Goal: Task Accomplishment & Management: Manage account settings

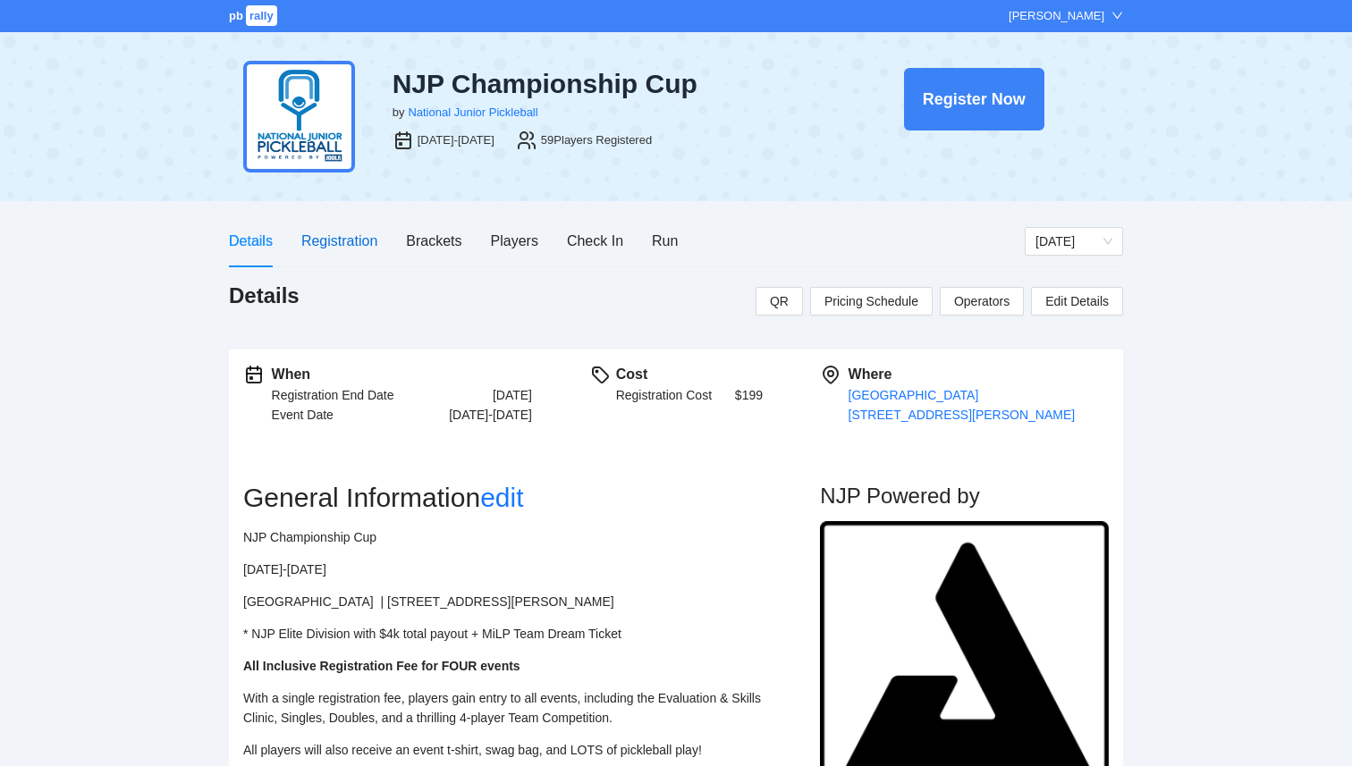
click at [349, 244] on div "Registration" at bounding box center [339, 241] width 76 height 22
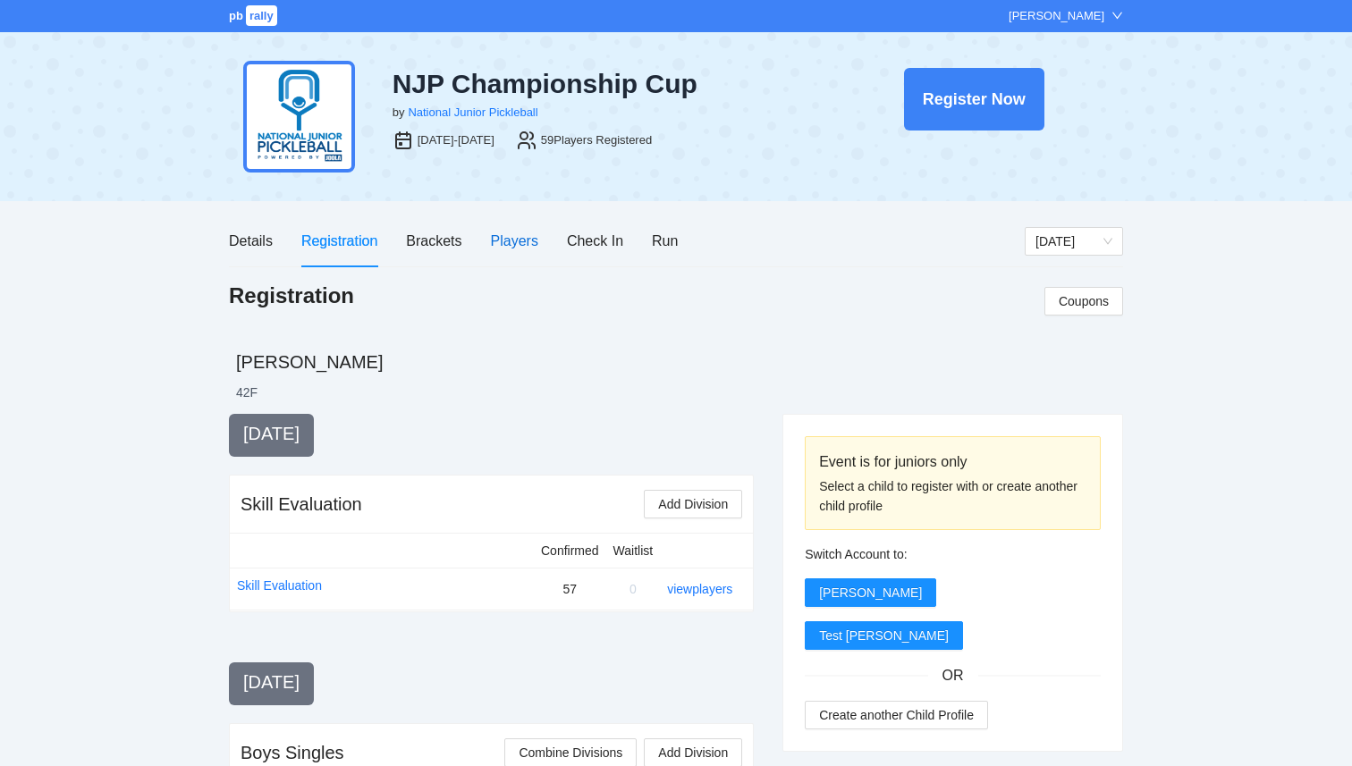
click at [522, 244] on div "Players" at bounding box center [514, 241] width 47 height 22
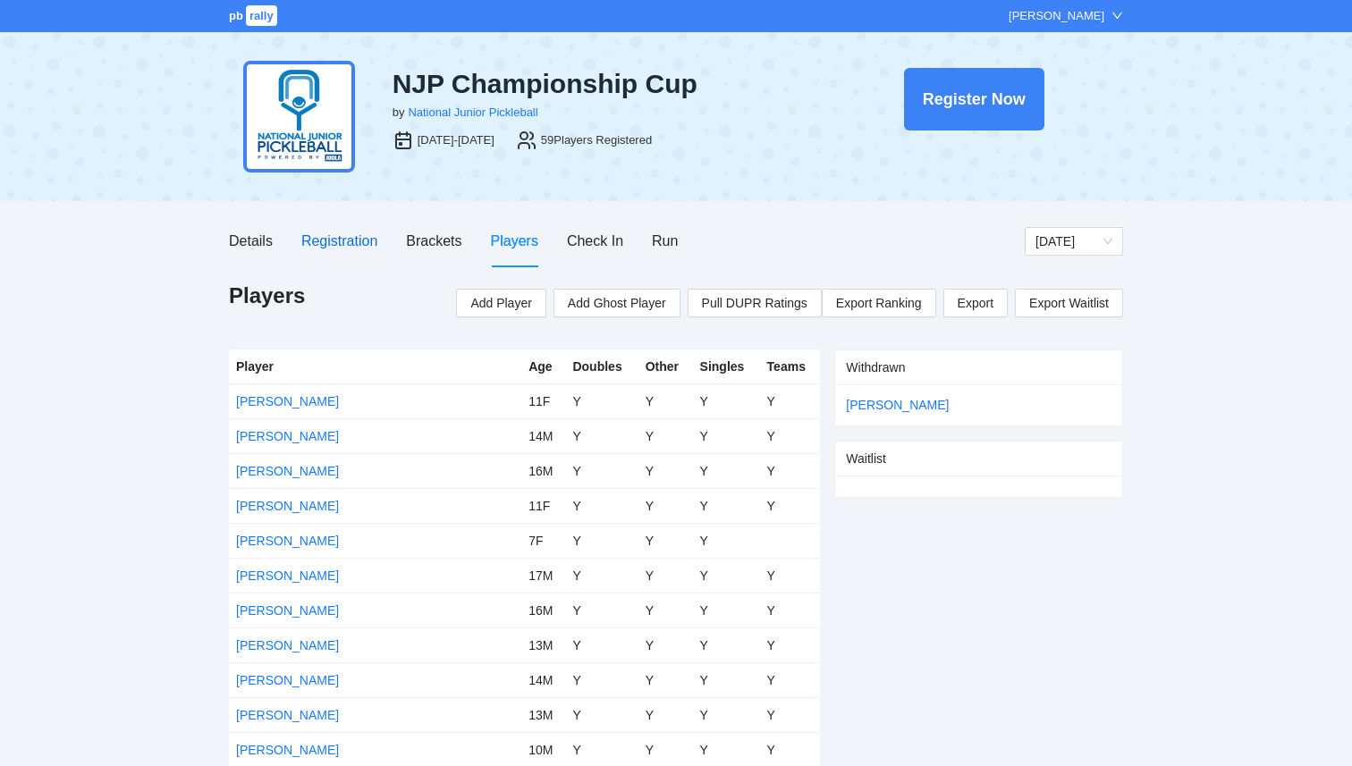
click at [340, 249] on div "Registration" at bounding box center [339, 241] width 76 height 22
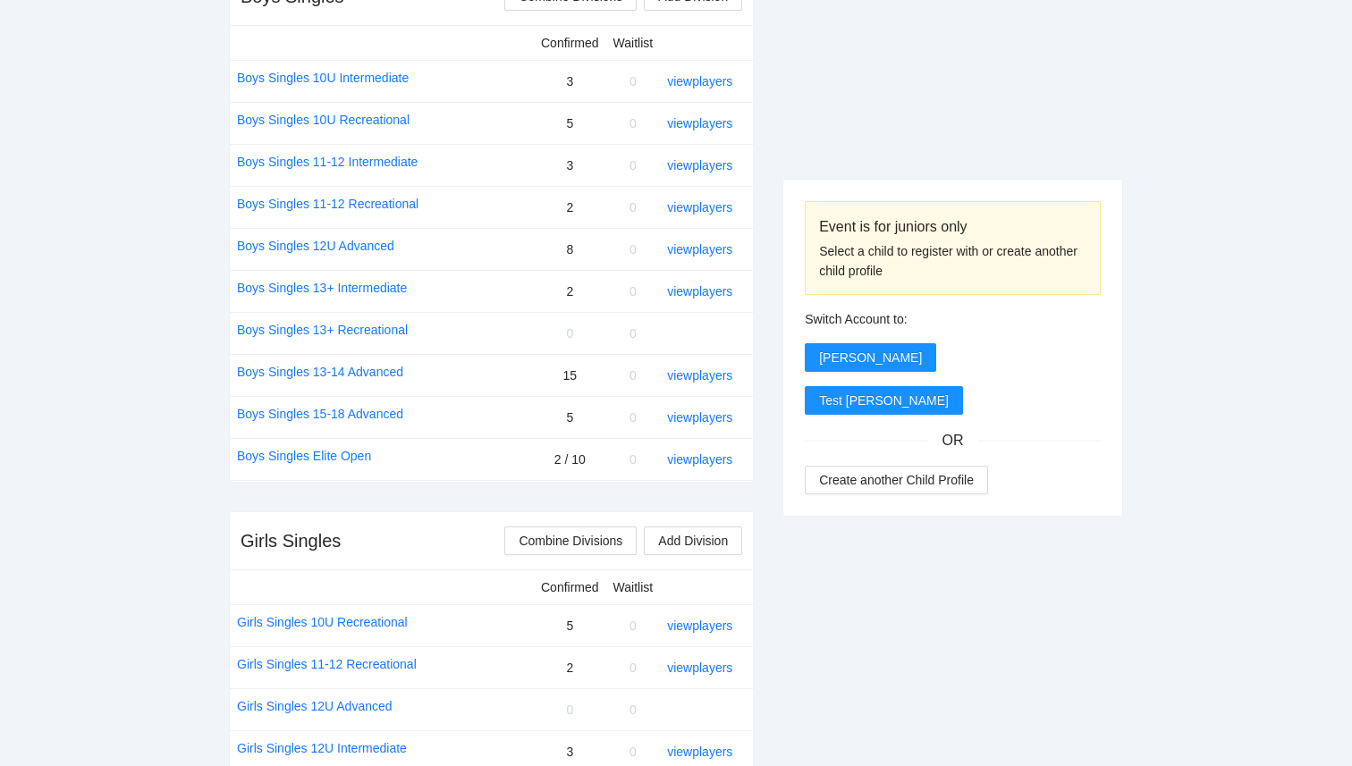
scroll to position [770, 0]
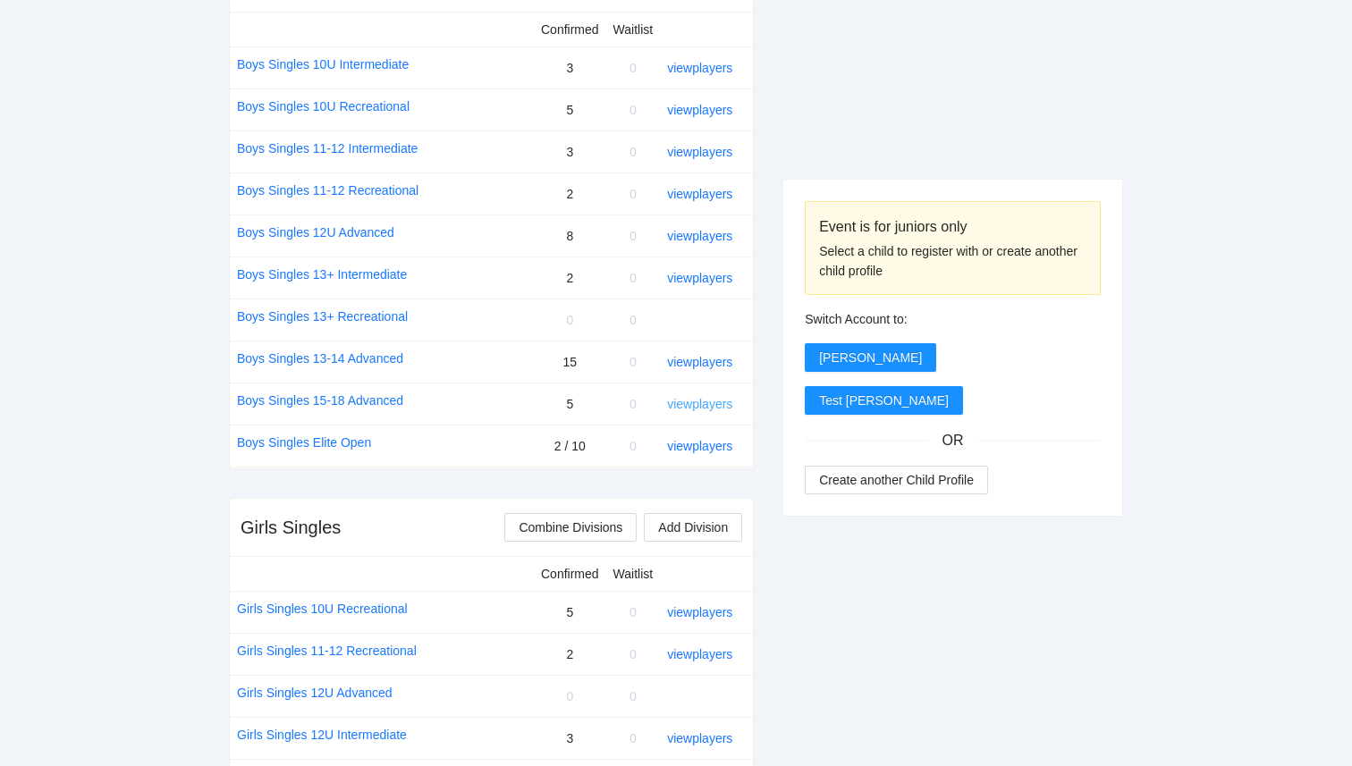
click at [700, 410] on link "view players" at bounding box center [699, 404] width 65 height 14
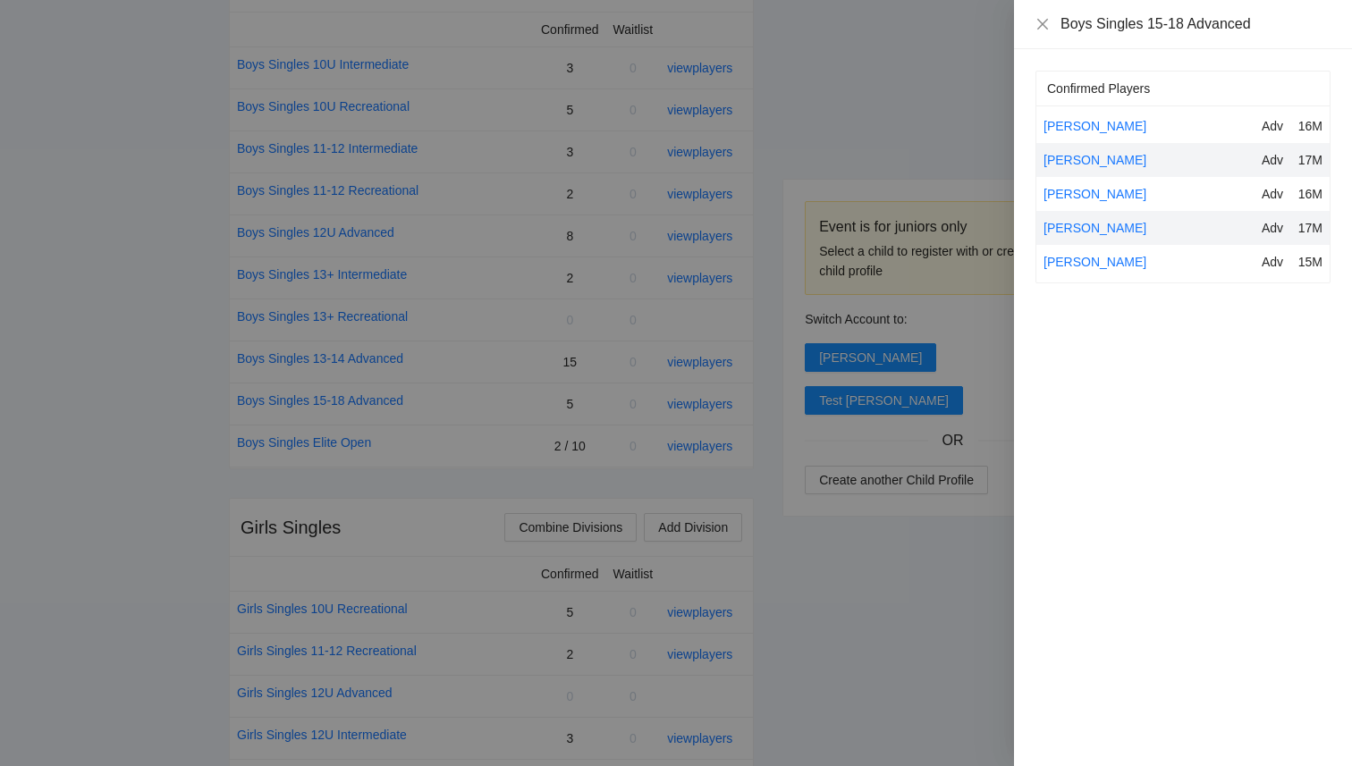
click at [600, 393] on div at bounding box center [676, 383] width 1352 height 766
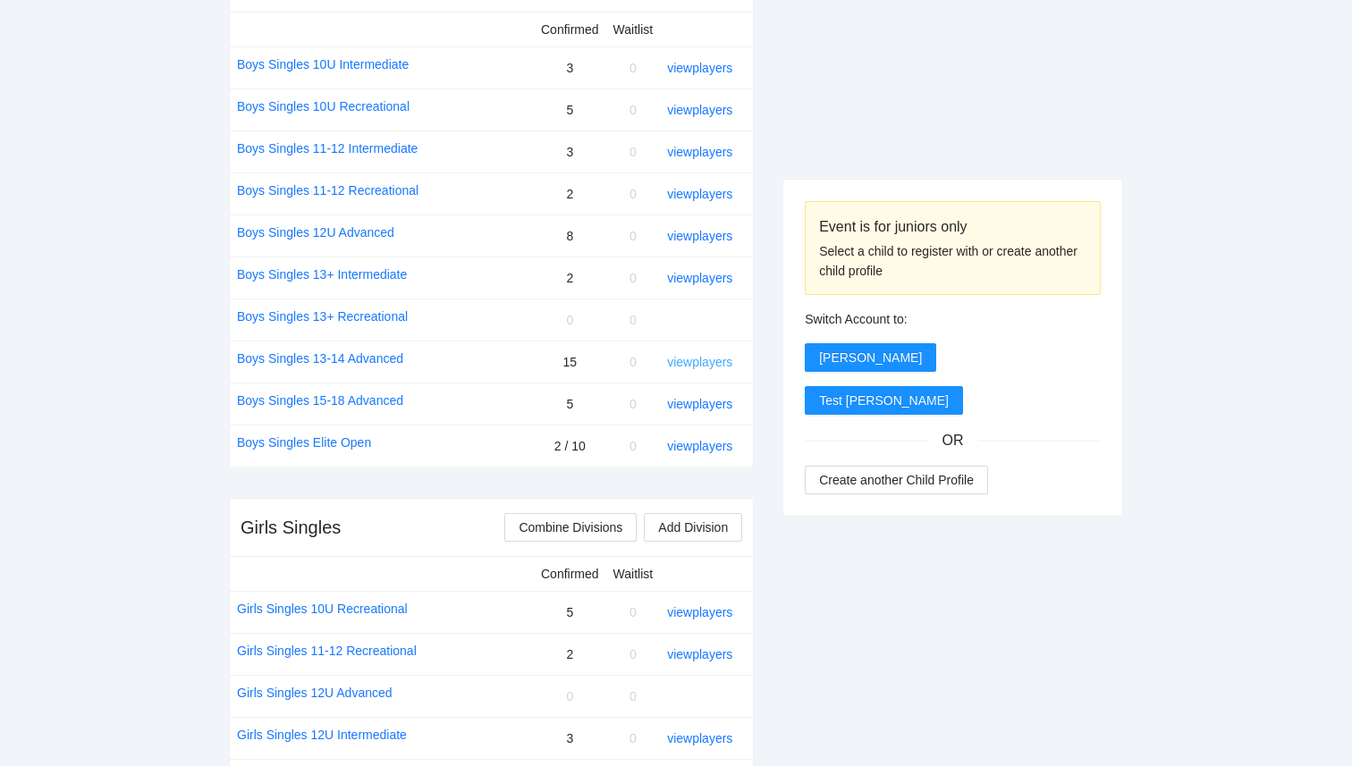
click at [692, 361] on link "view players" at bounding box center [699, 362] width 65 height 14
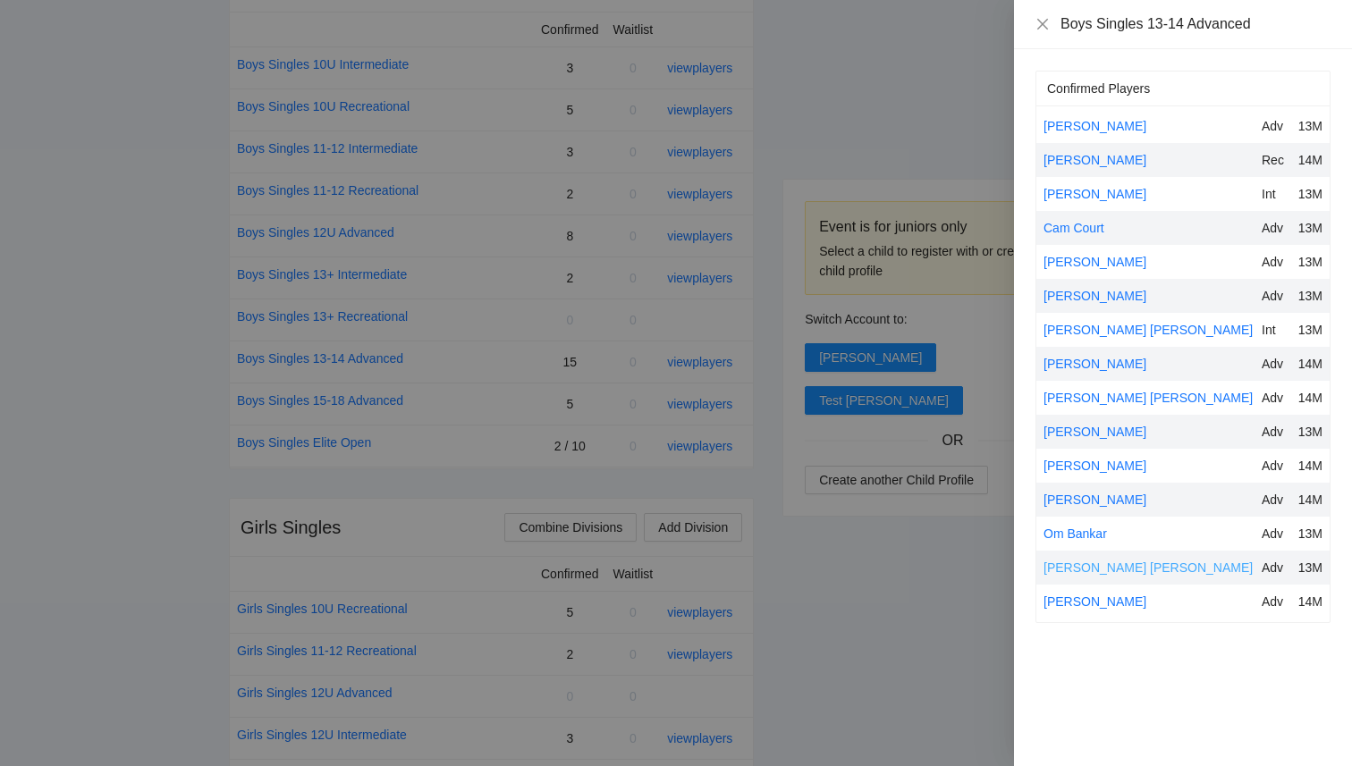
click at [1092, 572] on link "[PERSON_NAME] [PERSON_NAME]" at bounding box center [1148, 568] width 209 height 14
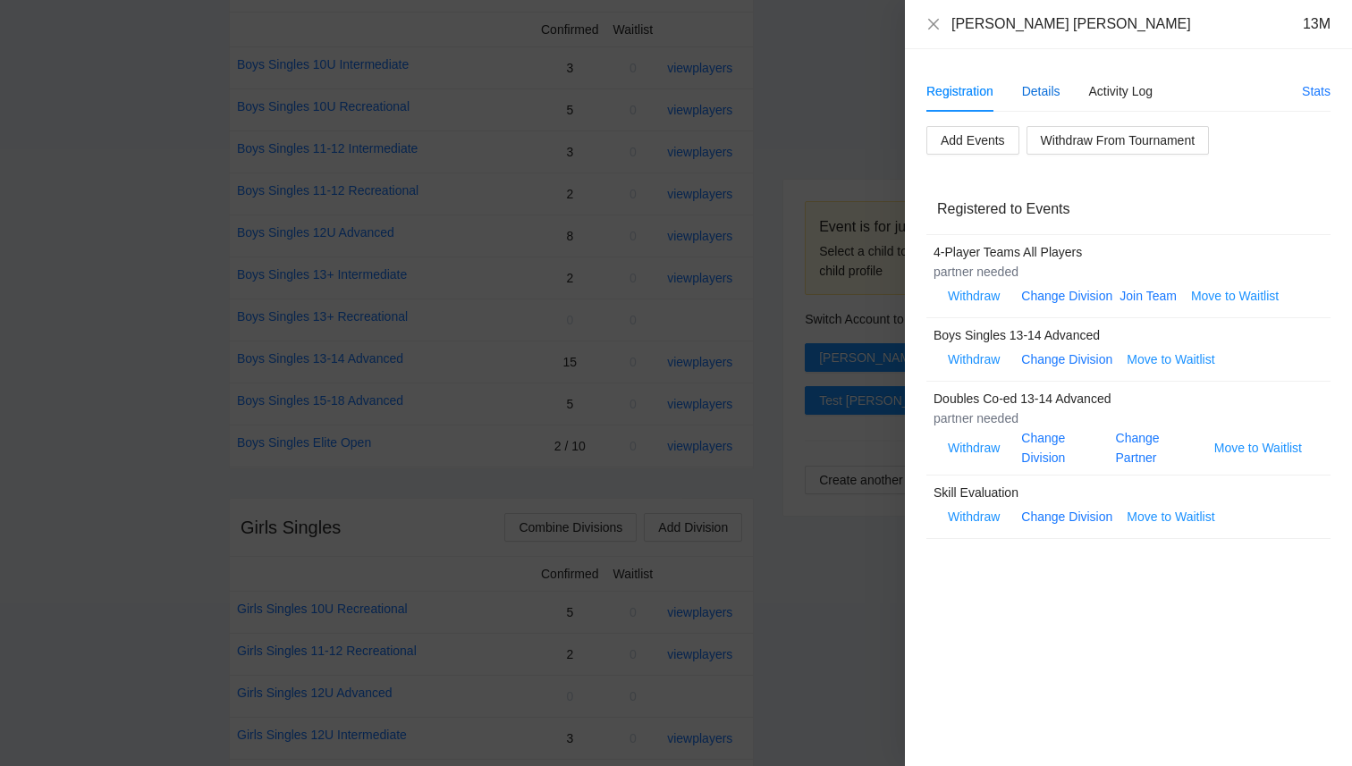
click at [1048, 90] on div "Details" at bounding box center [1041, 91] width 38 height 20
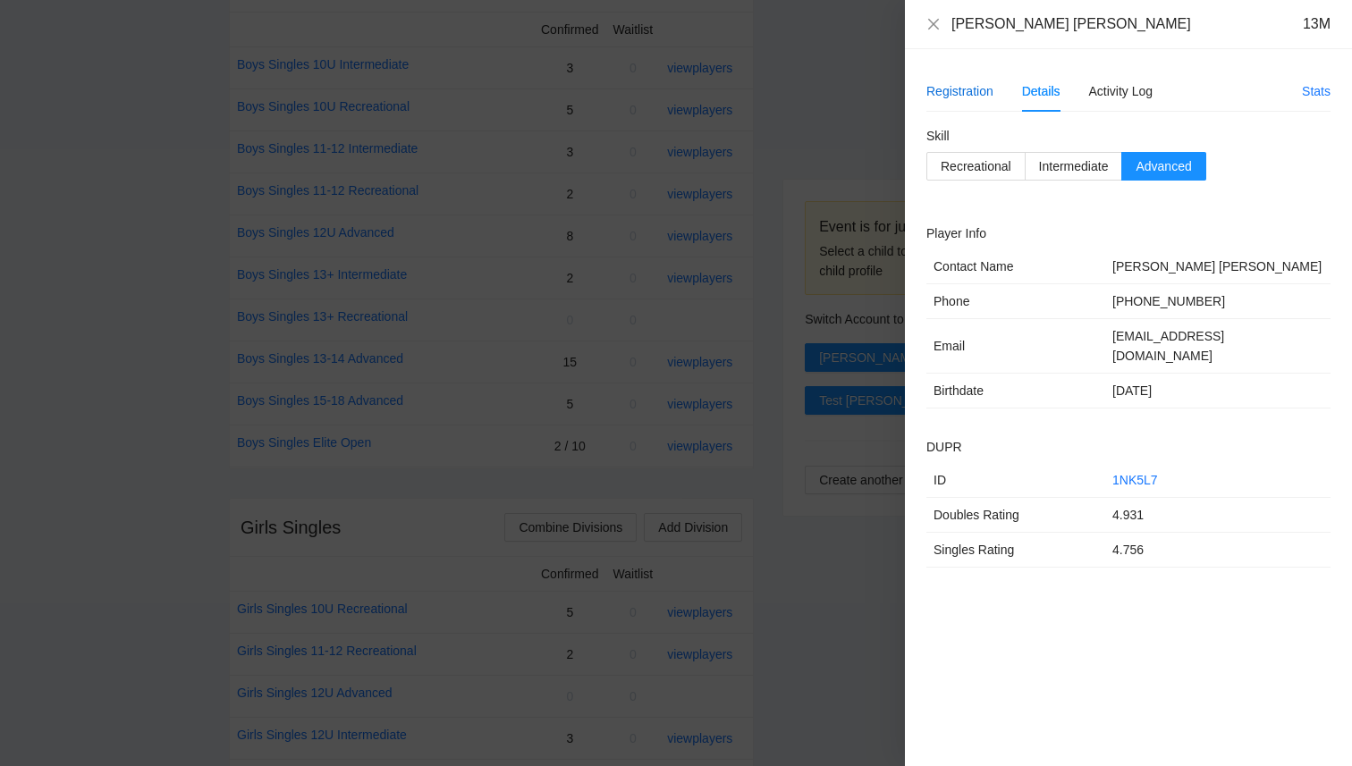
click at [973, 90] on div "Registration" at bounding box center [959, 91] width 67 height 20
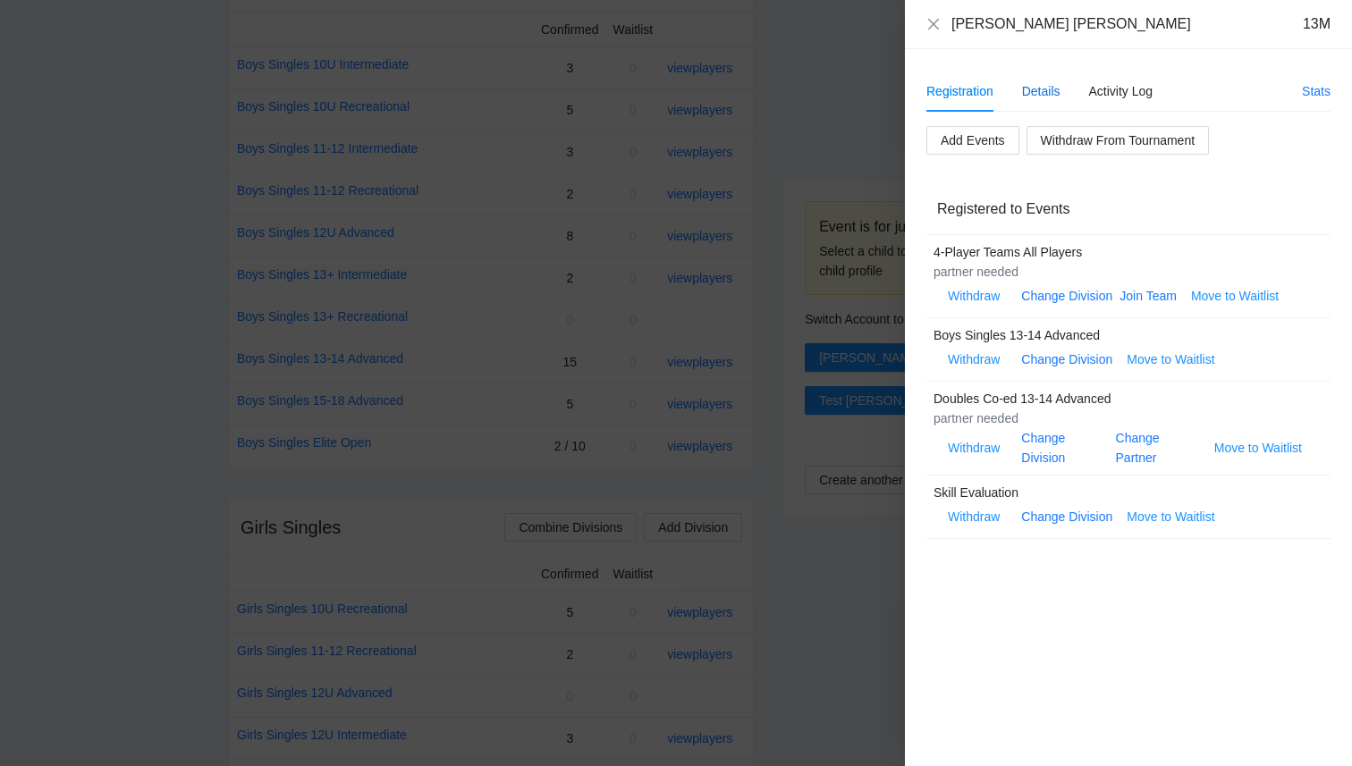
click at [1044, 96] on div "Details" at bounding box center [1041, 91] width 38 height 20
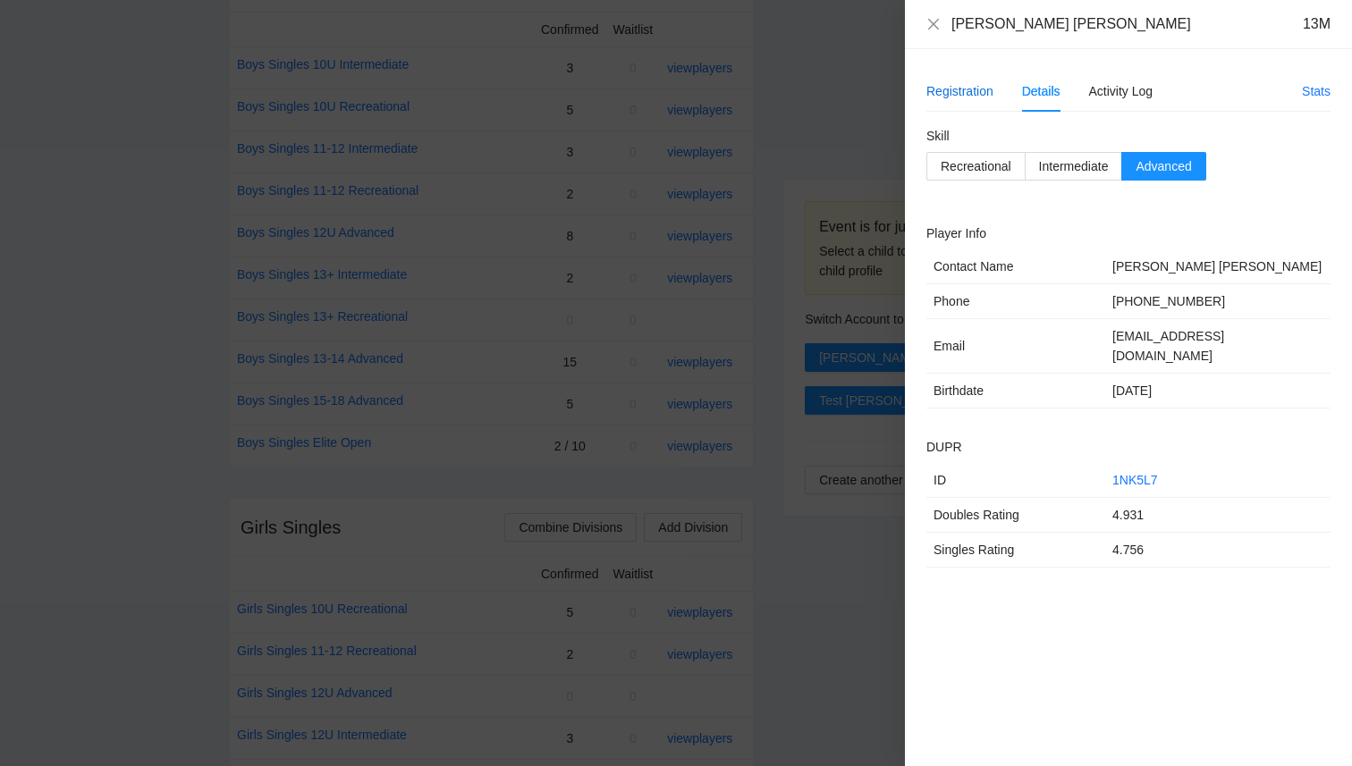
click at [972, 95] on div "Registration" at bounding box center [959, 91] width 67 height 20
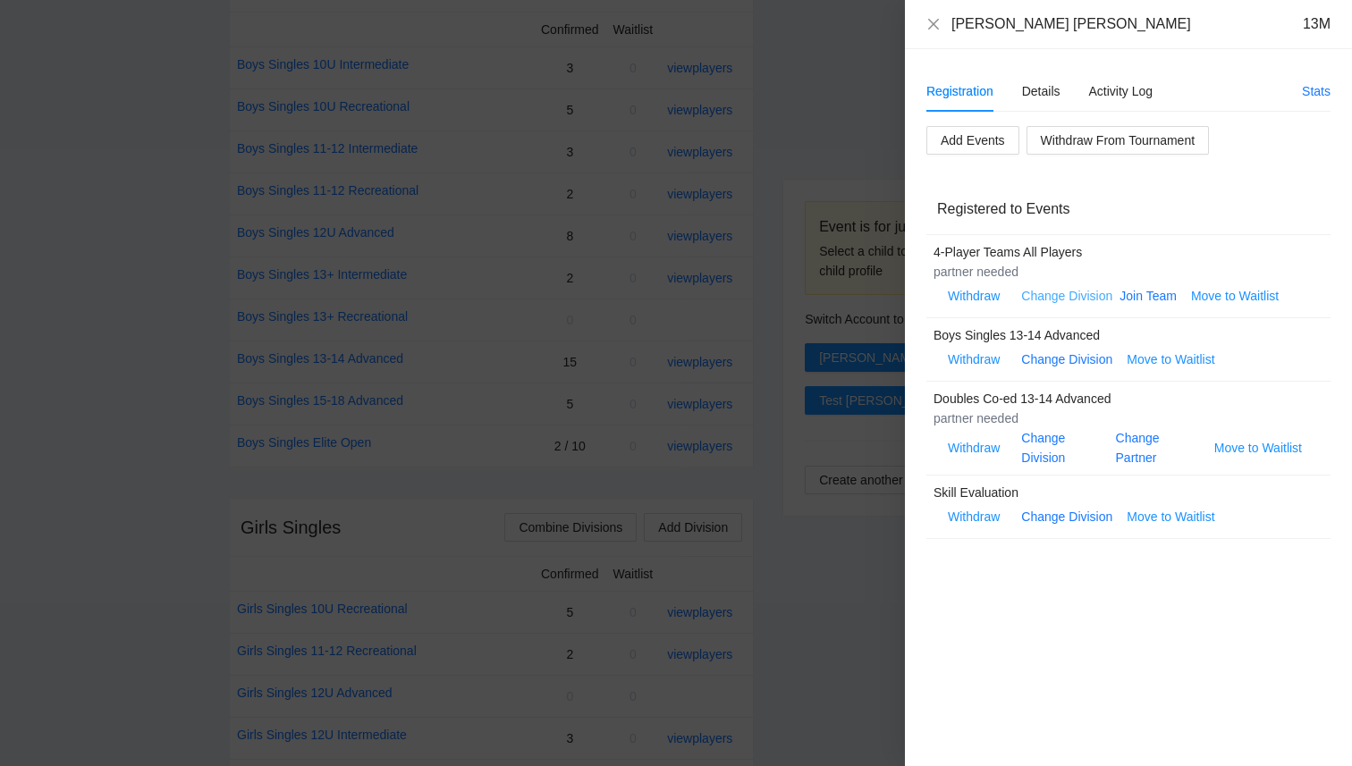
click at [1071, 294] on link "Change Division" at bounding box center [1066, 296] width 91 height 14
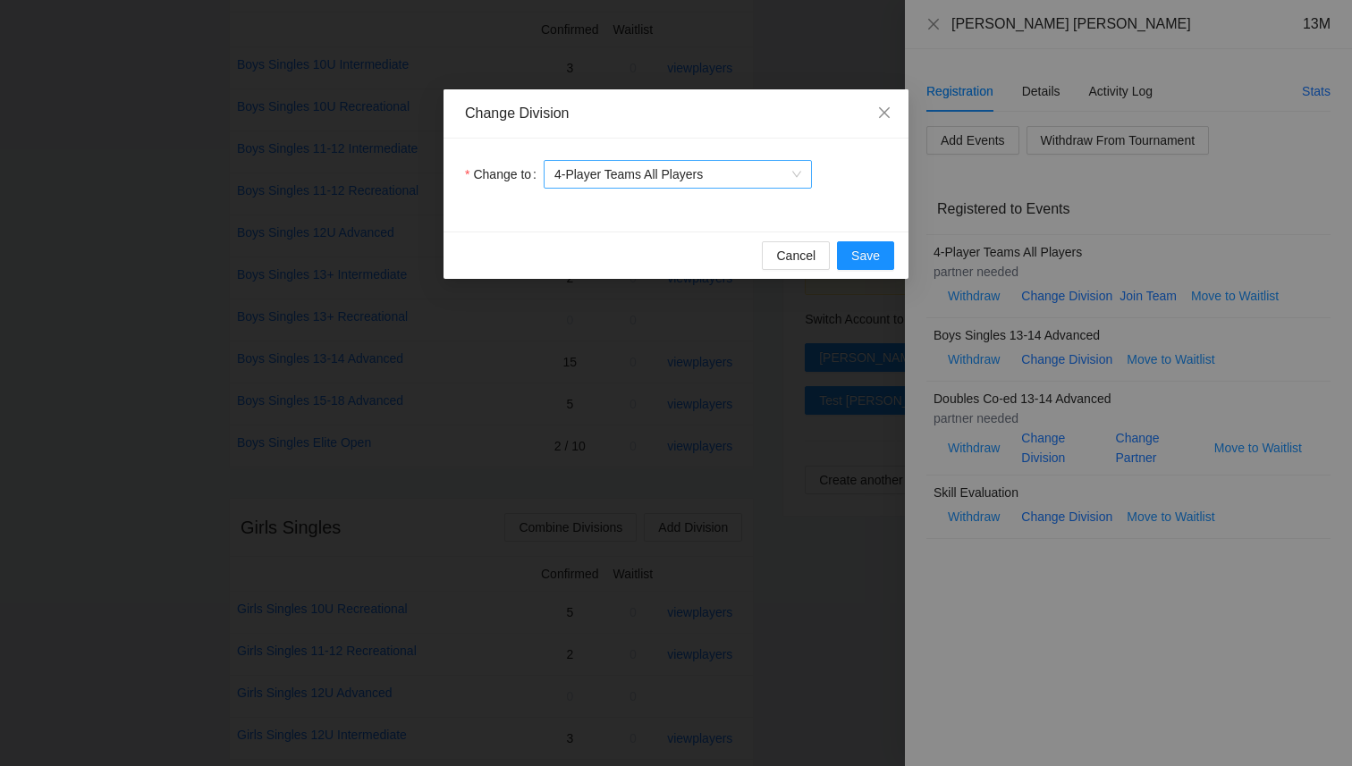
click at [752, 181] on span "4-Player Teams All Players" at bounding box center [677, 174] width 247 height 27
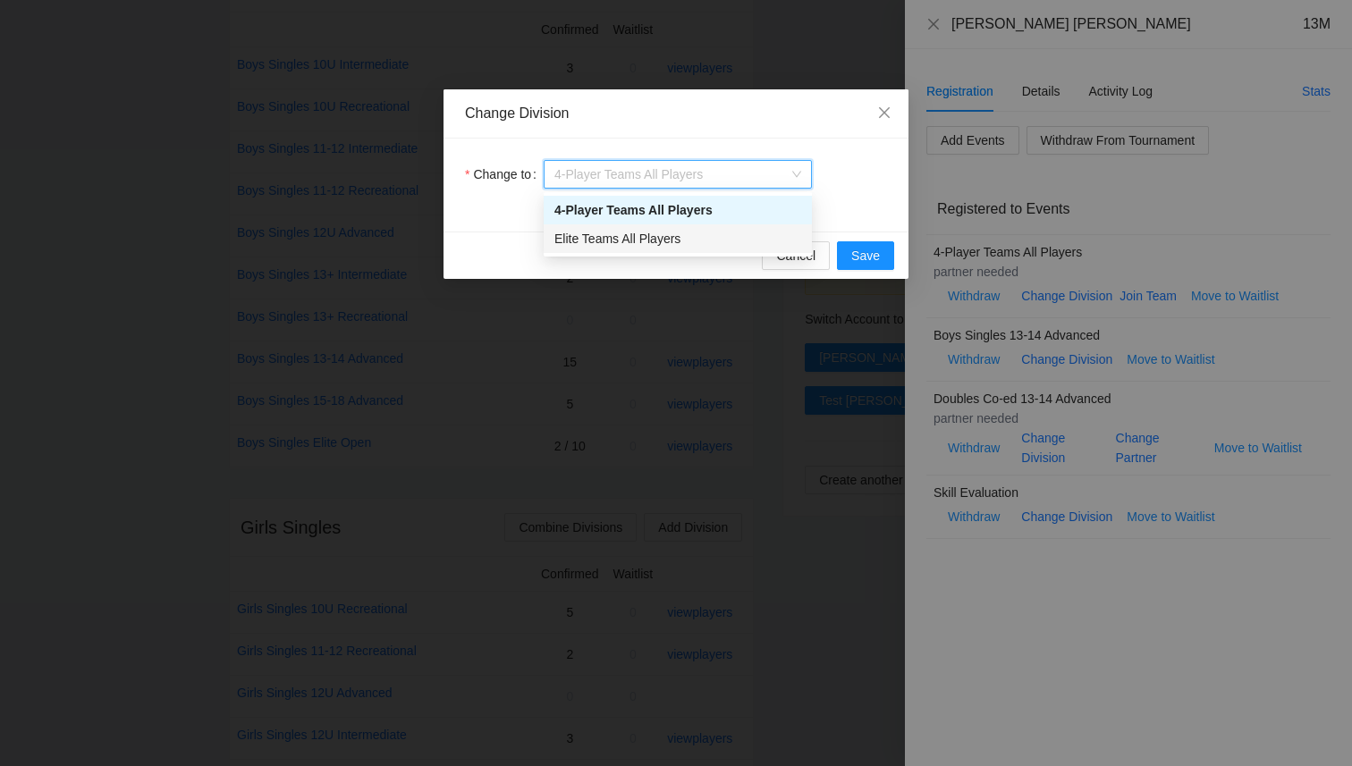
click at [714, 236] on div "Elite Teams All Players" at bounding box center [677, 239] width 247 height 20
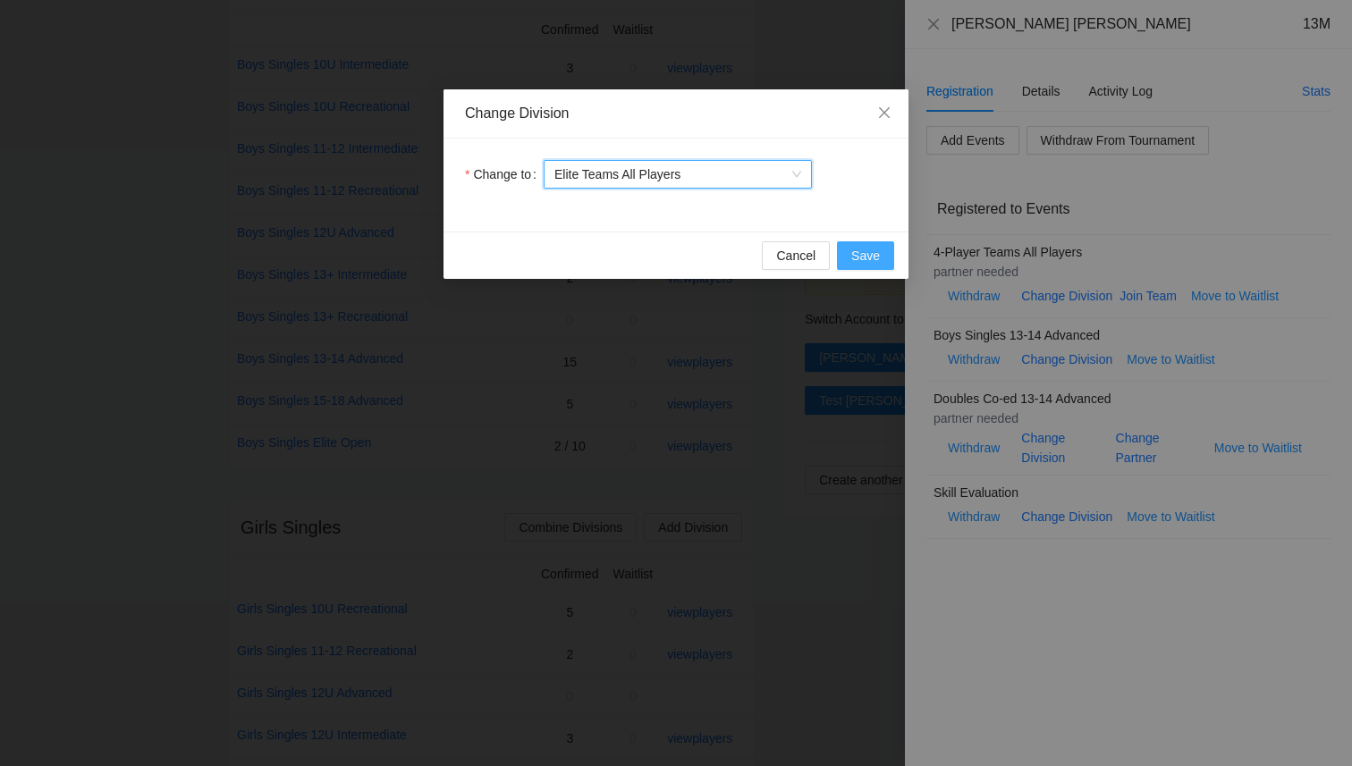
click at [852, 249] on span "Save" at bounding box center [865, 256] width 29 height 20
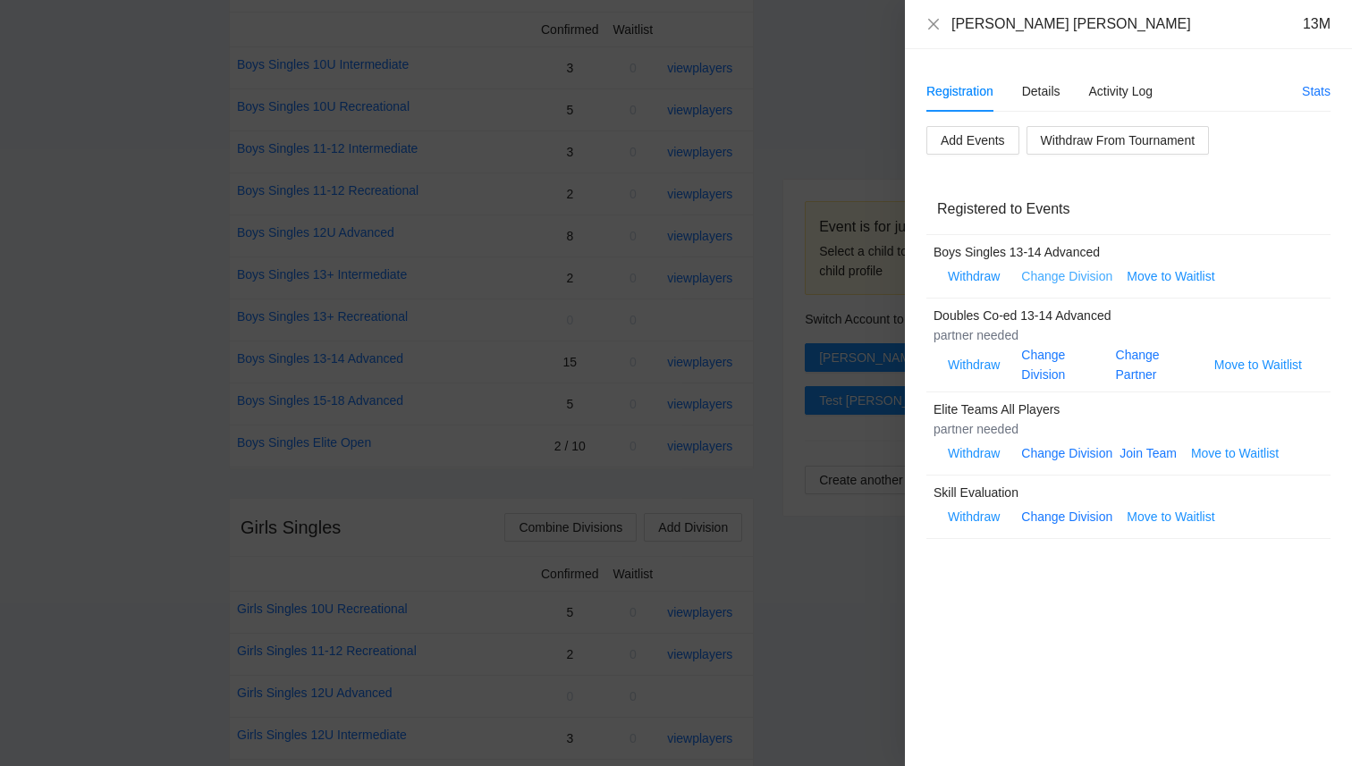
click at [1067, 274] on link "Change Division" at bounding box center [1066, 276] width 91 height 14
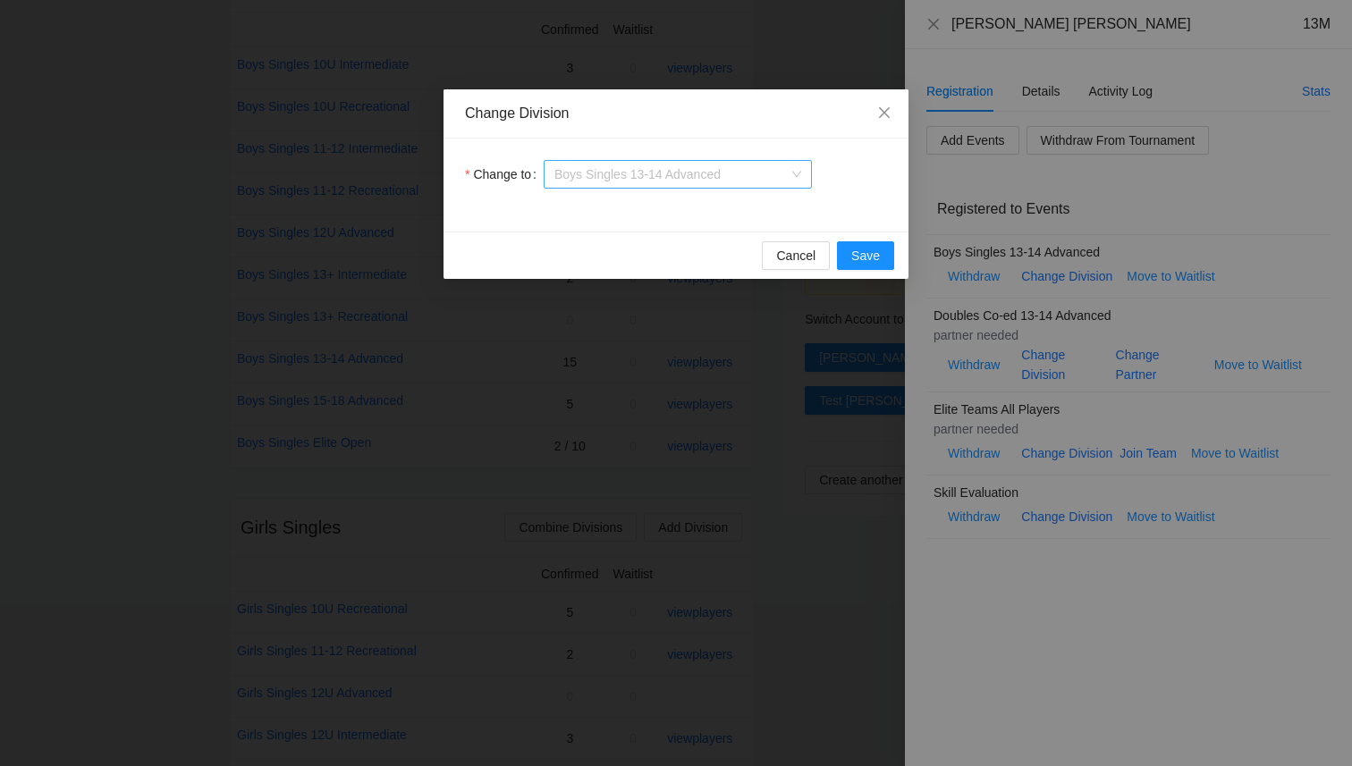
click at [759, 180] on span "Boys Singles 13-14 Advanced" at bounding box center [677, 174] width 247 height 27
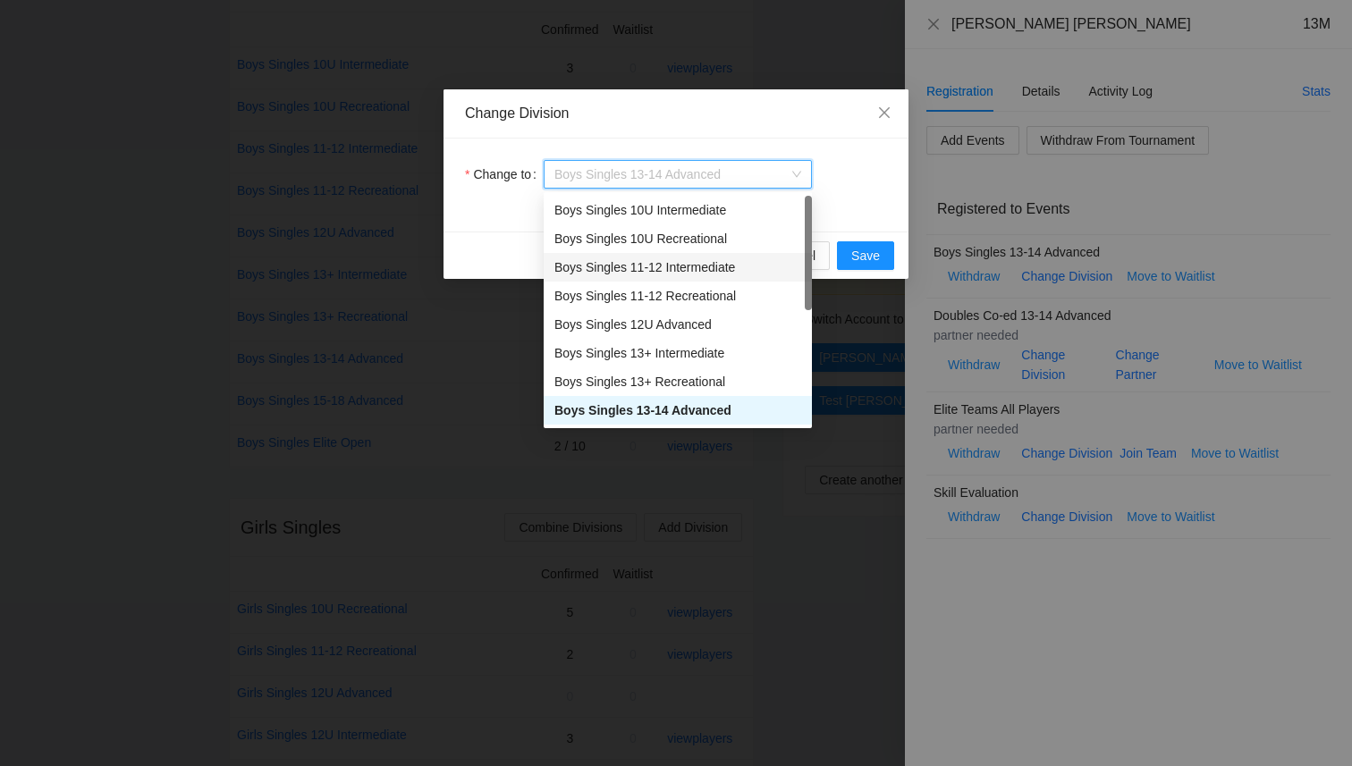
click at [853, 202] on div "Change to Boys Singles 13-14 Advanced" at bounding box center [676, 185] width 465 height 93
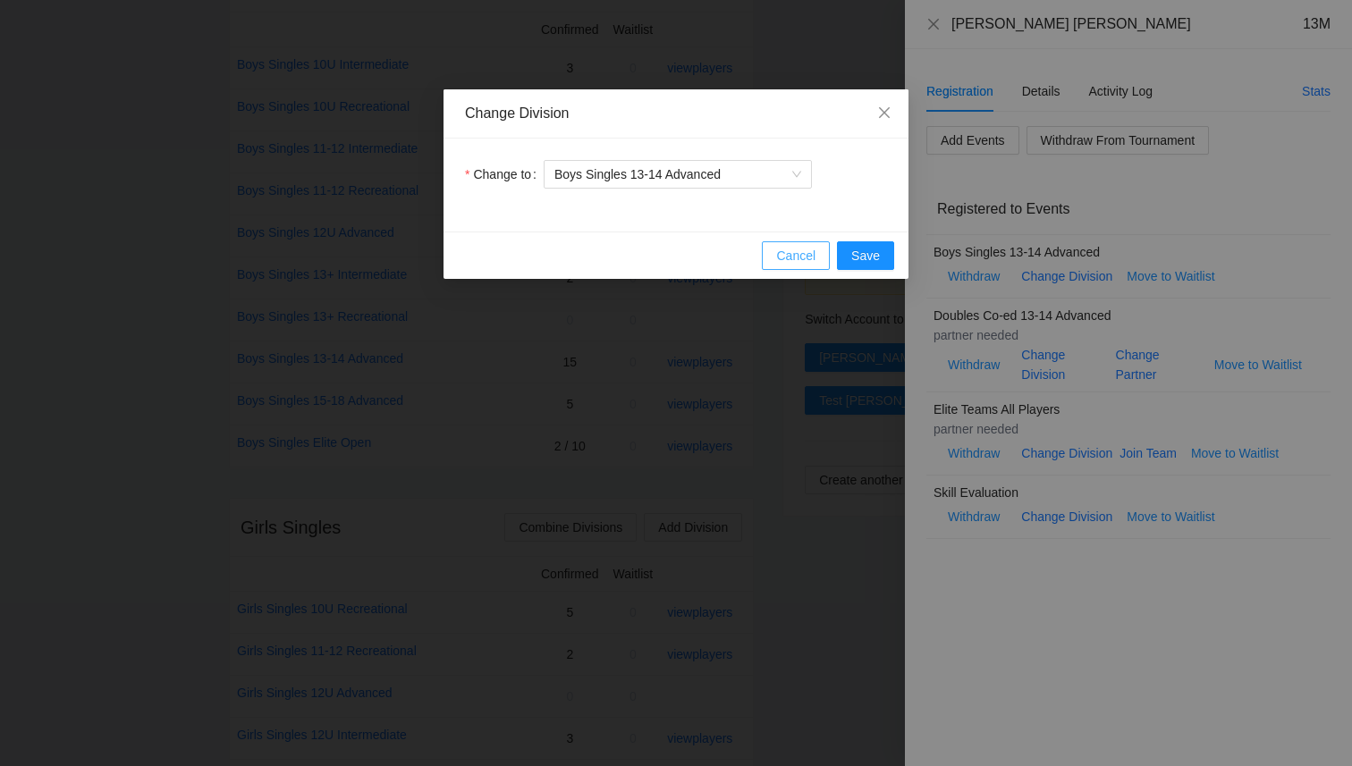
click at [794, 258] on span "Cancel" at bounding box center [795, 256] width 39 height 20
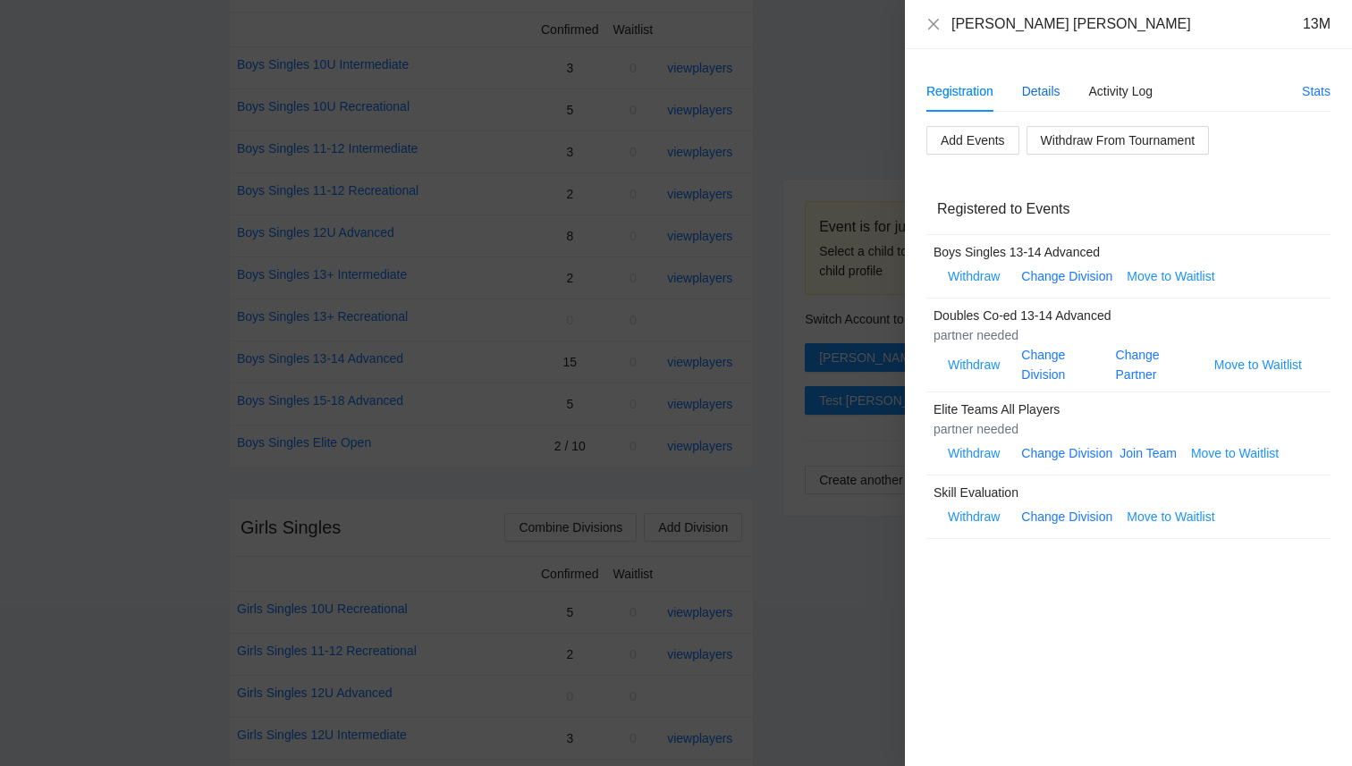
click at [1030, 90] on div "Details" at bounding box center [1041, 91] width 38 height 20
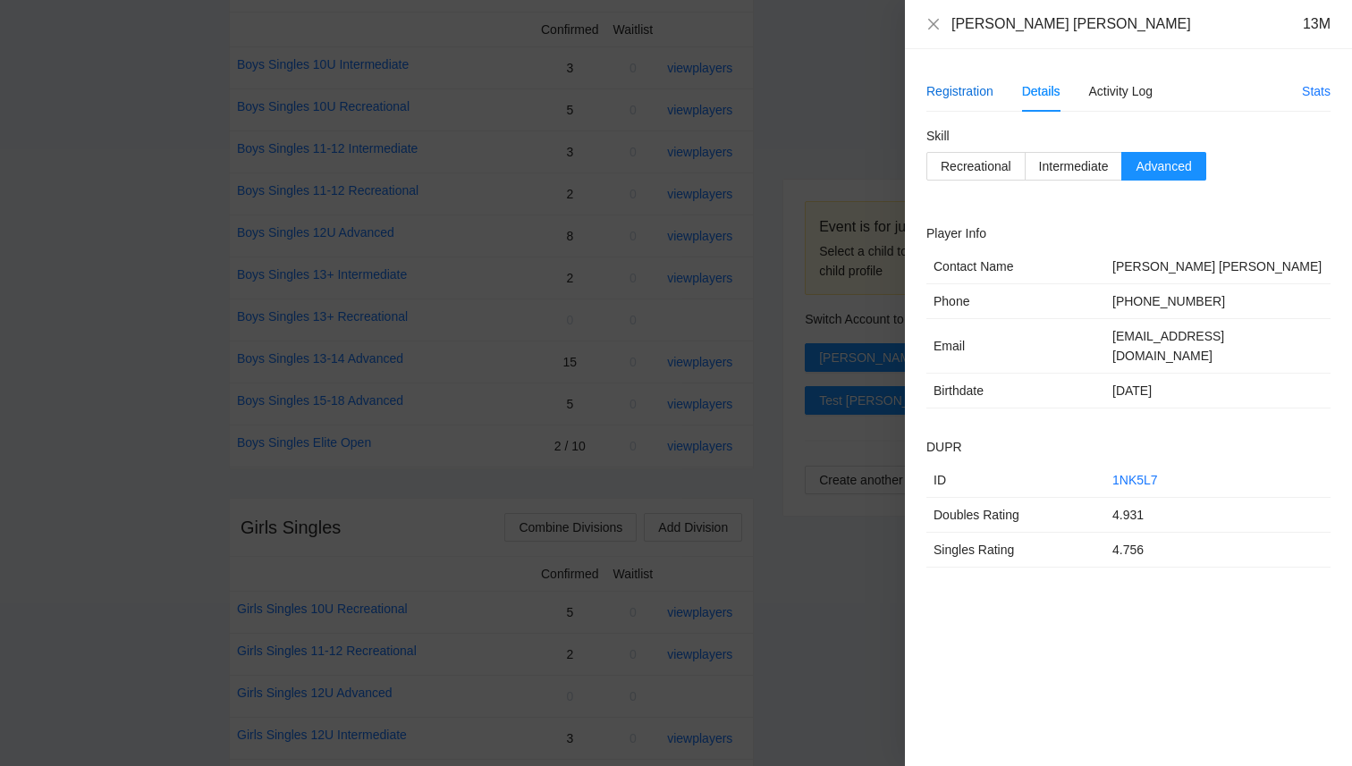
click at [968, 88] on div "Registration" at bounding box center [959, 91] width 67 height 20
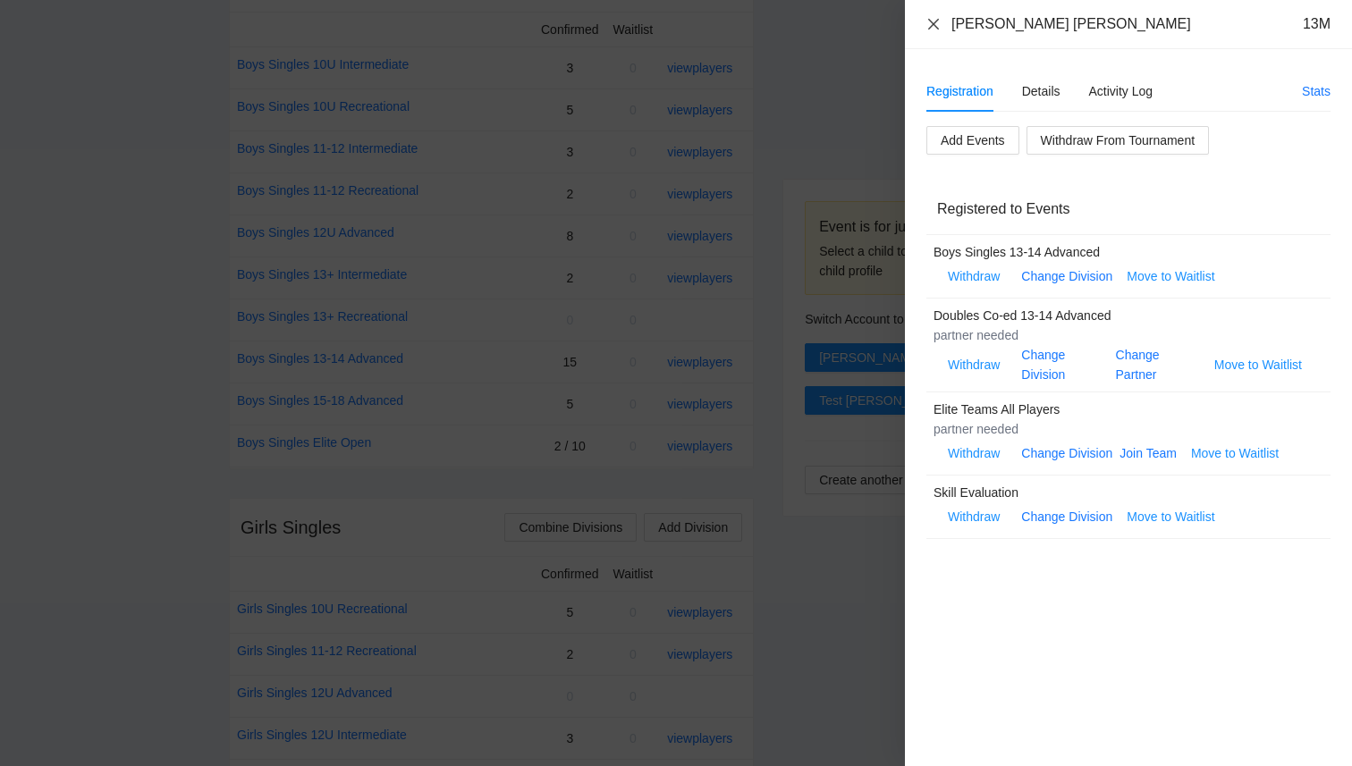
click at [934, 24] on icon "close" at bounding box center [933, 24] width 14 height 14
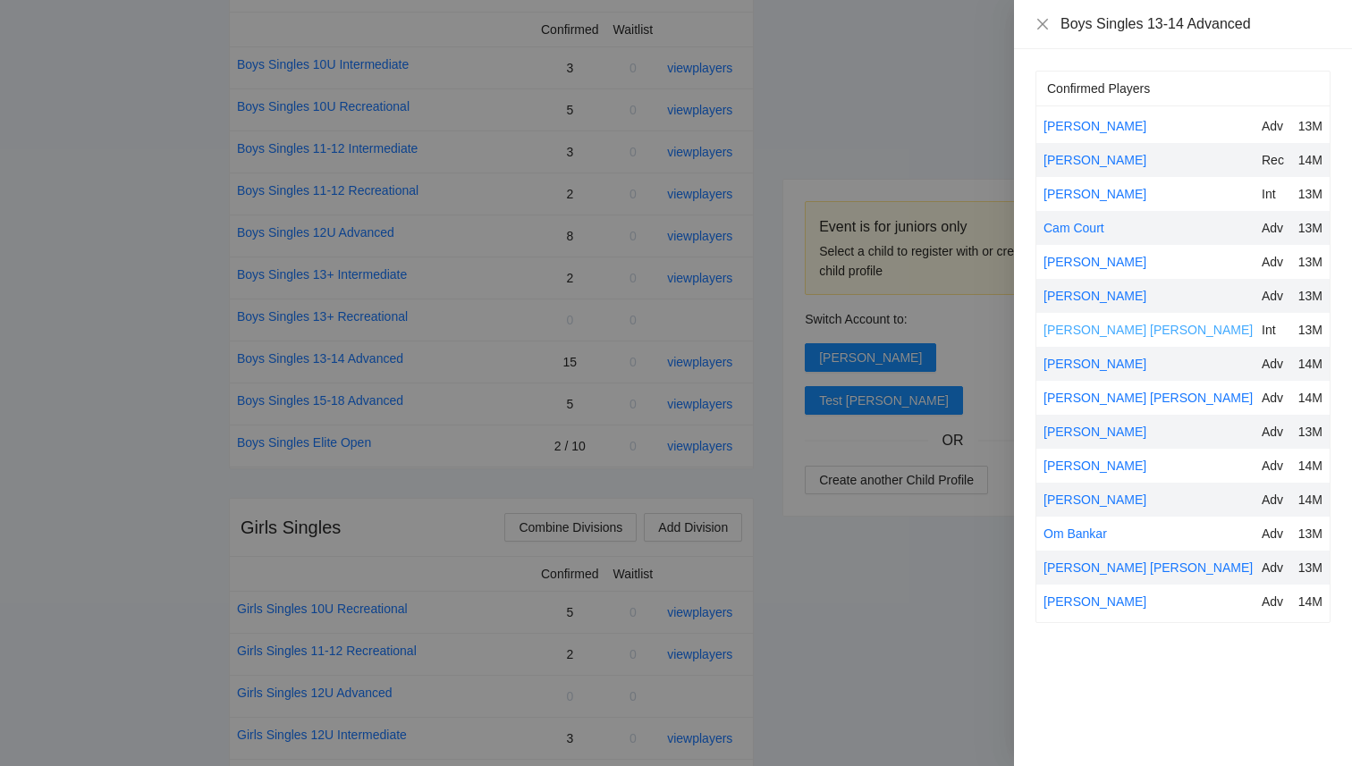
click at [1096, 336] on link "[PERSON_NAME] [PERSON_NAME]" at bounding box center [1148, 330] width 209 height 14
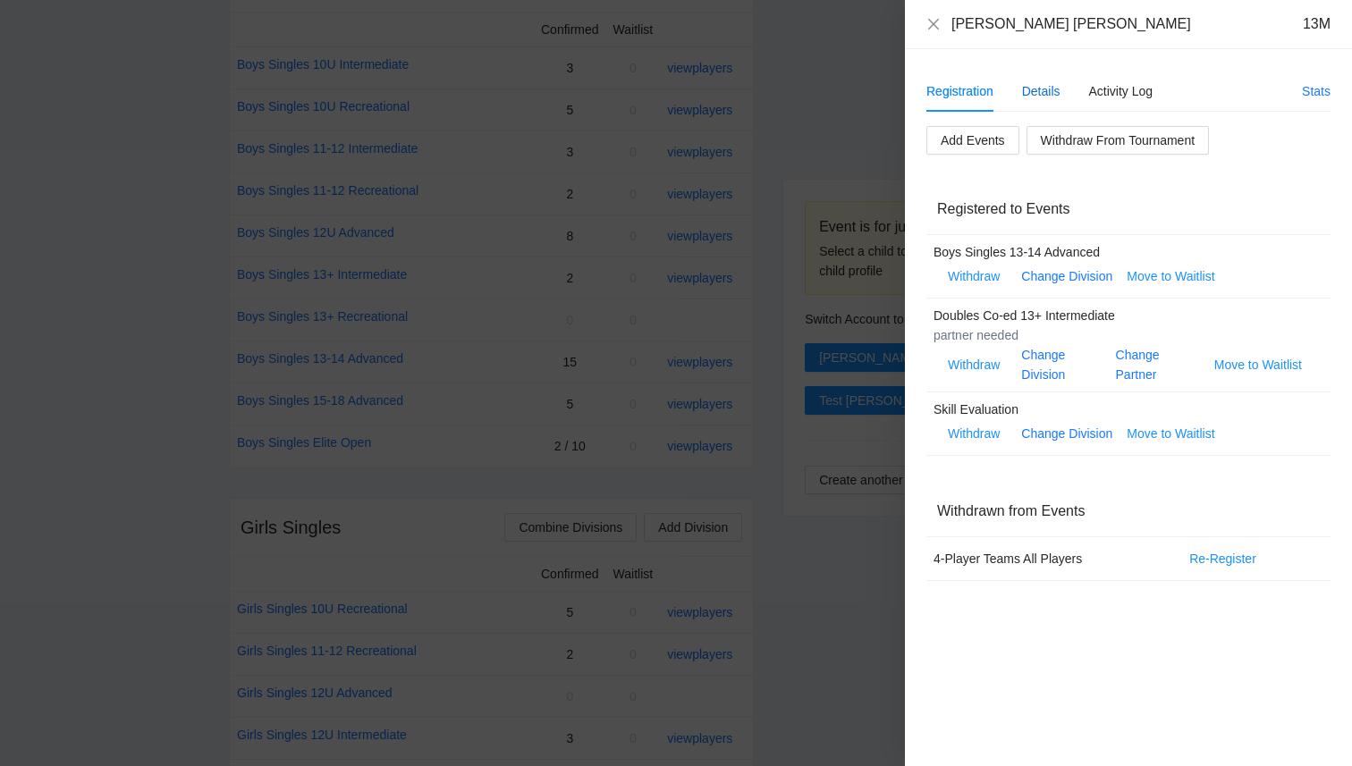
click at [1047, 86] on div "Details" at bounding box center [1041, 91] width 38 height 20
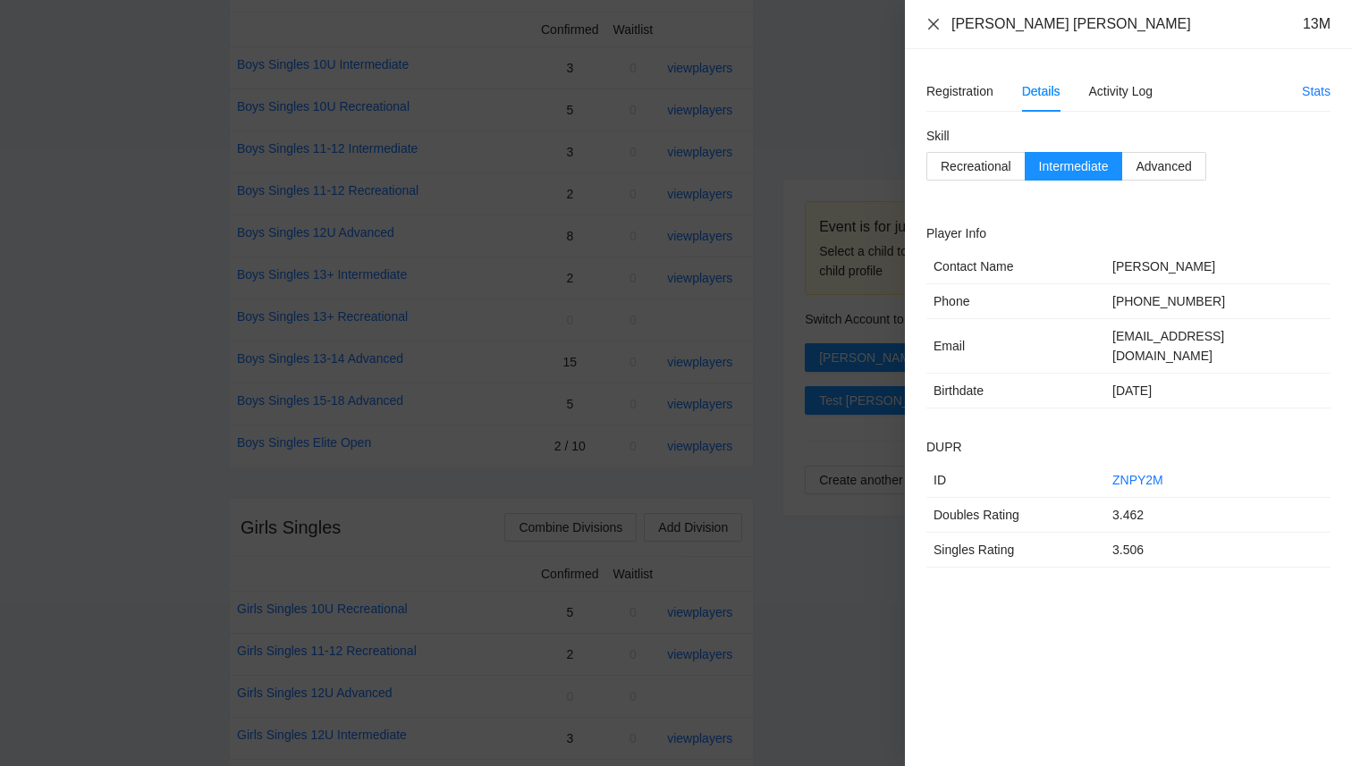
click at [929, 17] on icon "close" at bounding box center [933, 24] width 14 height 14
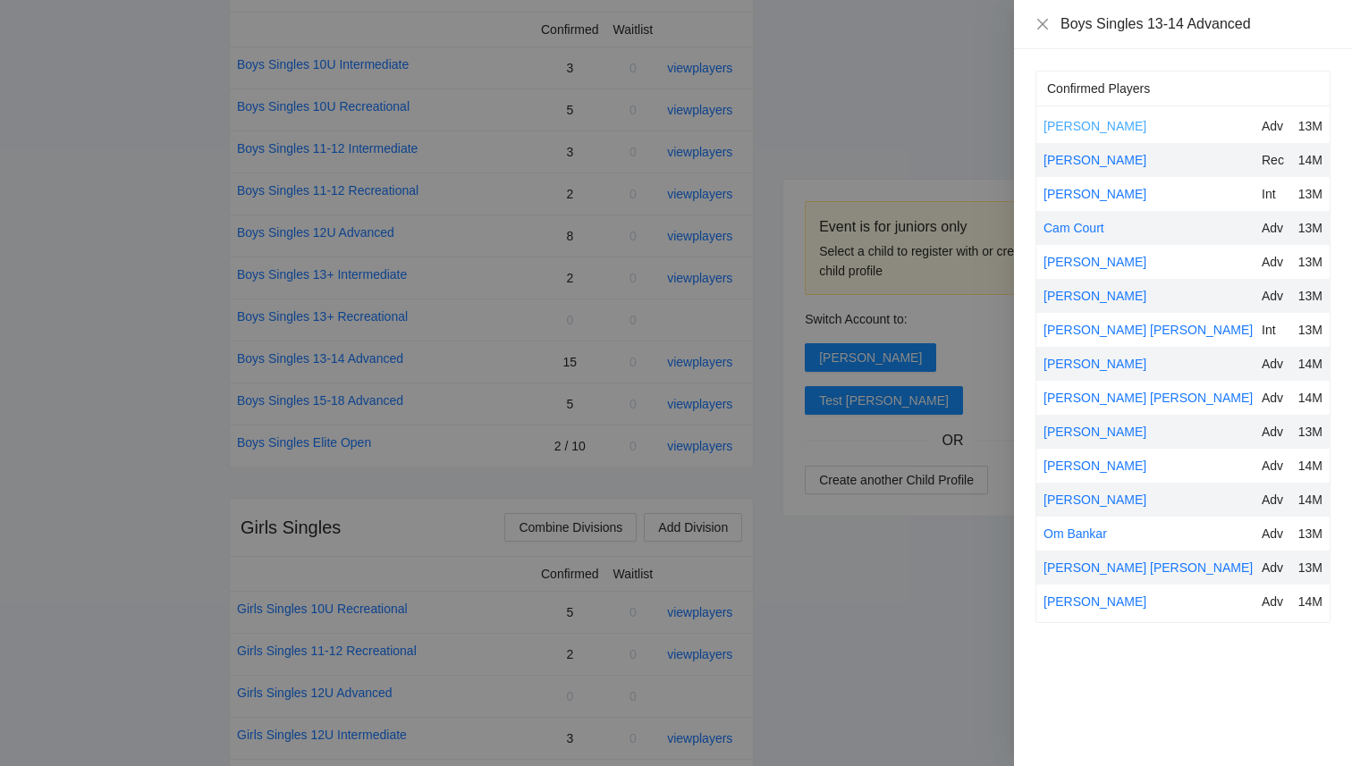
click at [1086, 131] on link "[PERSON_NAME]" at bounding box center [1095, 126] width 103 height 14
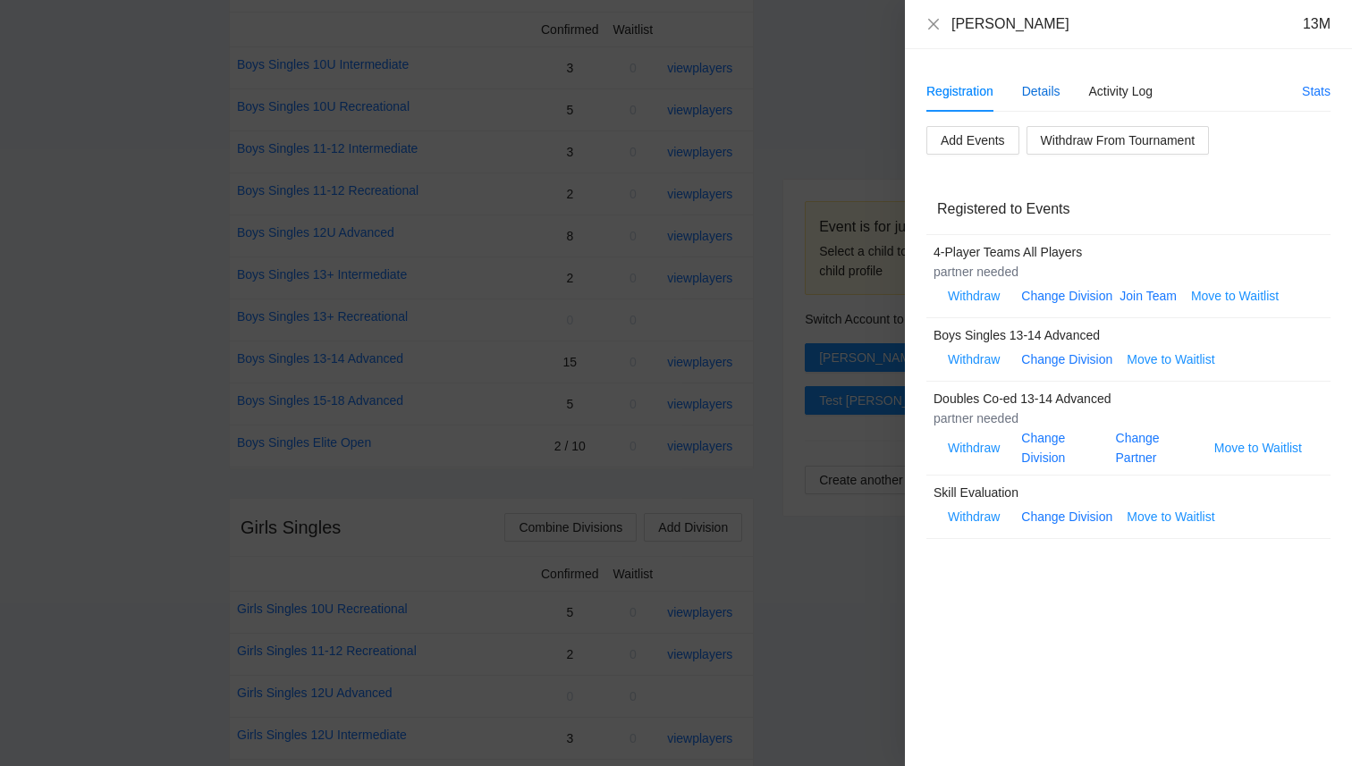
click at [1044, 88] on div "Details" at bounding box center [1041, 91] width 38 height 20
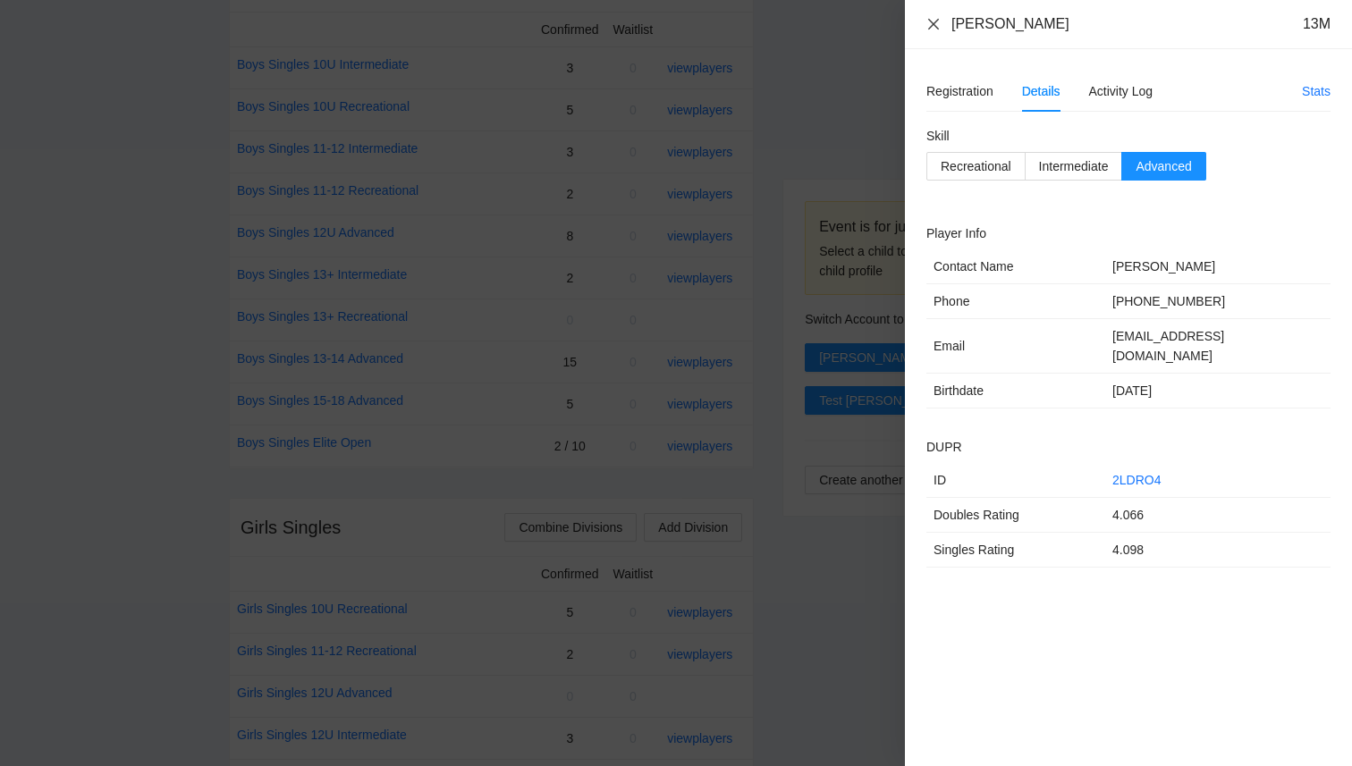
click at [926, 18] on icon "close" at bounding box center [933, 24] width 14 height 14
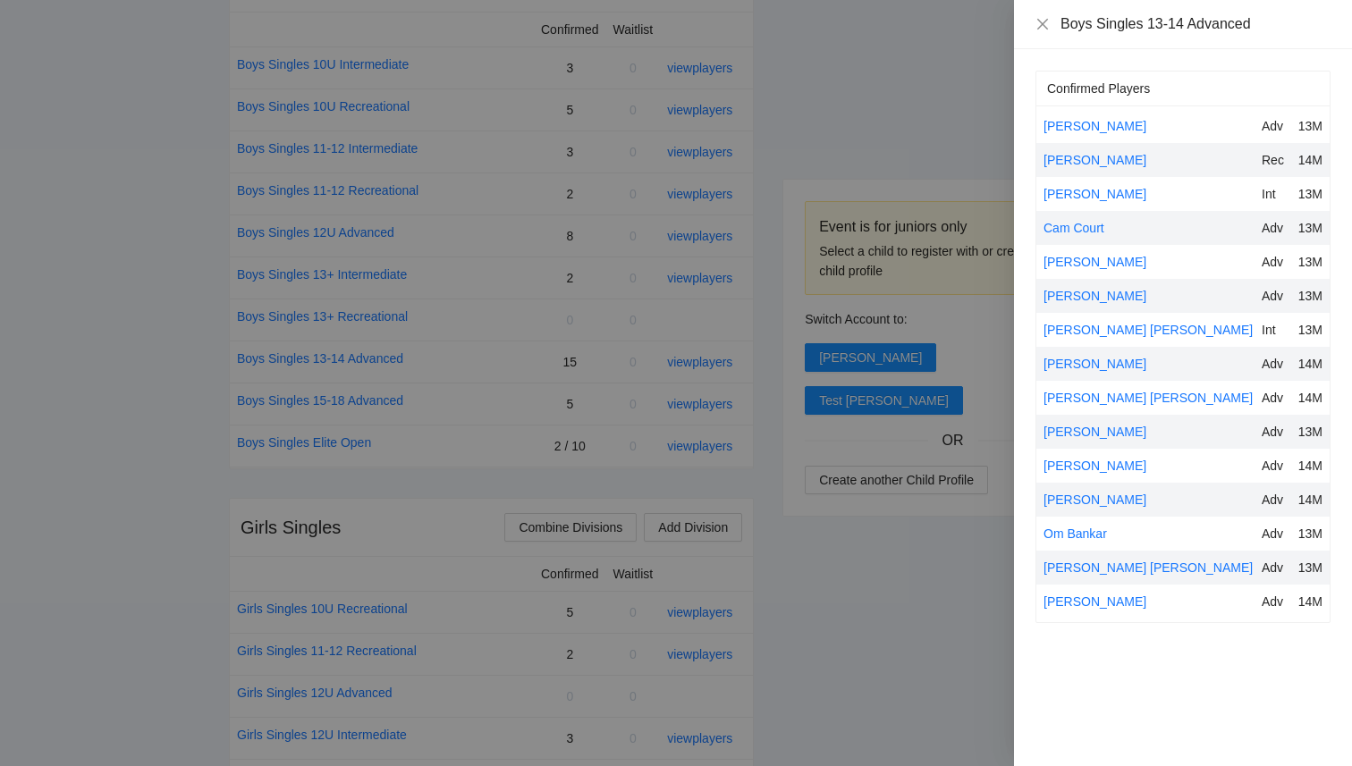
click at [1101, 145] on div "[PERSON_NAME] Rec 14M" at bounding box center [1182, 160] width 293 height 34
click at [1074, 232] on link "Cam Court" at bounding box center [1074, 228] width 61 height 14
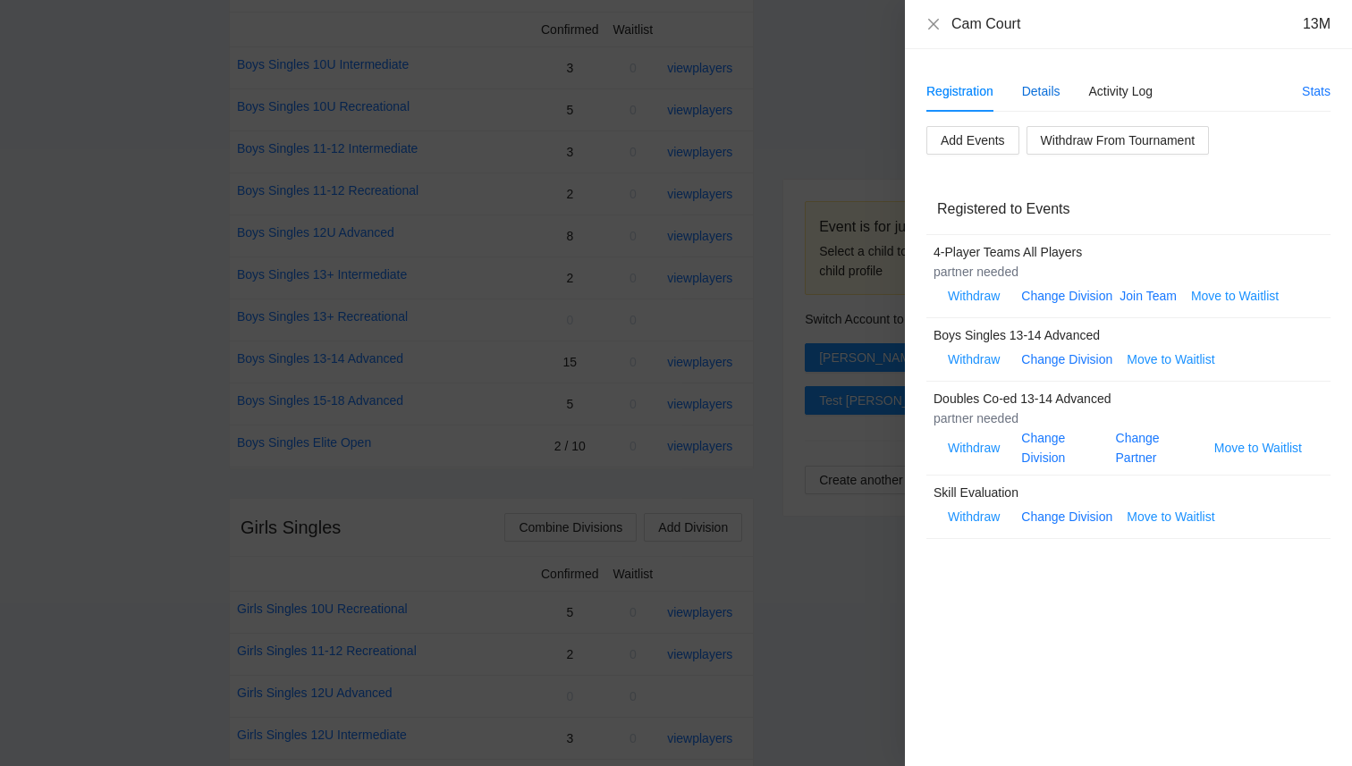
click at [1046, 94] on div "Details" at bounding box center [1041, 91] width 38 height 20
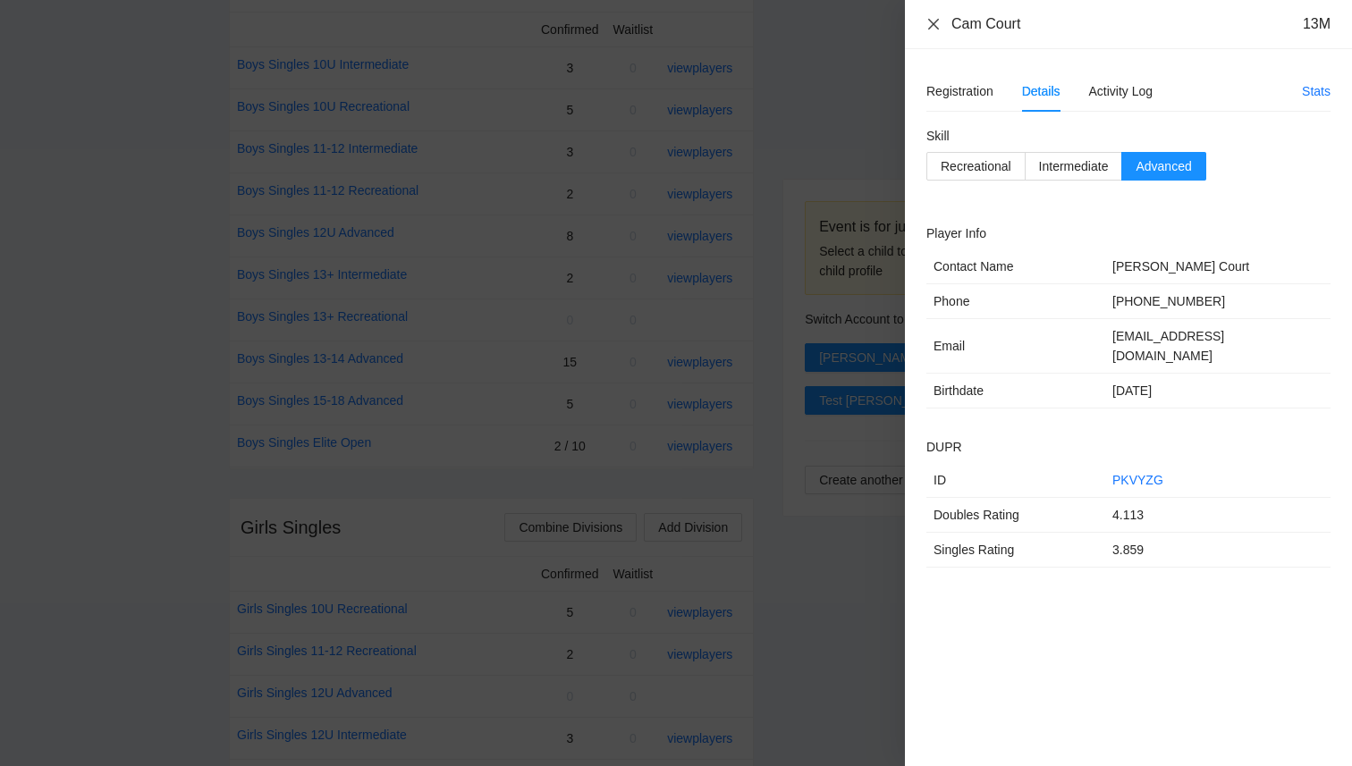
click at [936, 17] on icon "close" at bounding box center [933, 24] width 14 height 14
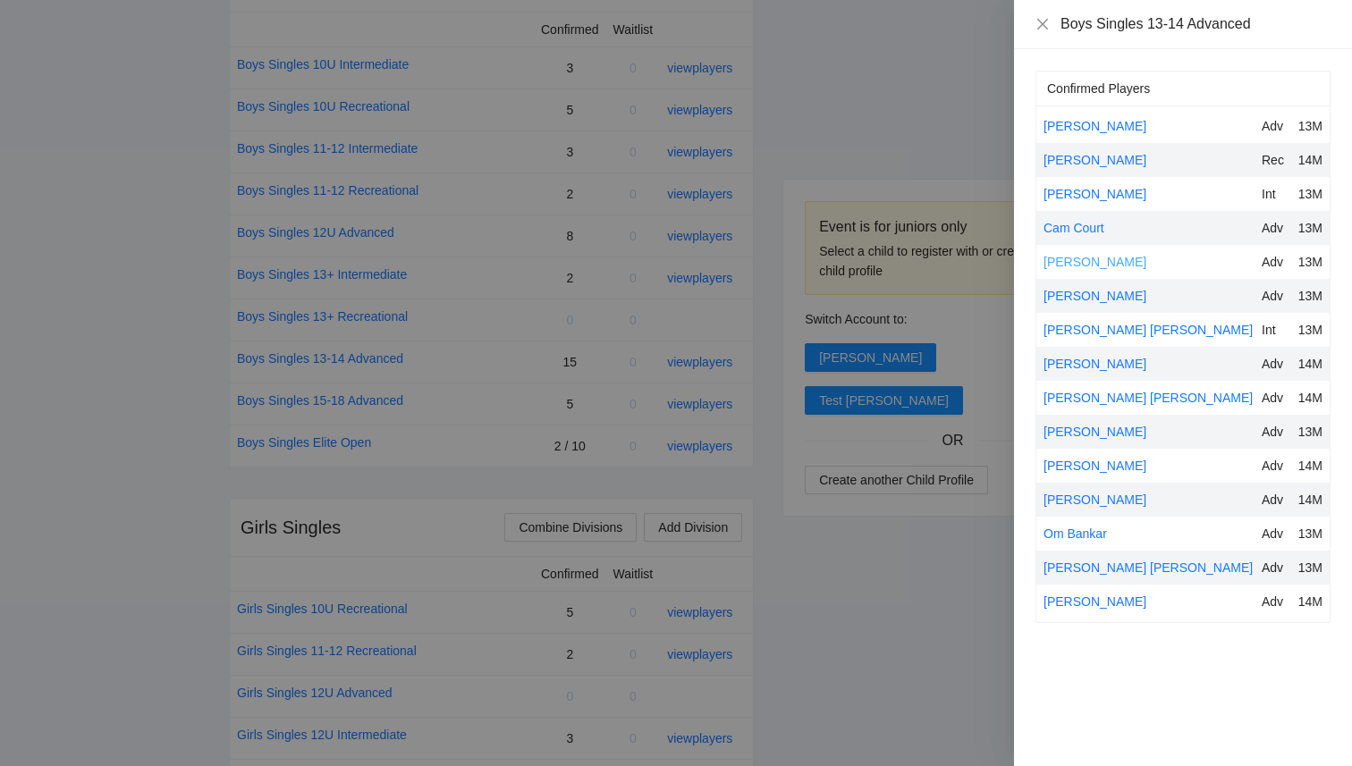
click at [1095, 255] on link "[PERSON_NAME]" at bounding box center [1095, 262] width 103 height 14
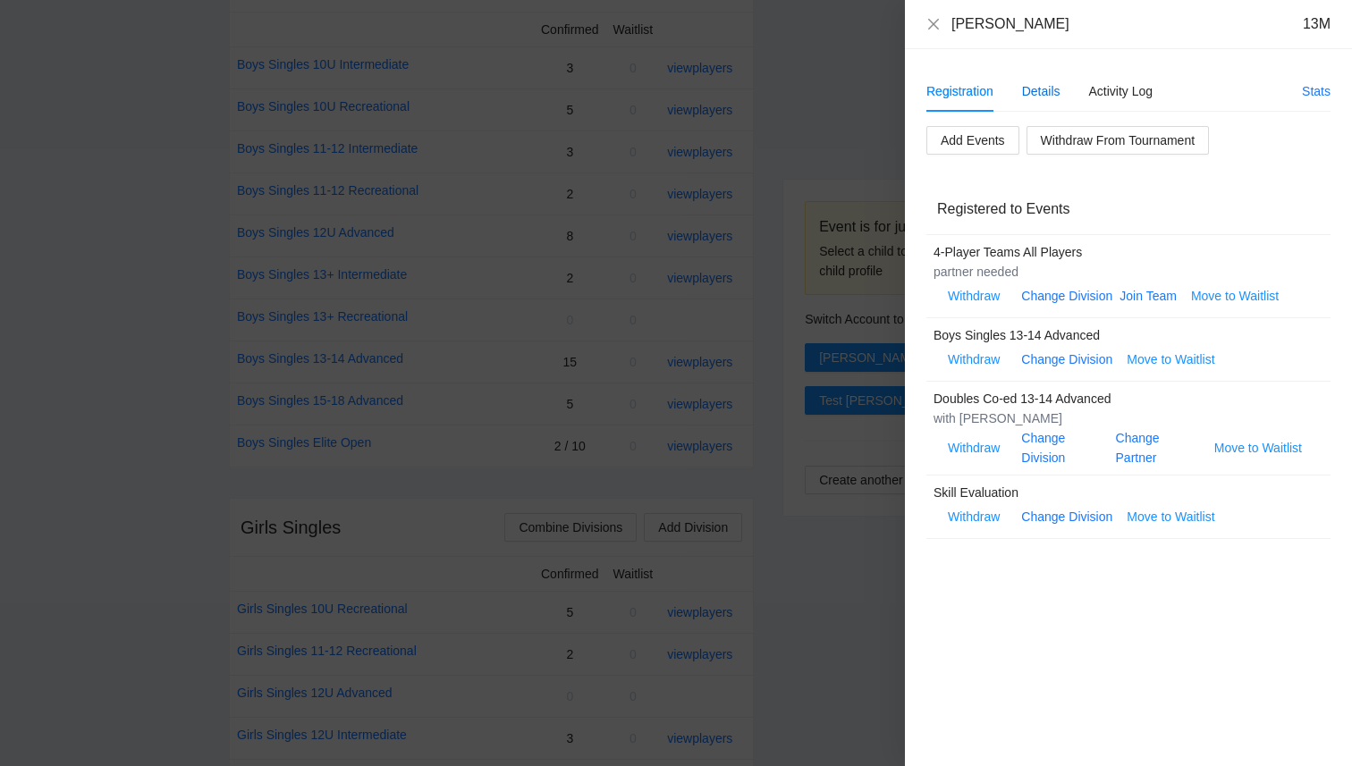
click at [1048, 85] on div "Details" at bounding box center [1041, 91] width 38 height 20
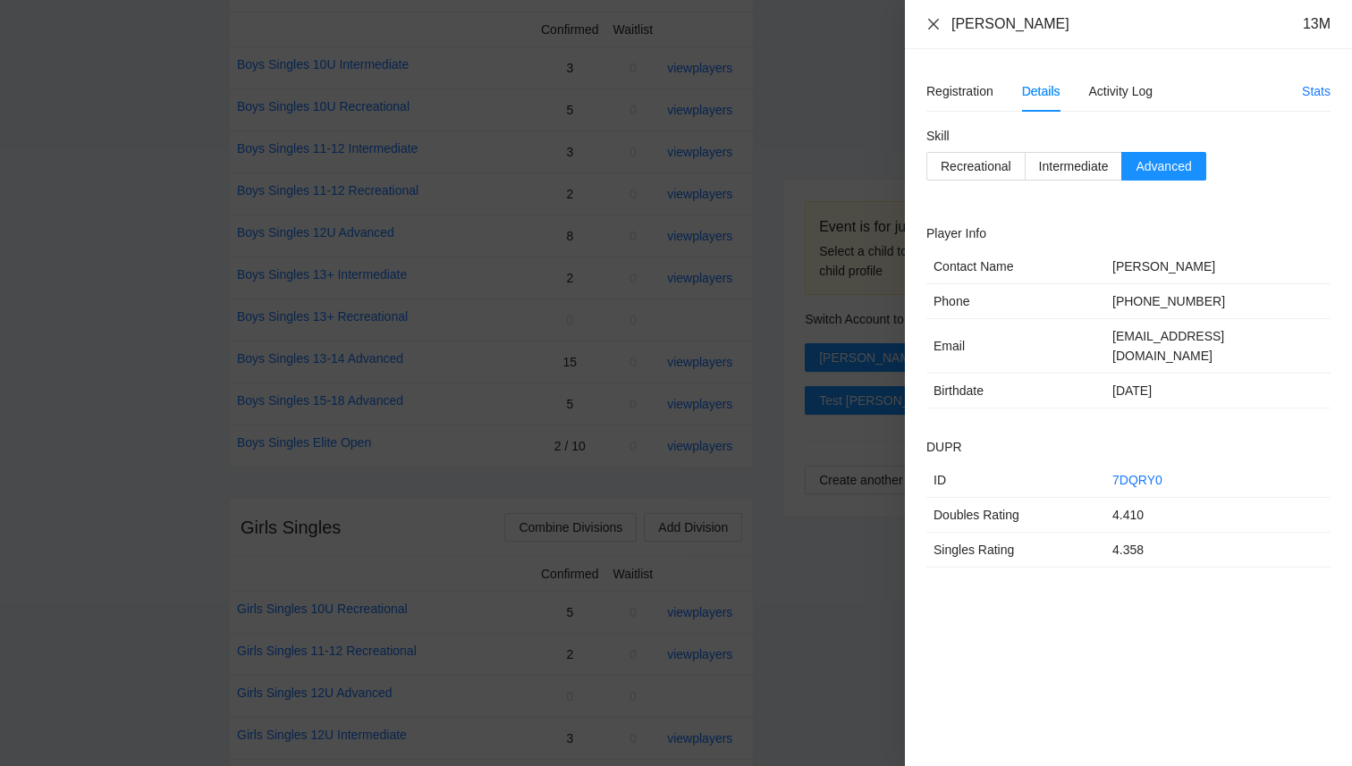
click at [932, 24] on icon "close" at bounding box center [933, 24] width 14 height 14
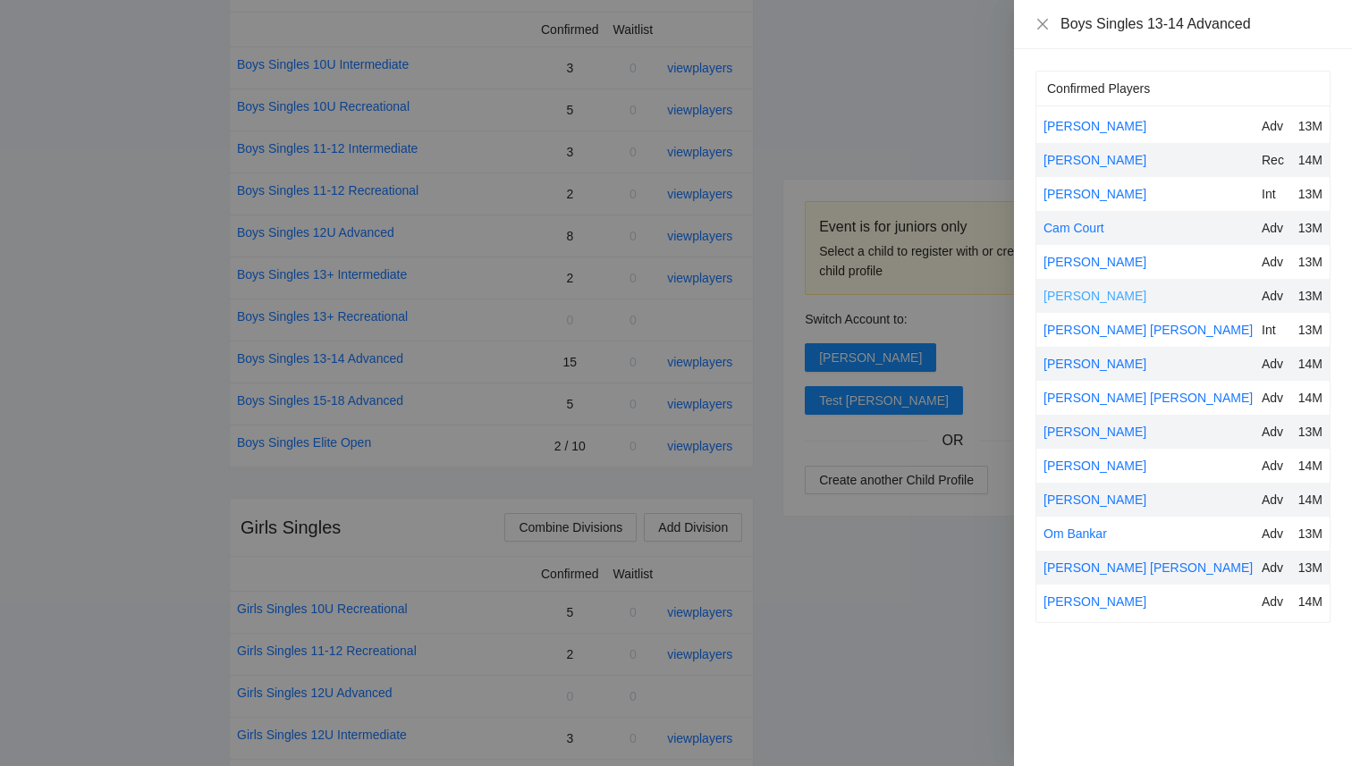
click at [1105, 293] on link "[PERSON_NAME]" at bounding box center [1095, 296] width 103 height 14
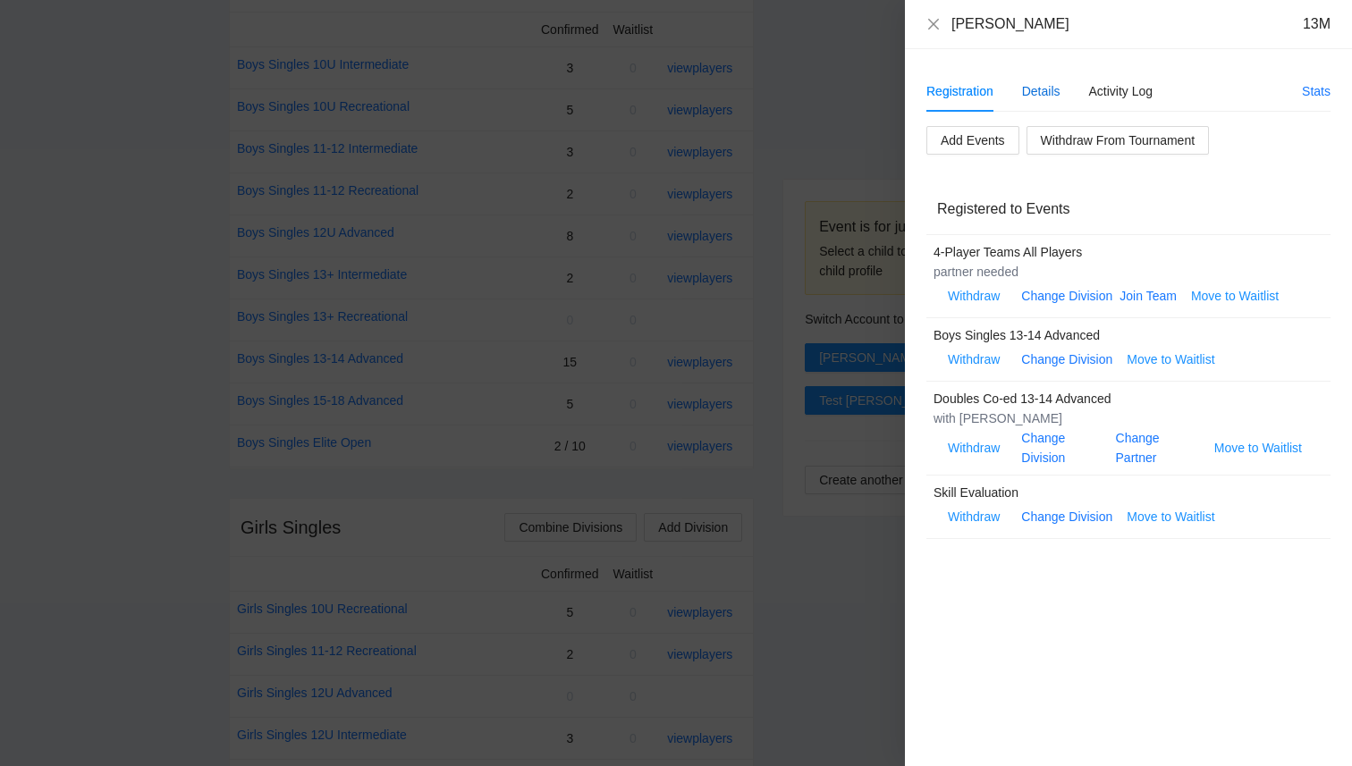
click at [1043, 87] on div "Details" at bounding box center [1041, 91] width 38 height 20
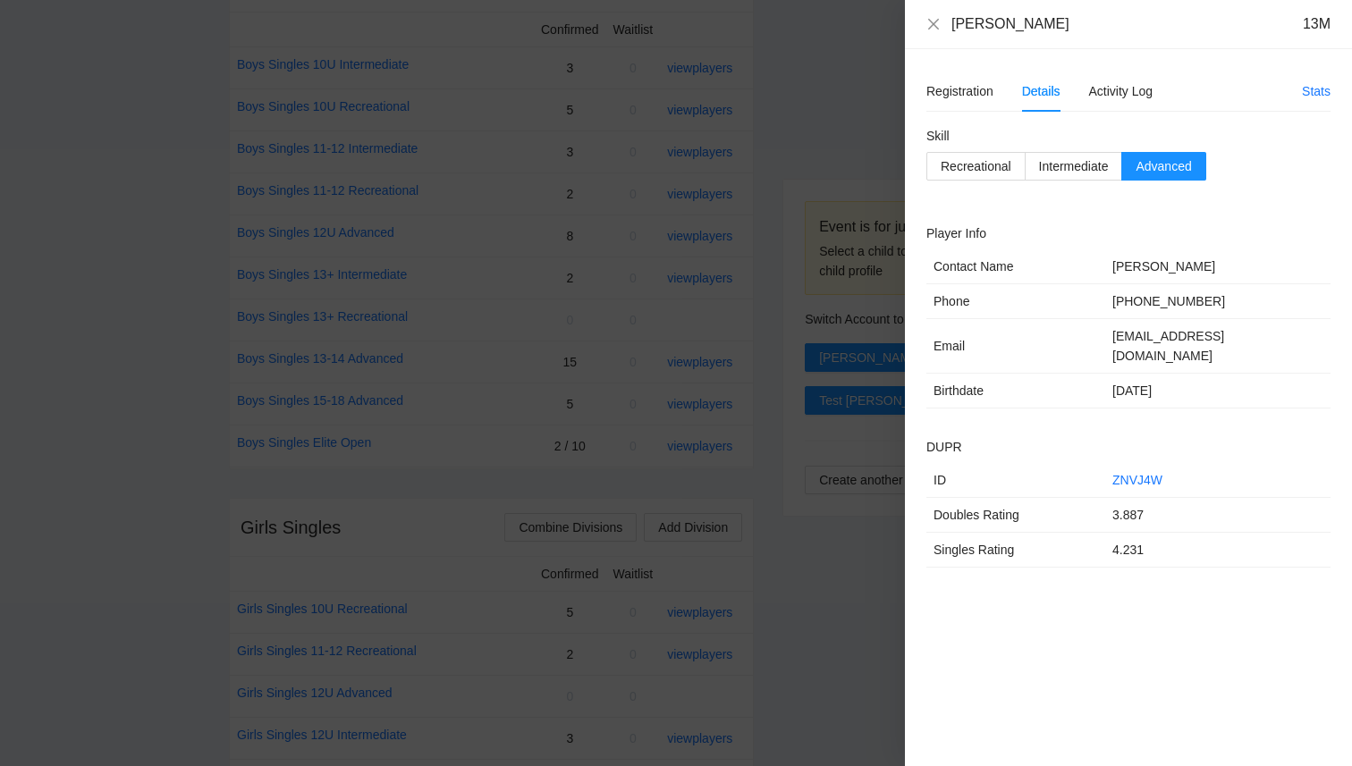
click at [922, 24] on div "[PERSON_NAME] 13M" at bounding box center [1128, 24] width 447 height 49
click at [928, 24] on icon "close" at bounding box center [933, 24] width 14 height 14
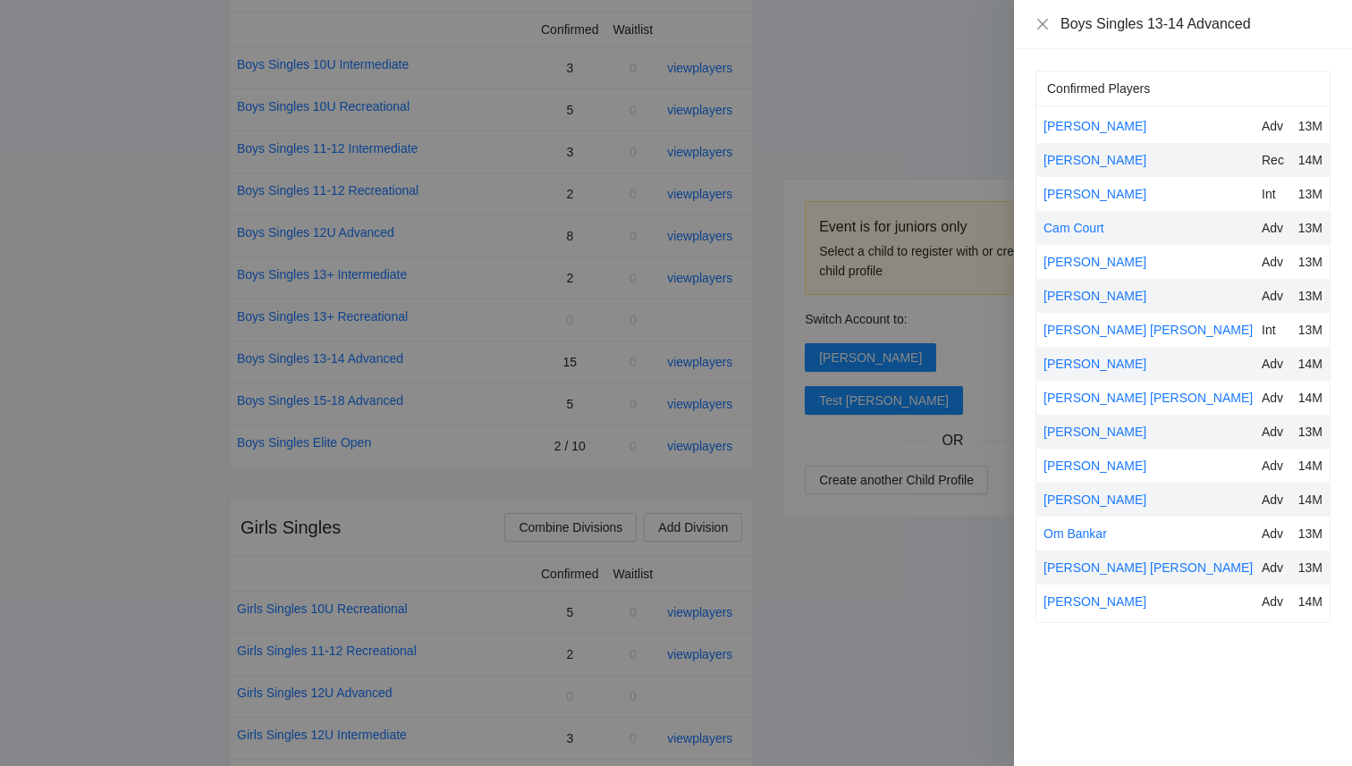
click at [1086, 338] on div "[PERSON_NAME] [PERSON_NAME]" at bounding box center [1149, 330] width 211 height 20
click at [1086, 337] on div "[PERSON_NAME] [PERSON_NAME]" at bounding box center [1149, 330] width 211 height 20
click at [1098, 323] on link "[PERSON_NAME] [PERSON_NAME]" at bounding box center [1148, 330] width 209 height 14
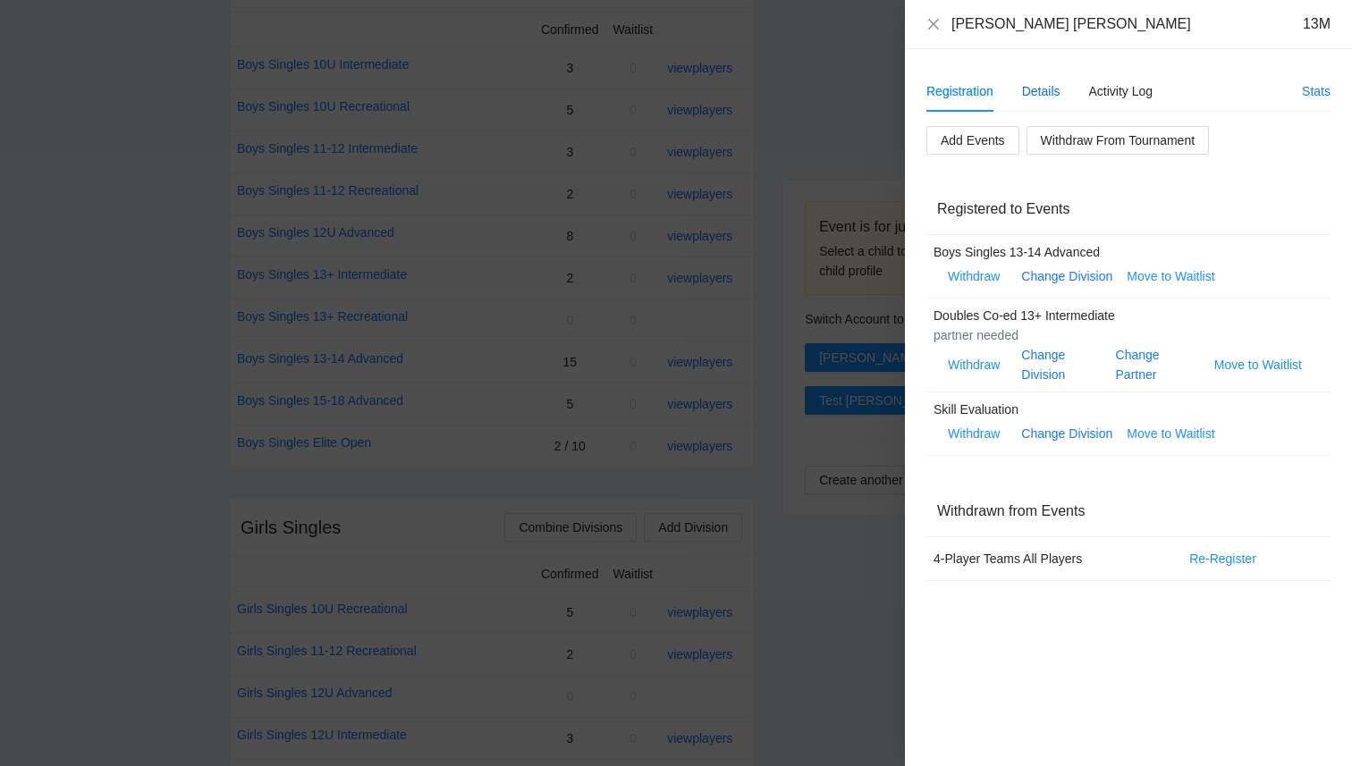
click at [1044, 91] on div "Details" at bounding box center [1041, 91] width 38 height 20
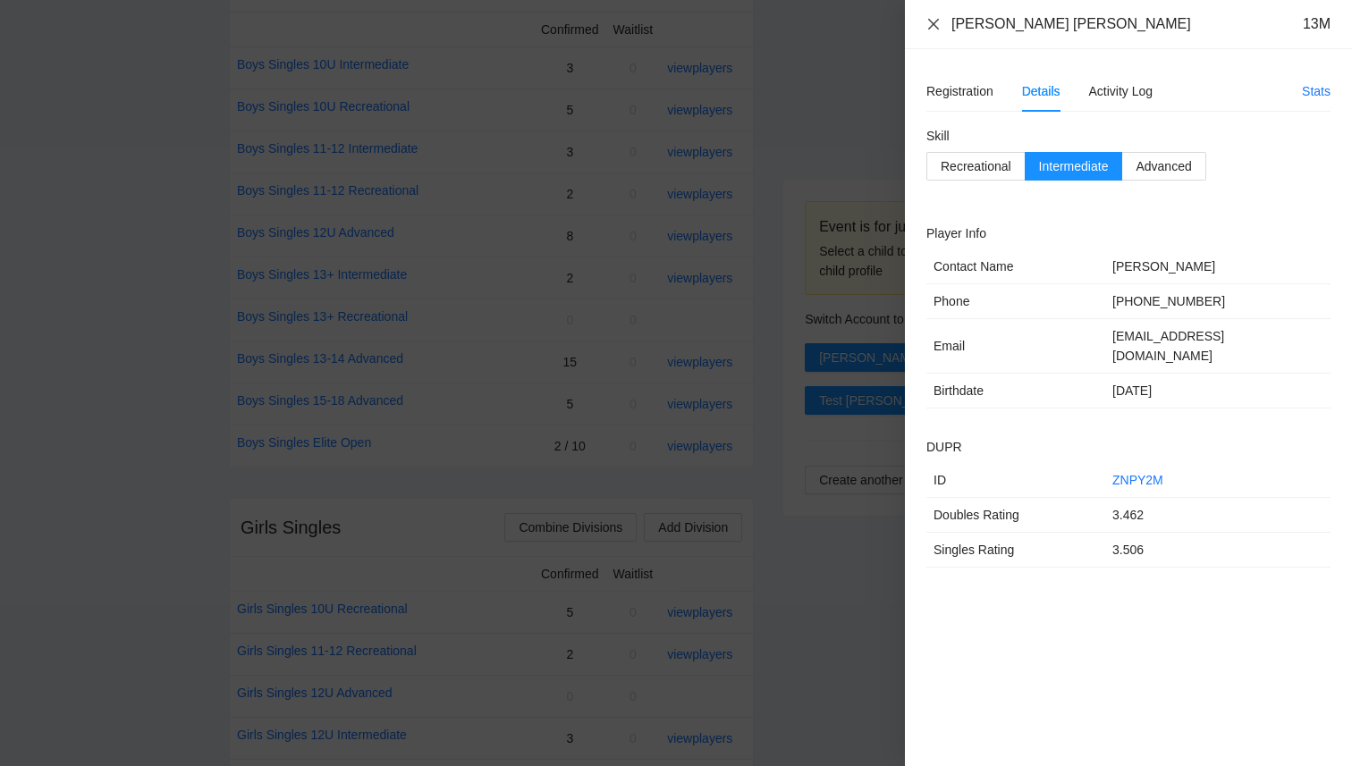
click at [934, 18] on icon "close" at bounding box center [933, 24] width 14 height 14
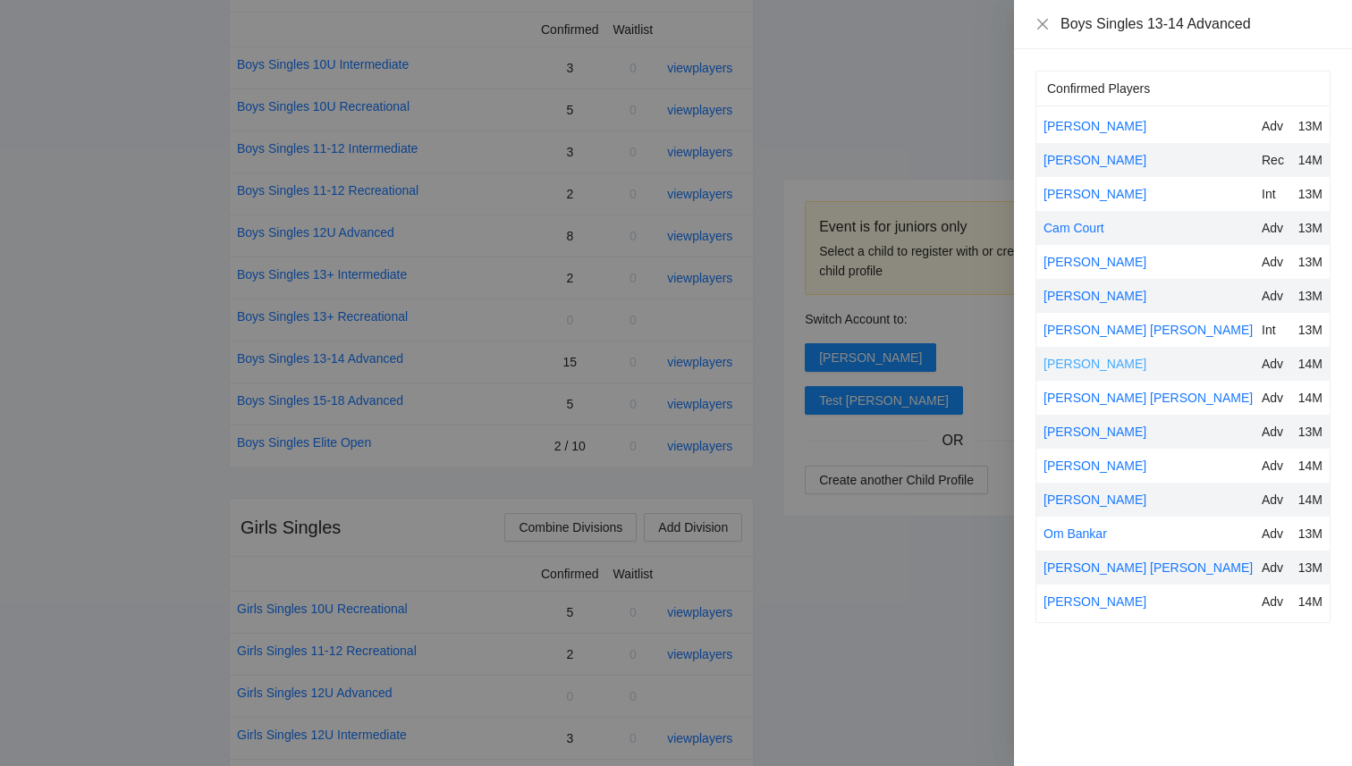
click at [1119, 360] on link "[PERSON_NAME]" at bounding box center [1095, 364] width 103 height 14
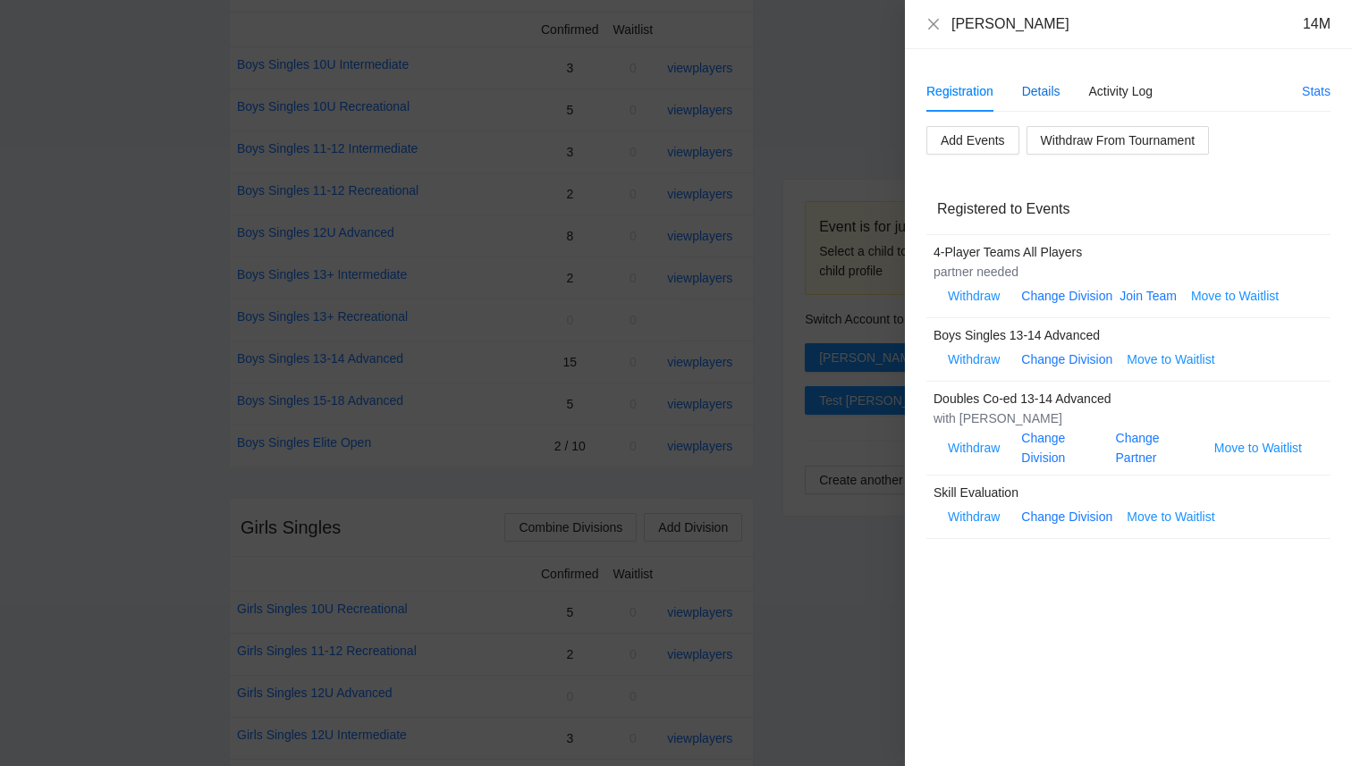
click at [1043, 98] on div "Details" at bounding box center [1041, 91] width 38 height 20
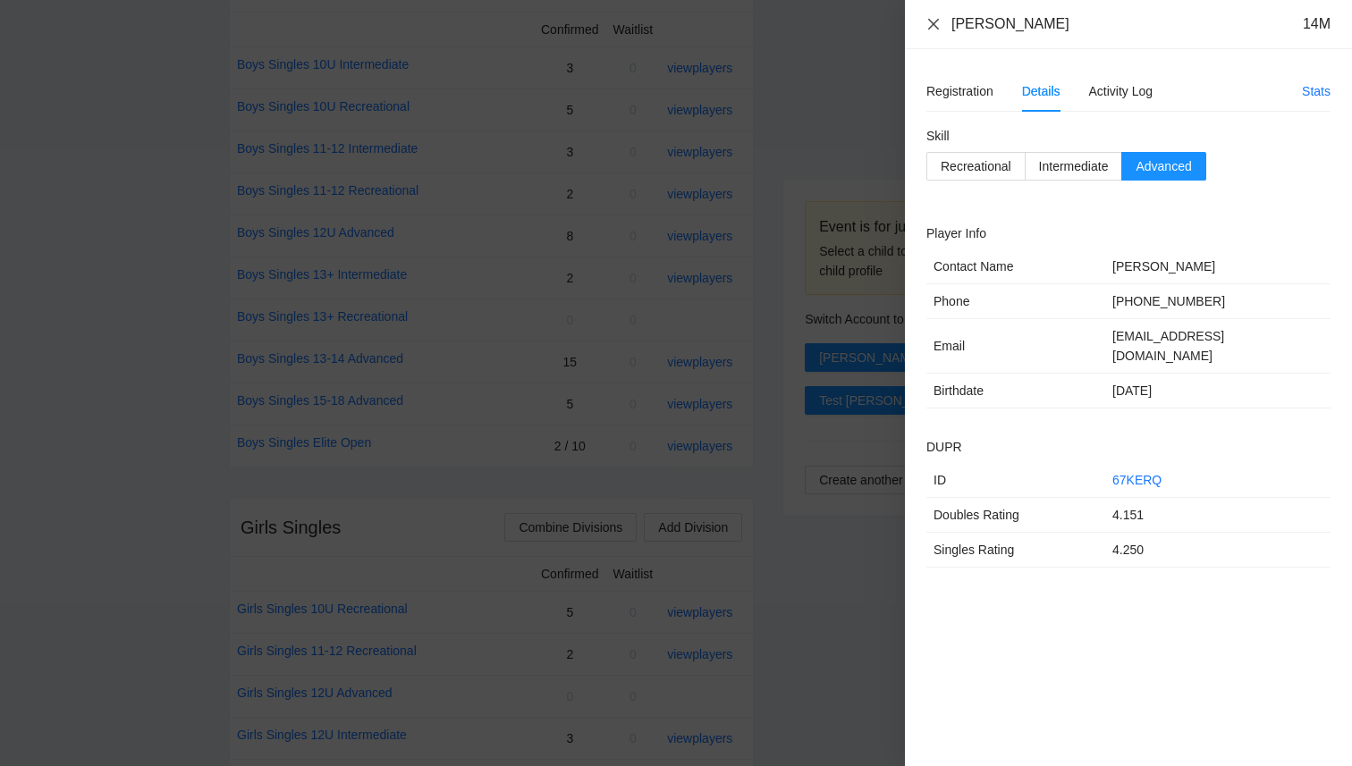
click at [938, 24] on icon "close" at bounding box center [933, 24] width 14 height 14
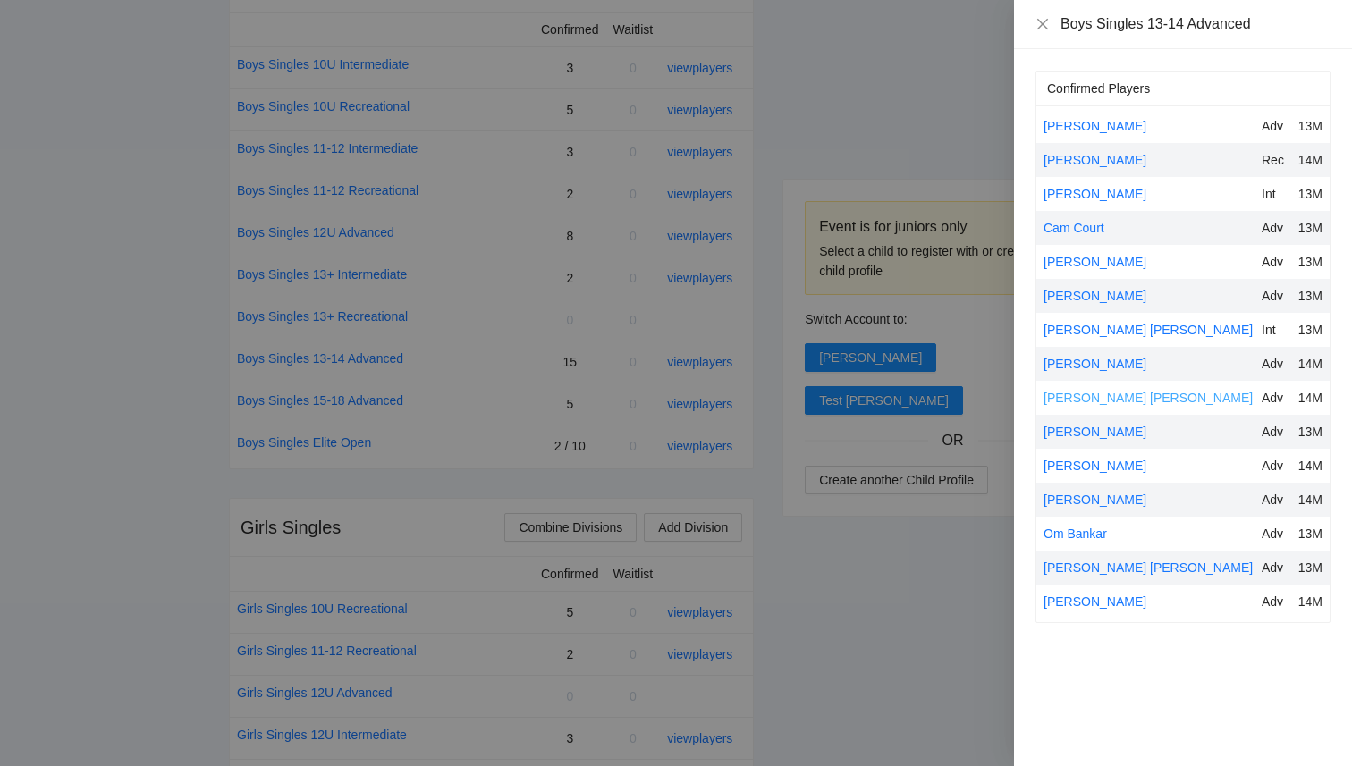
click at [1077, 396] on link "[PERSON_NAME] [PERSON_NAME]" at bounding box center [1148, 398] width 209 height 14
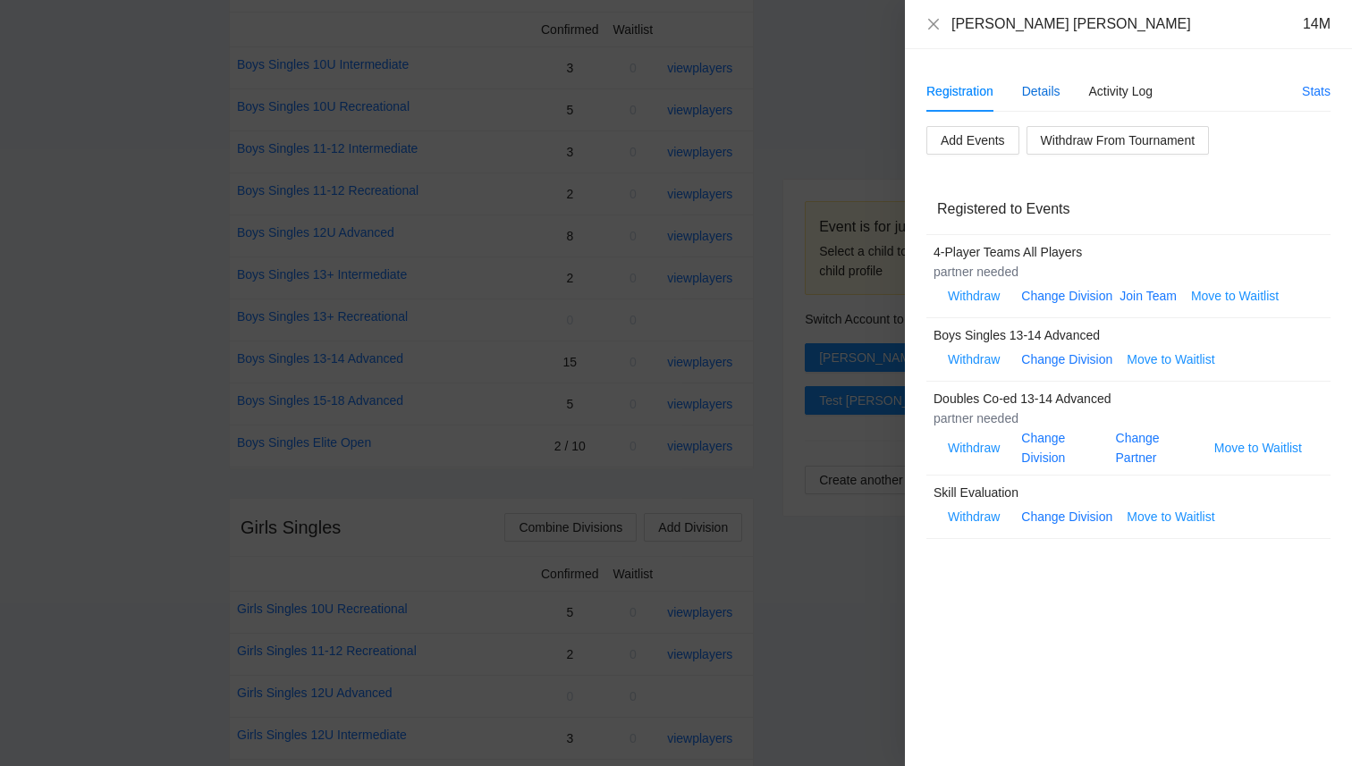
click at [1032, 97] on div "Details" at bounding box center [1041, 91] width 38 height 20
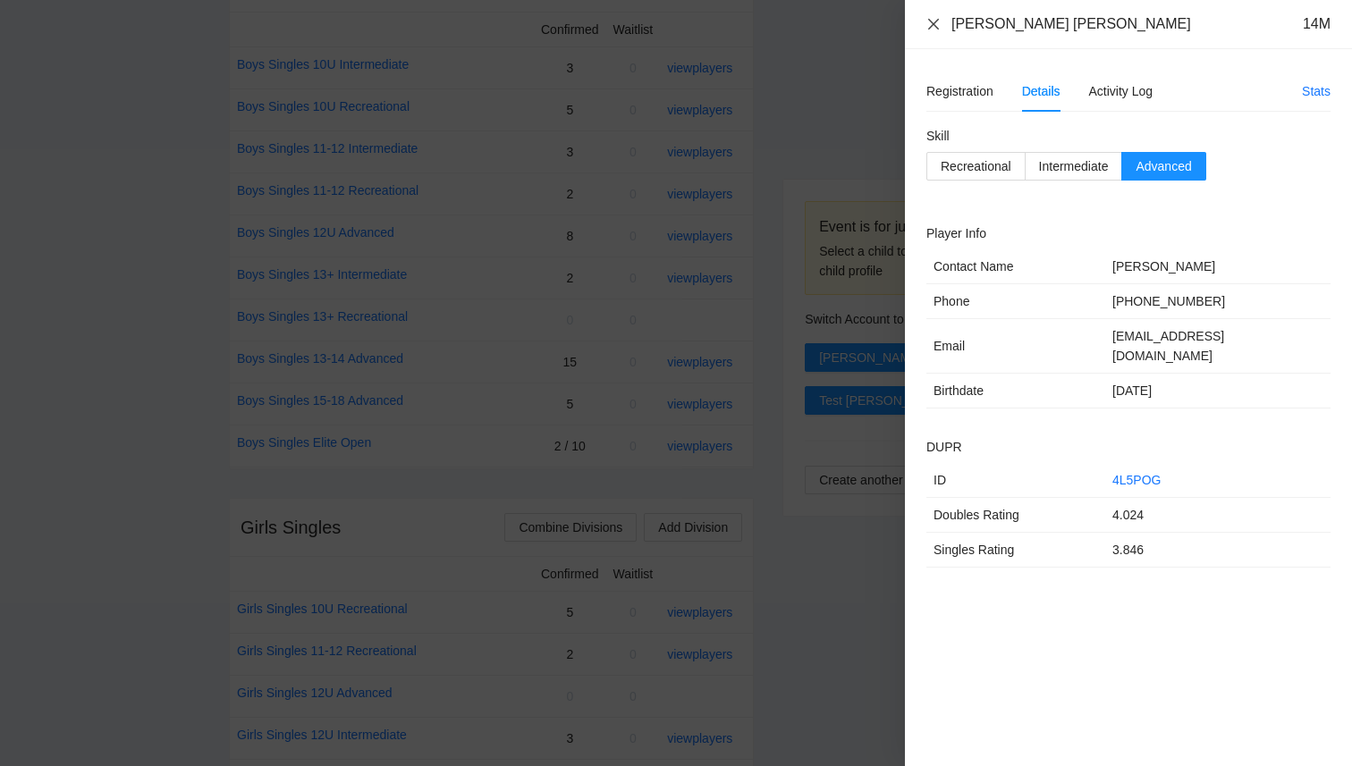
click at [934, 24] on icon "close" at bounding box center [933, 23] width 11 height 11
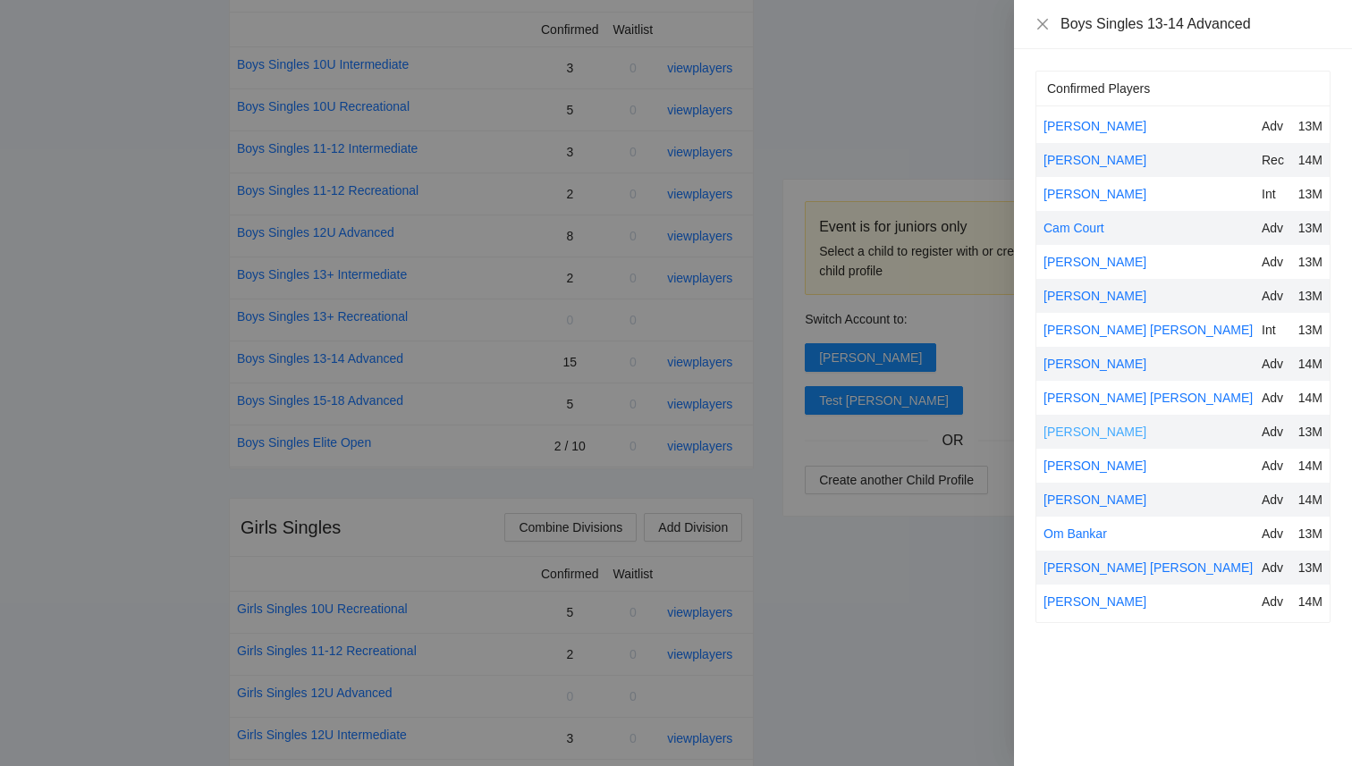
click at [1077, 435] on link "[PERSON_NAME]" at bounding box center [1095, 432] width 103 height 14
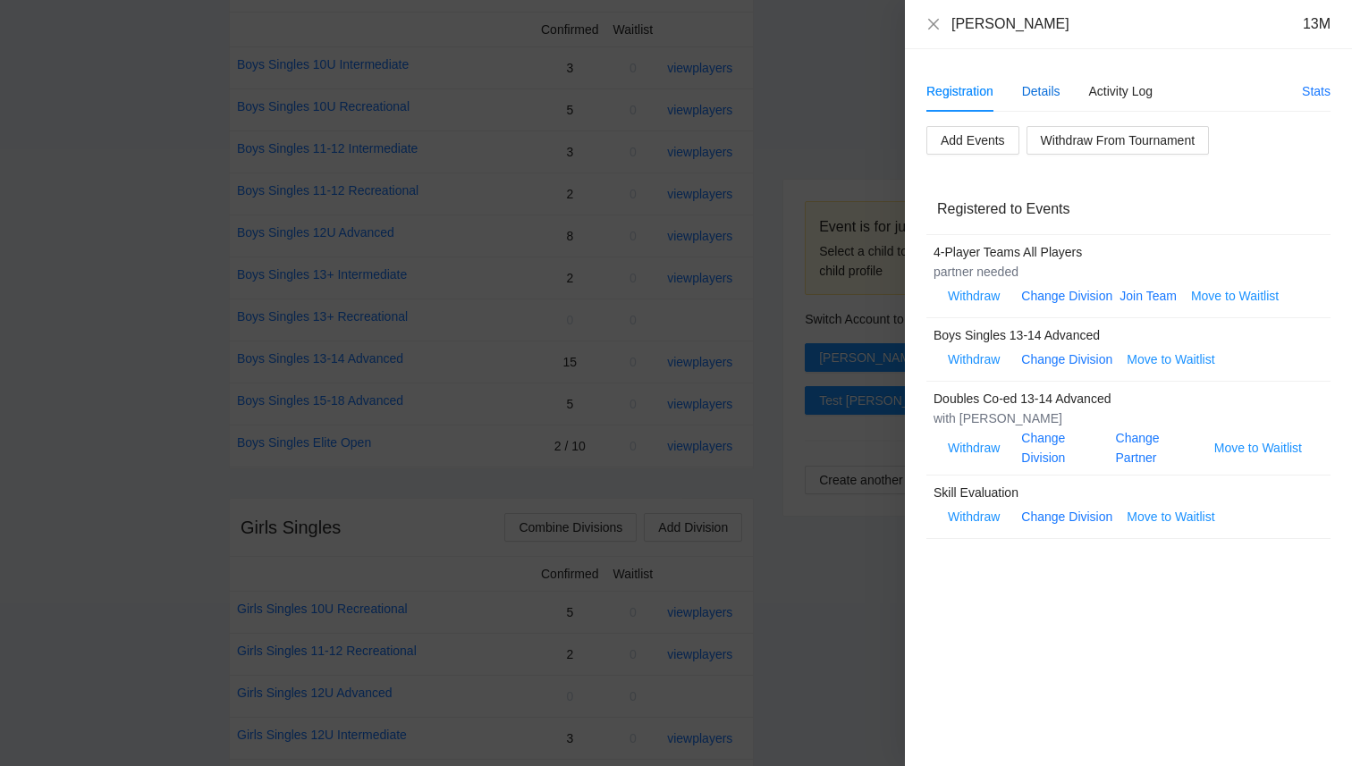
click at [1049, 93] on div "Details" at bounding box center [1041, 91] width 38 height 20
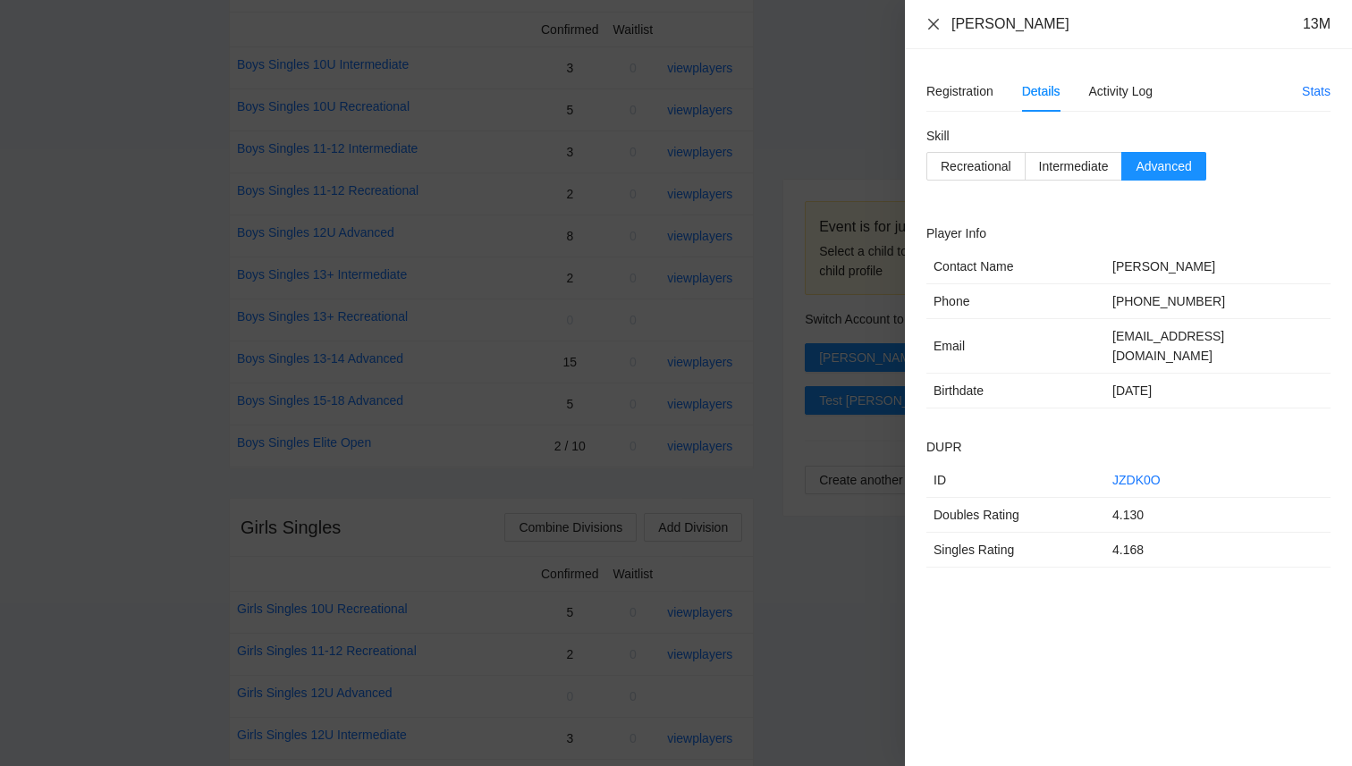
click at [934, 21] on icon "close" at bounding box center [933, 24] width 14 height 14
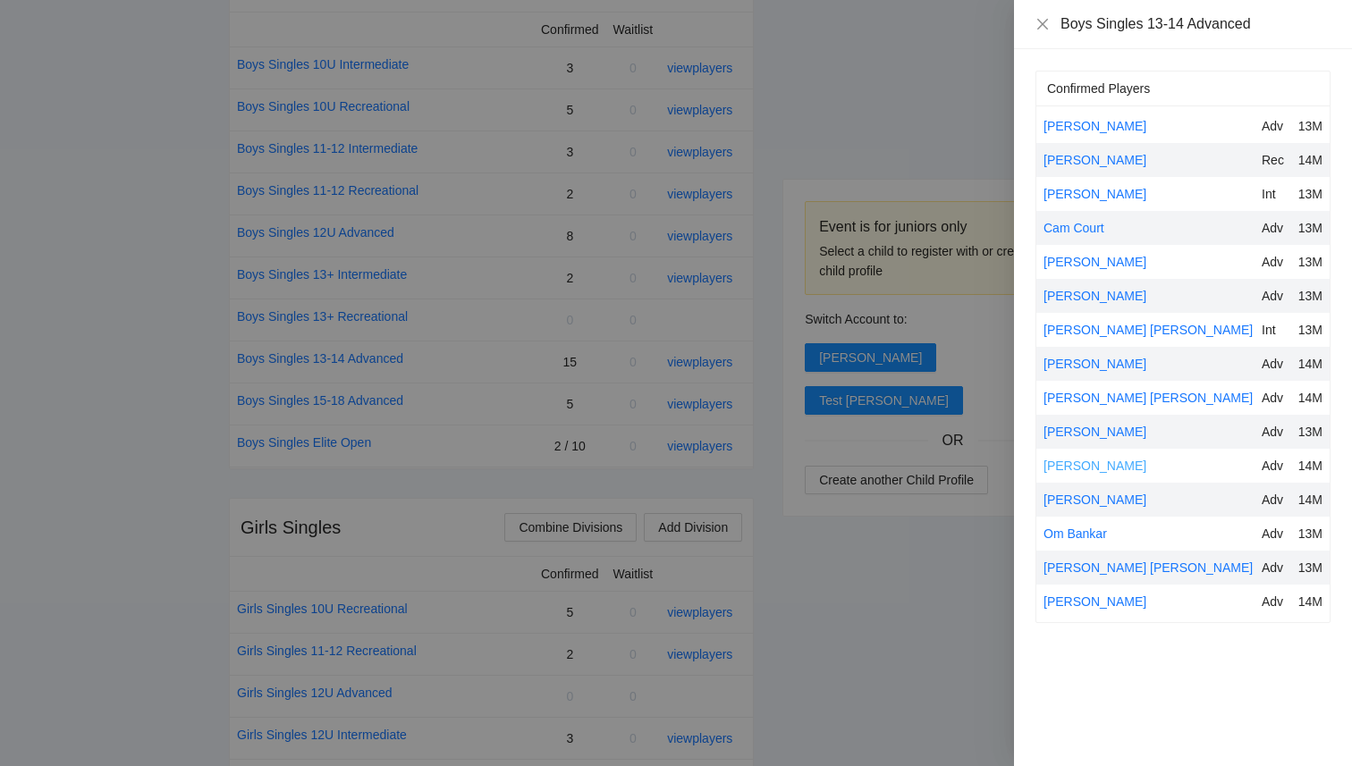
click at [1101, 462] on link "[PERSON_NAME]" at bounding box center [1095, 466] width 103 height 14
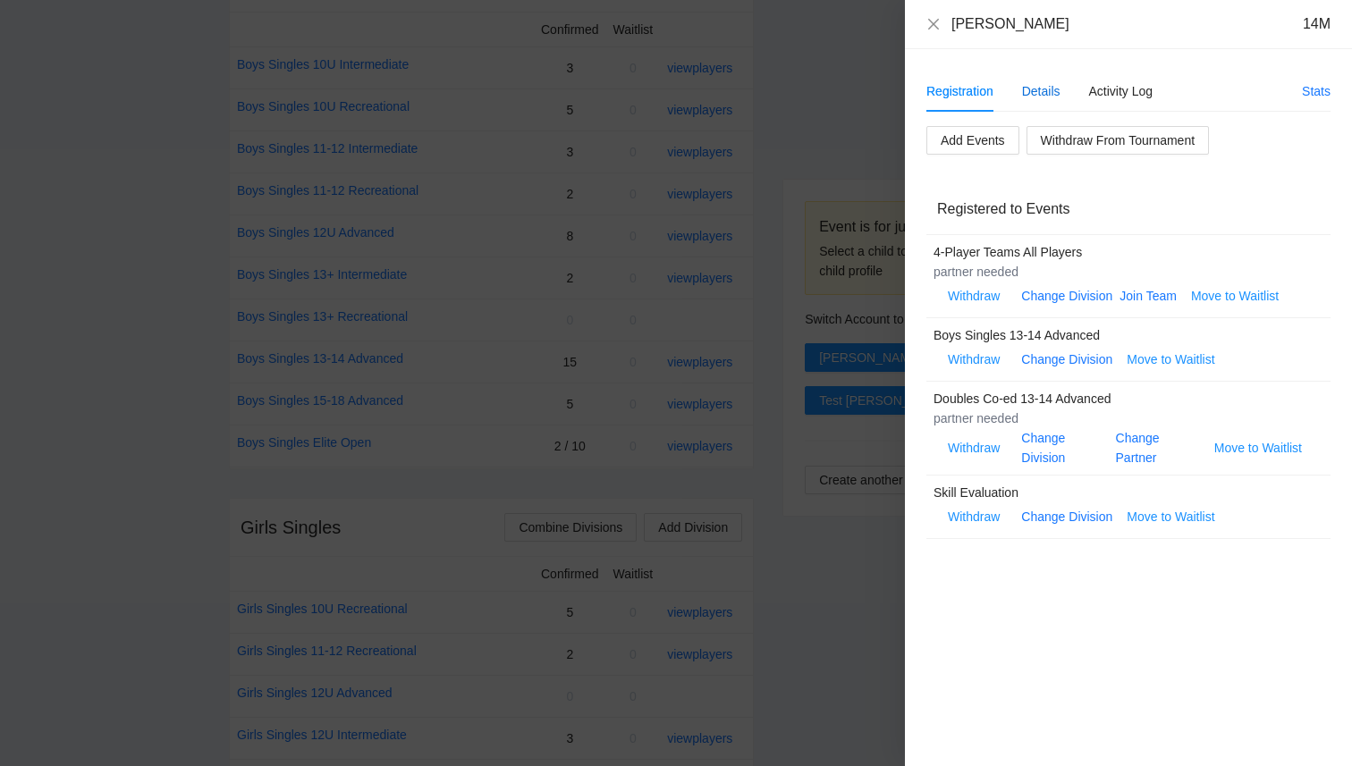
click at [1042, 87] on div "Details" at bounding box center [1041, 91] width 38 height 20
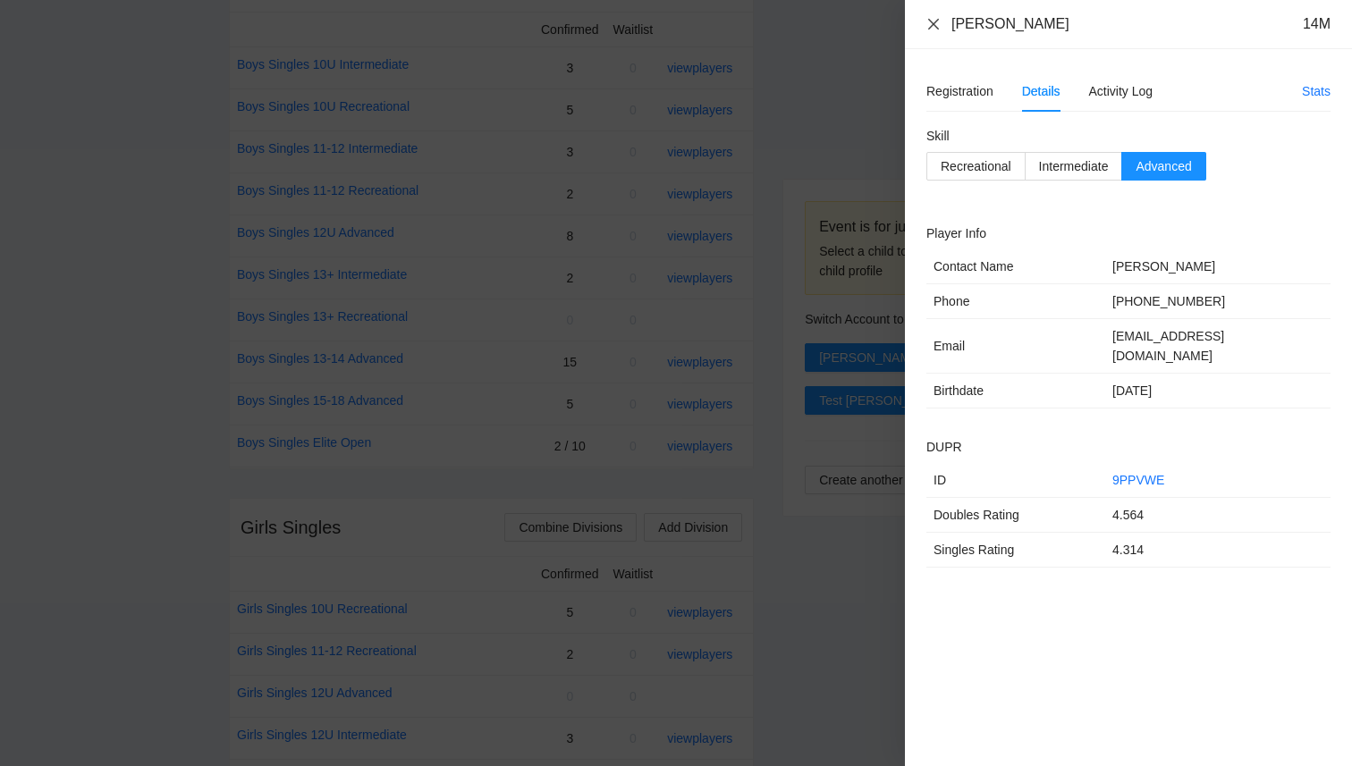
click at [936, 22] on icon "close" at bounding box center [933, 24] width 14 height 14
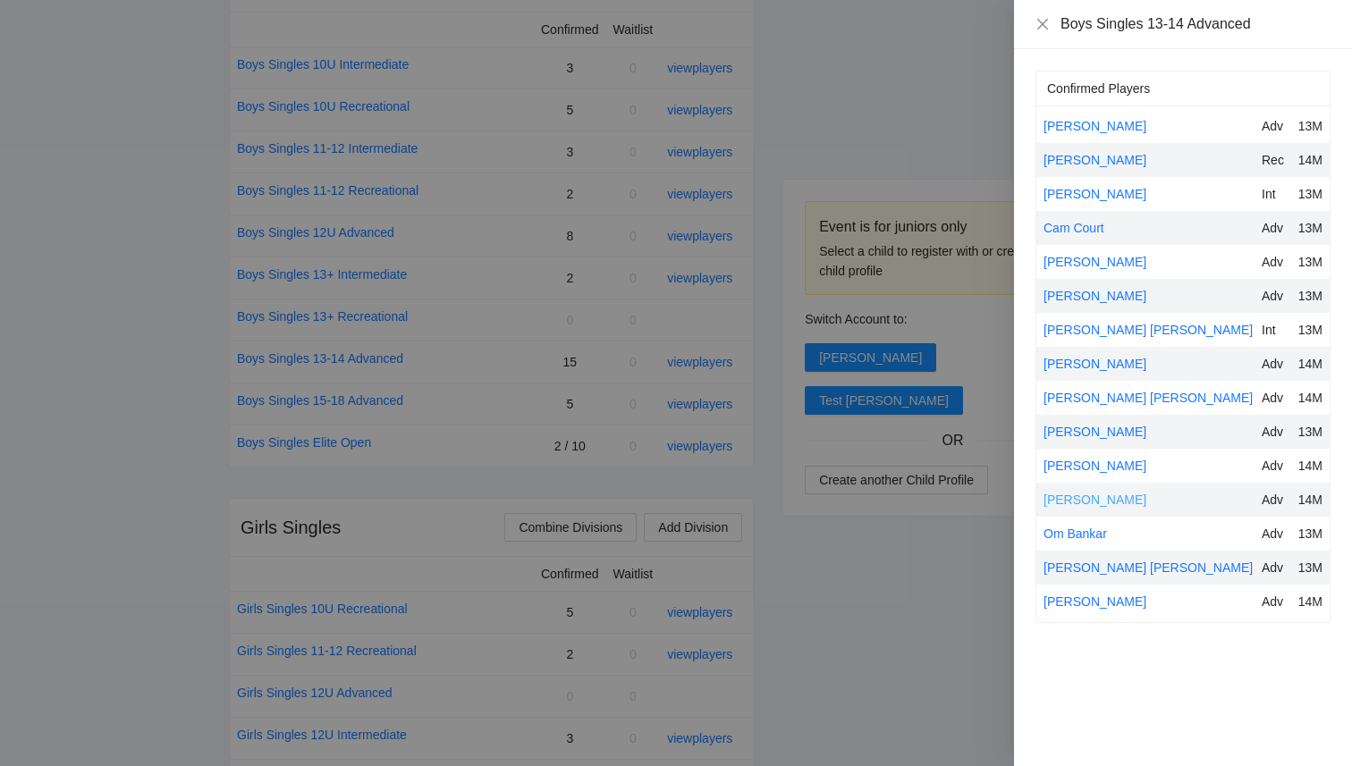
click at [1077, 496] on link "[PERSON_NAME]" at bounding box center [1095, 500] width 103 height 14
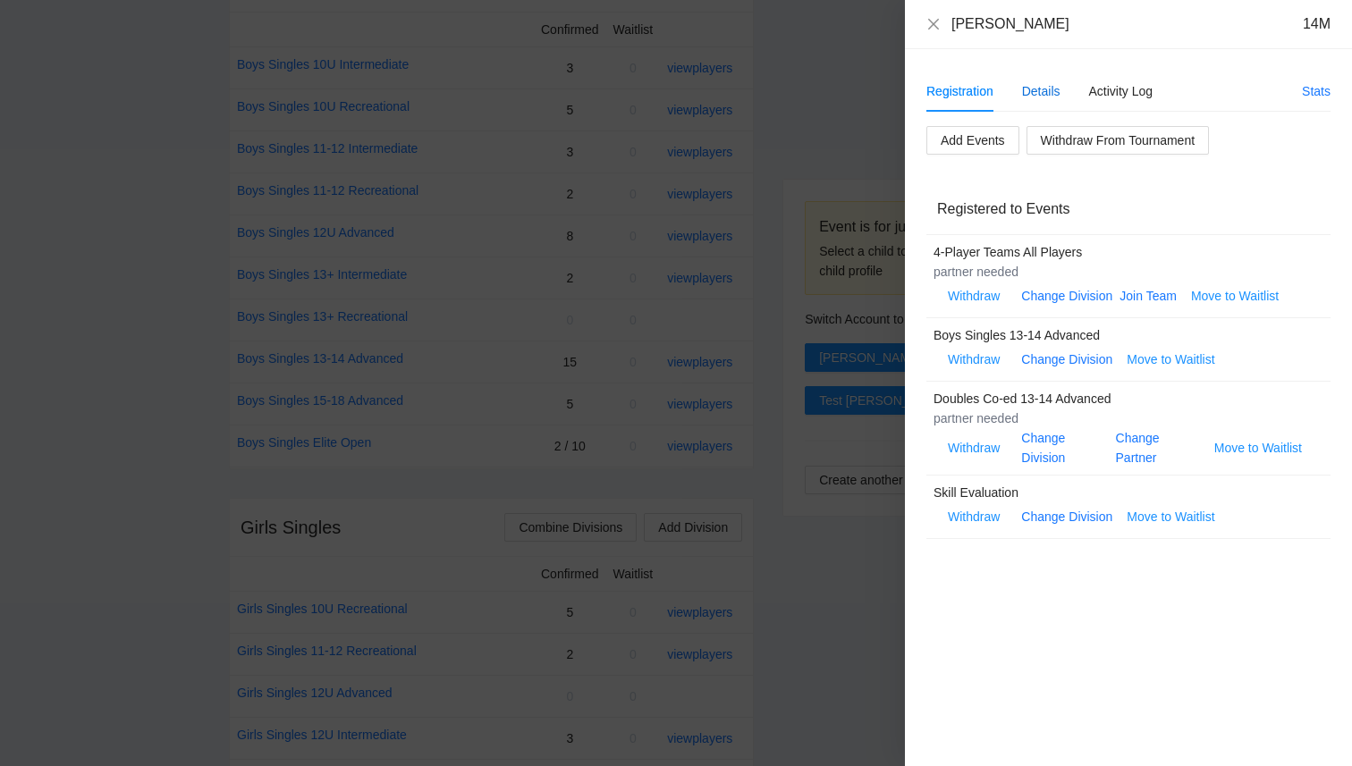
click at [1042, 98] on div "Details" at bounding box center [1041, 91] width 38 height 20
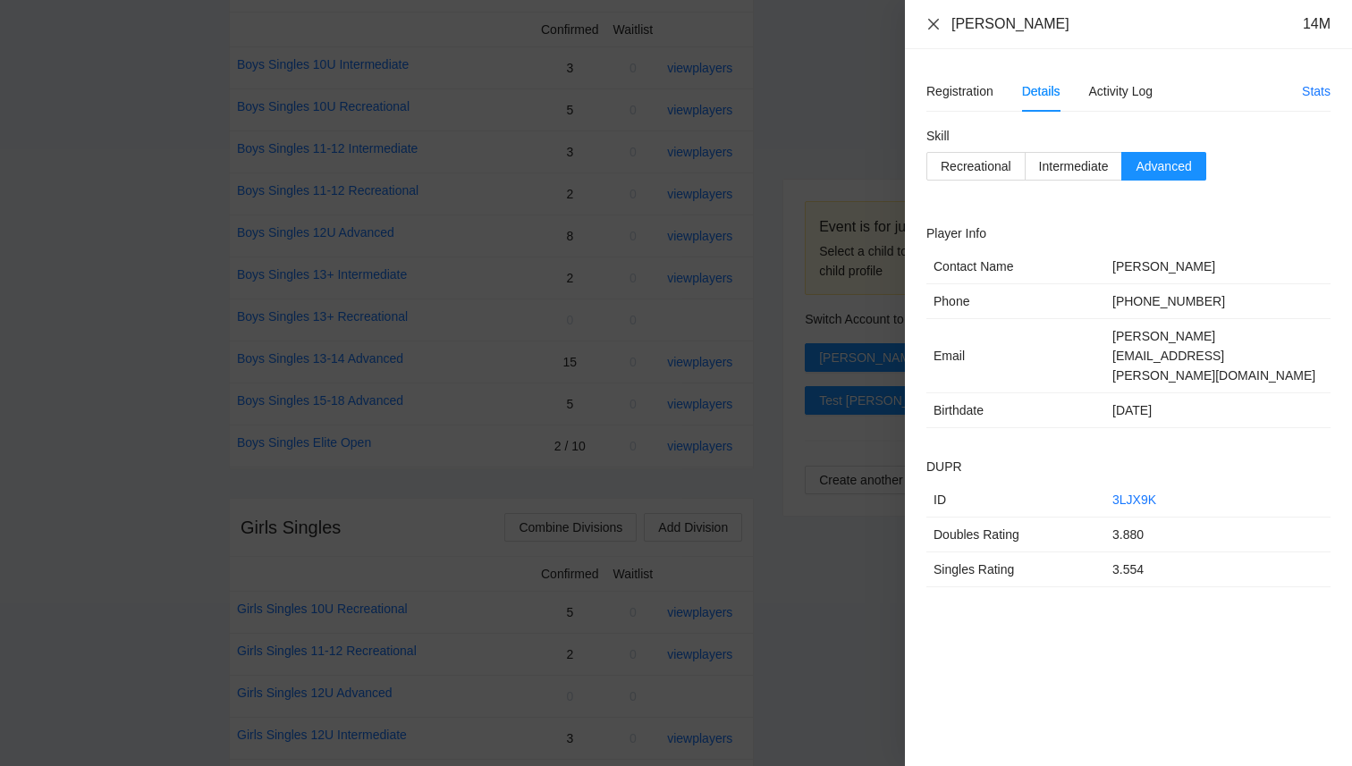
click at [934, 23] on icon "close" at bounding box center [933, 23] width 11 height 11
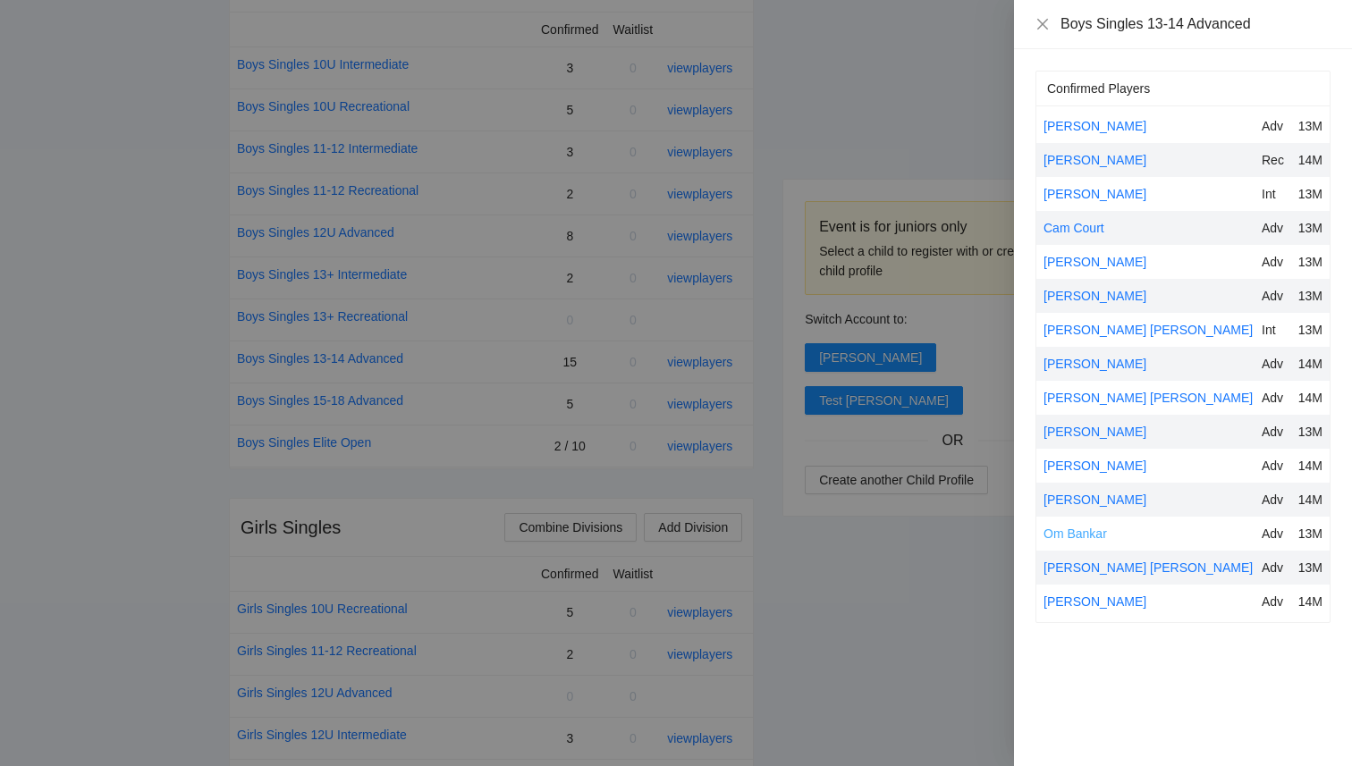
click at [1069, 534] on link "Om Bankar" at bounding box center [1075, 534] width 63 height 14
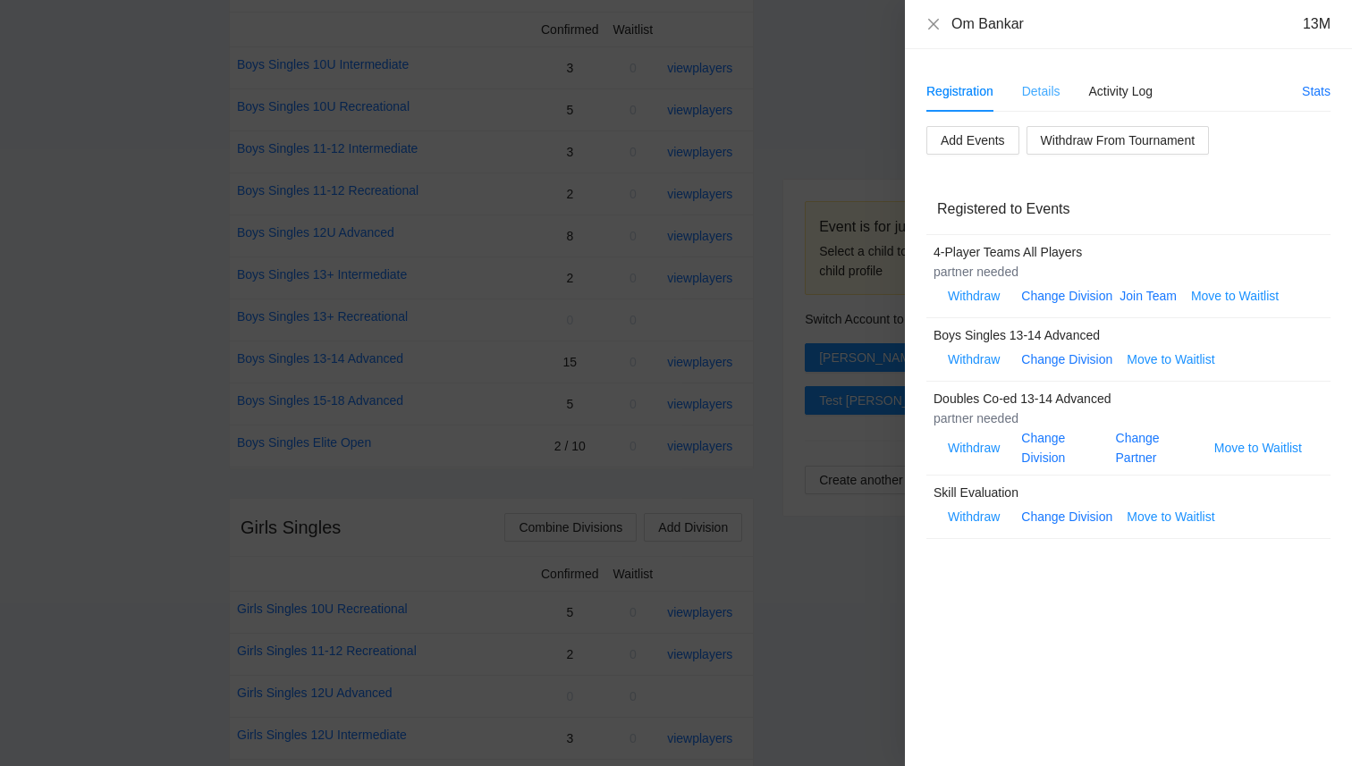
click at [1022, 73] on div "Details" at bounding box center [1041, 91] width 38 height 41
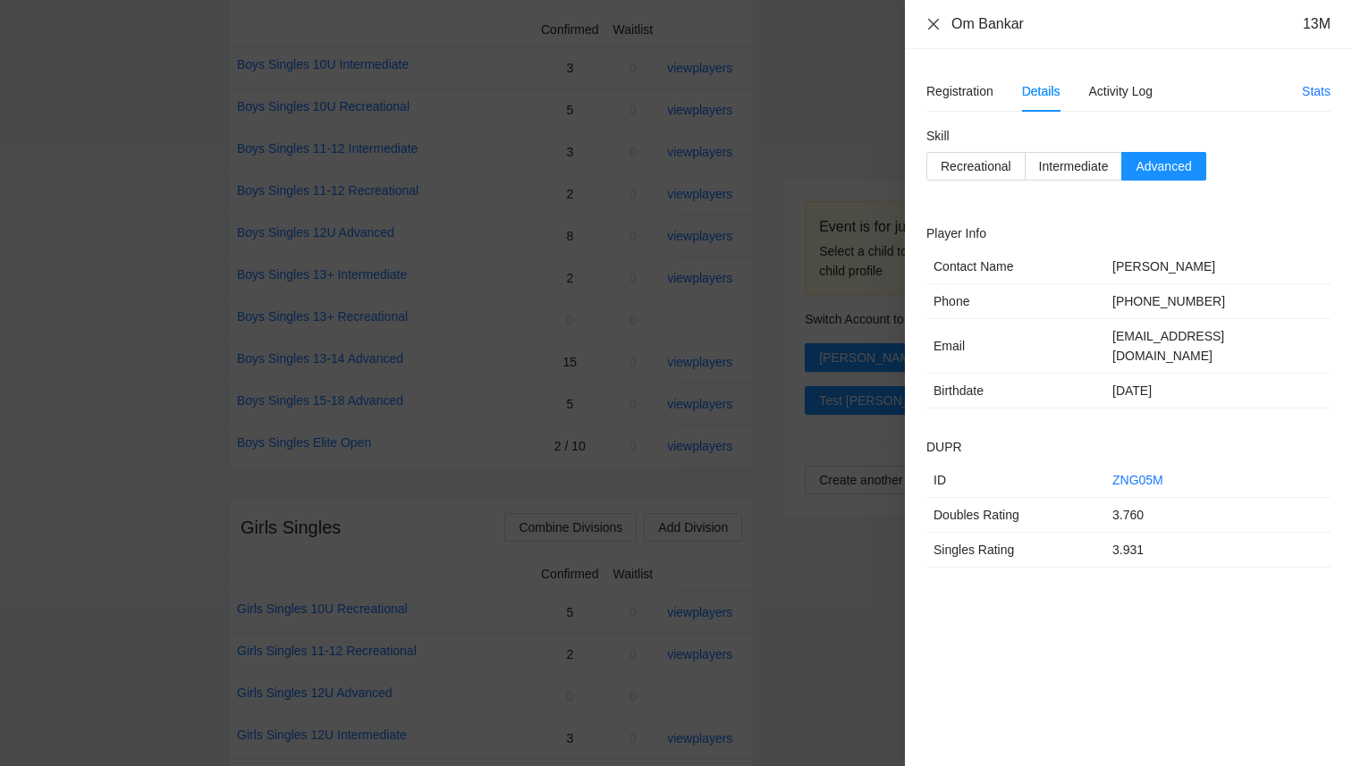
click at [938, 24] on icon "close" at bounding box center [933, 24] width 14 height 14
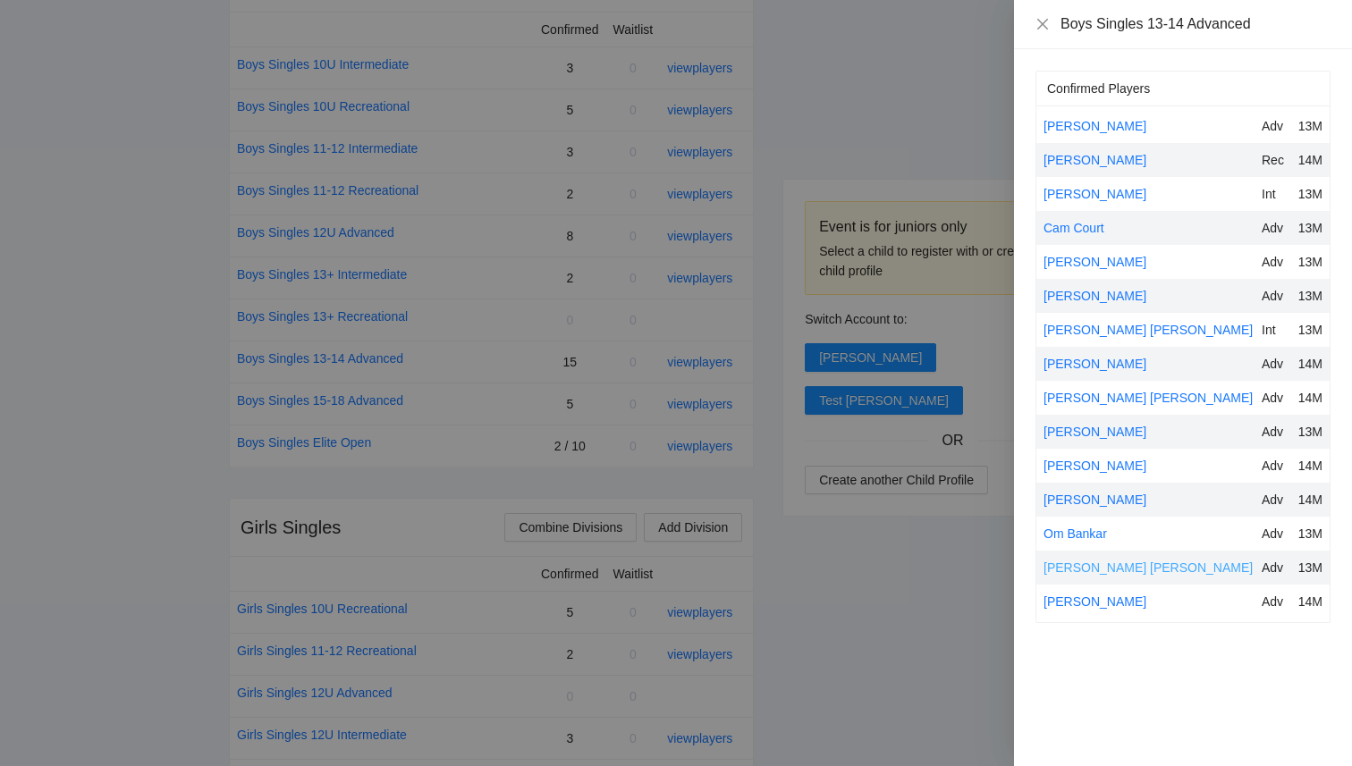
click at [1075, 570] on link "[PERSON_NAME] [PERSON_NAME]" at bounding box center [1148, 568] width 209 height 14
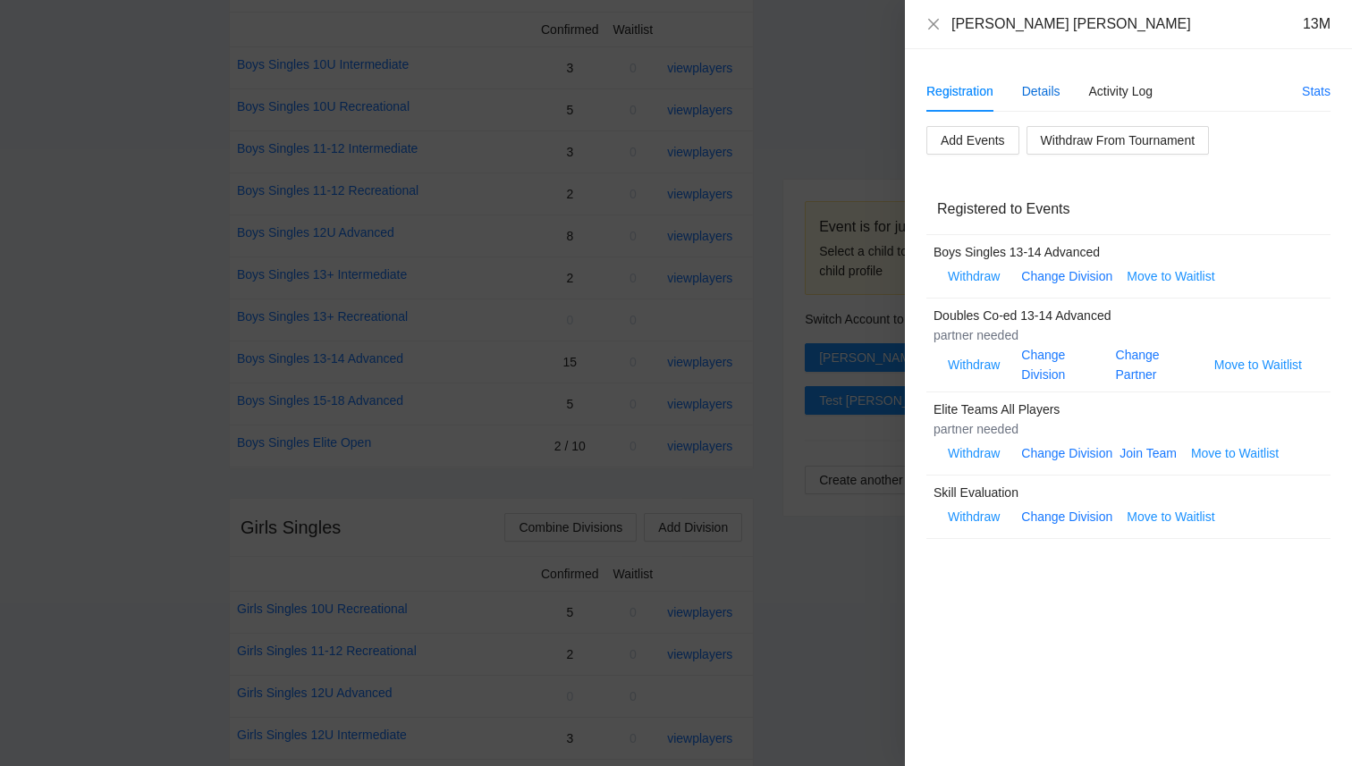
click at [1052, 93] on div "Details" at bounding box center [1041, 91] width 38 height 20
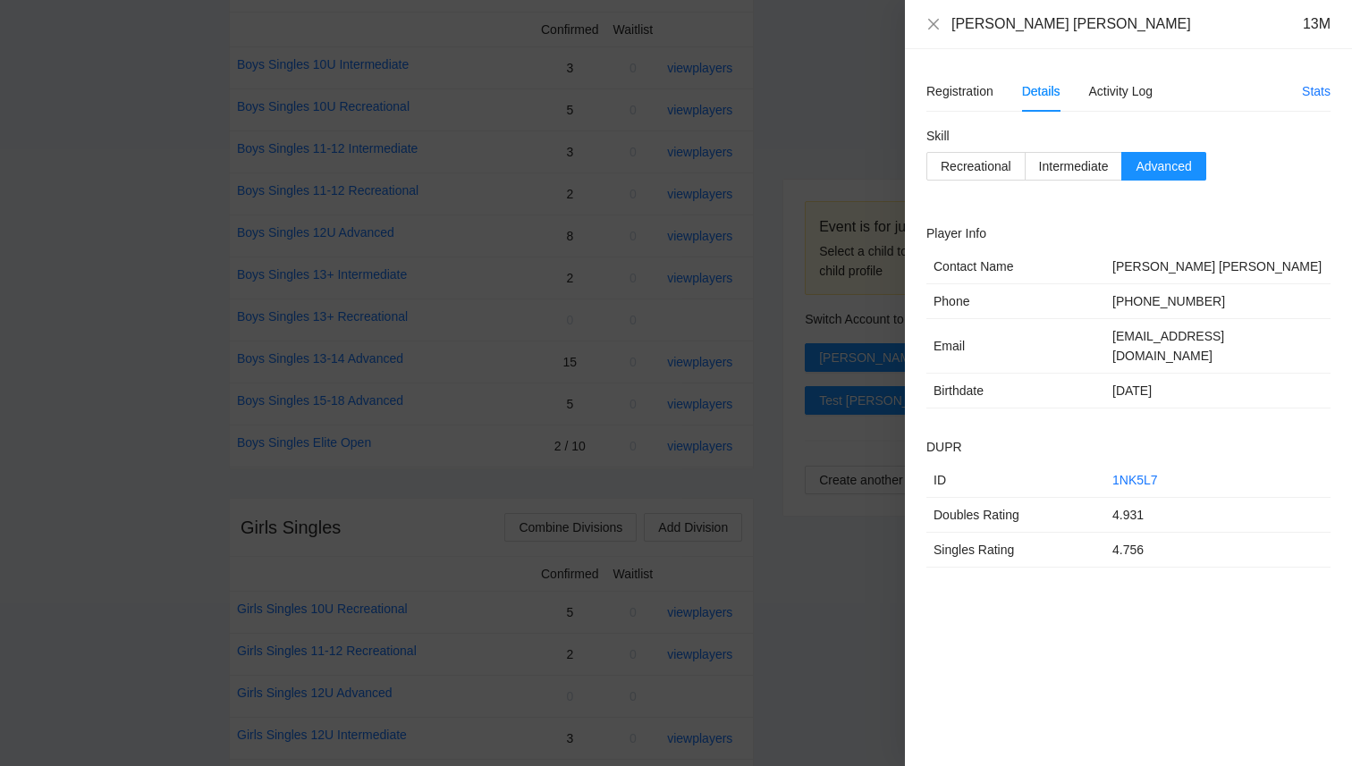
click at [927, 14] on div "[PERSON_NAME] [PERSON_NAME] 13M" at bounding box center [1128, 24] width 404 height 20
click at [935, 28] on icon "close" at bounding box center [933, 24] width 14 height 14
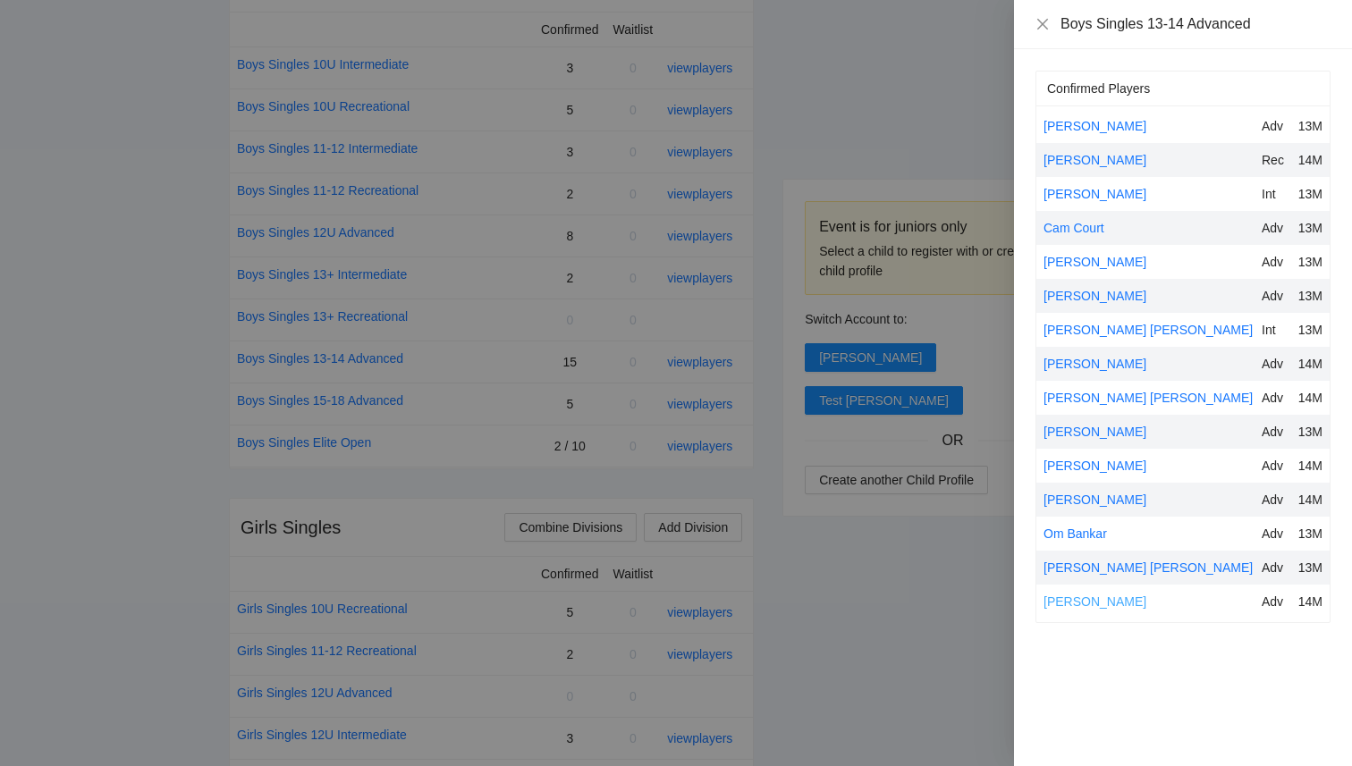
click at [1080, 600] on link "[PERSON_NAME]" at bounding box center [1095, 602] width 103 height 14
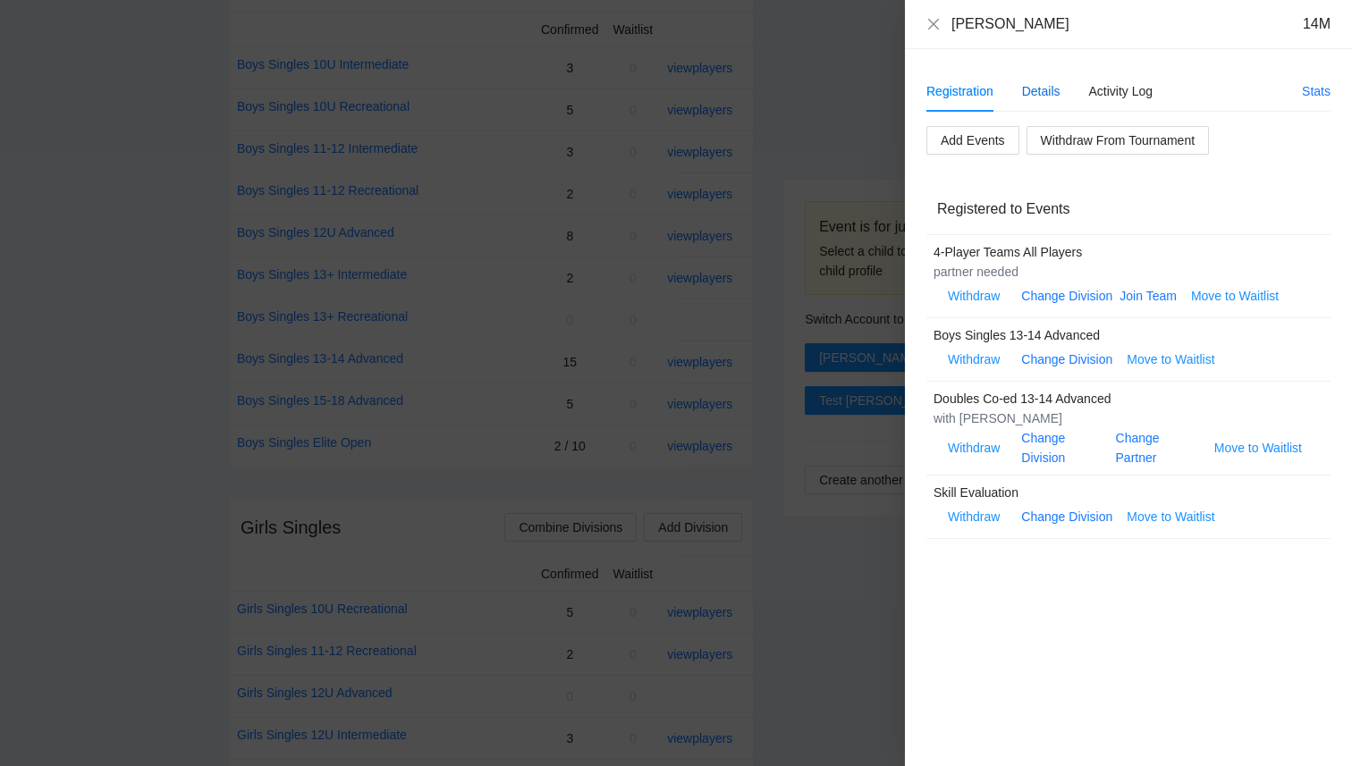
click at [1052, 87] on div "Details" at bounding box center [1041, 91] width 38 height 20
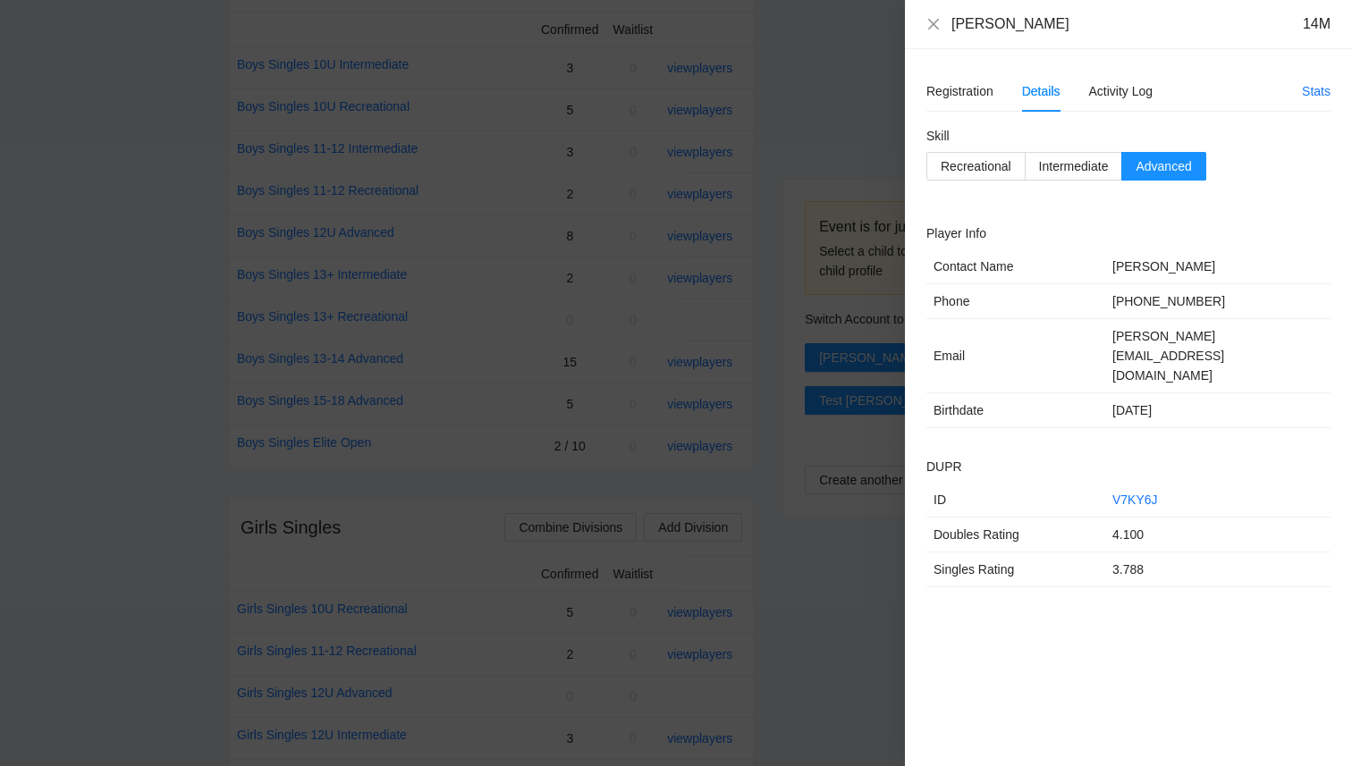
click at [943, 26] on div "[PERSON_NAME] 14M" at bounding box center [1128, 24] width 404 height 20
click at [937, 26] on icon "close" at bounding box center [933, 24] width 14 height 14
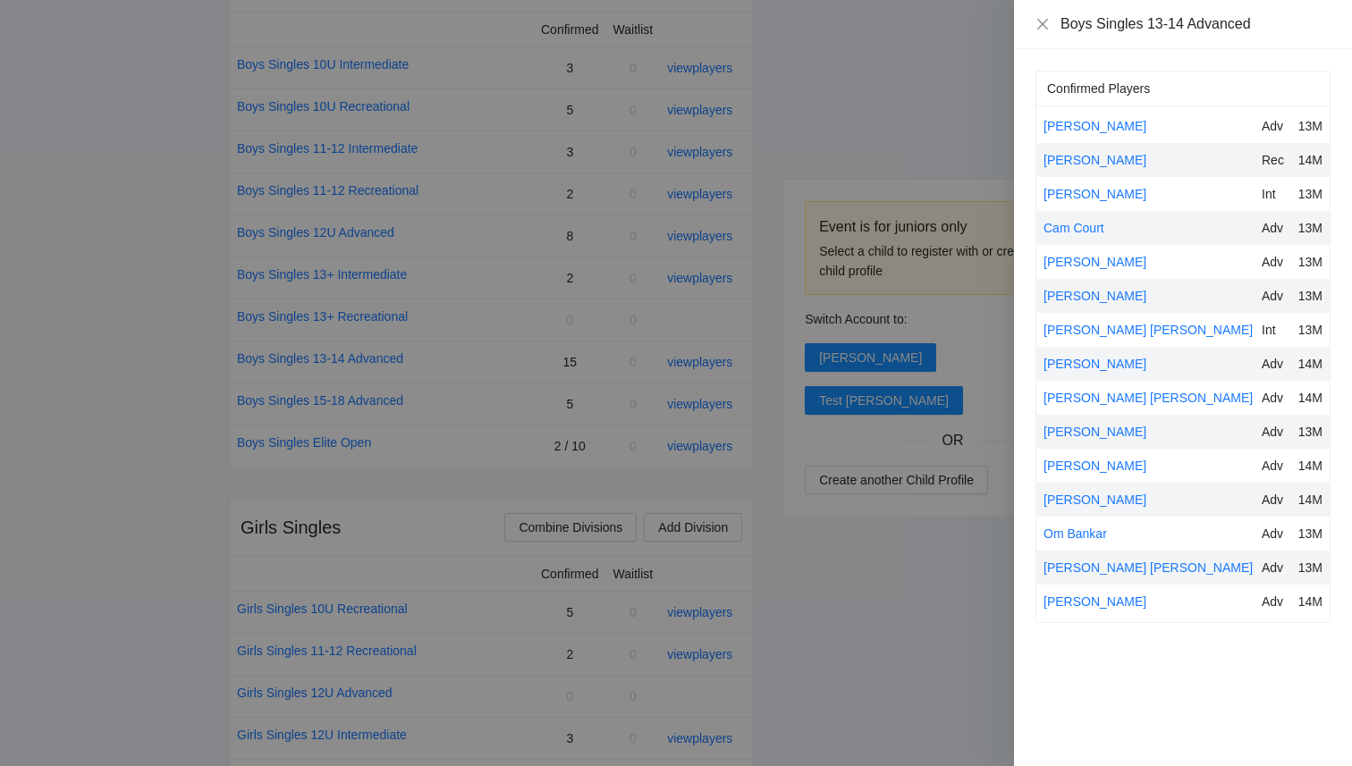
click at [921, 59] on div at bounding box center [676, 383] width 1352 height 766
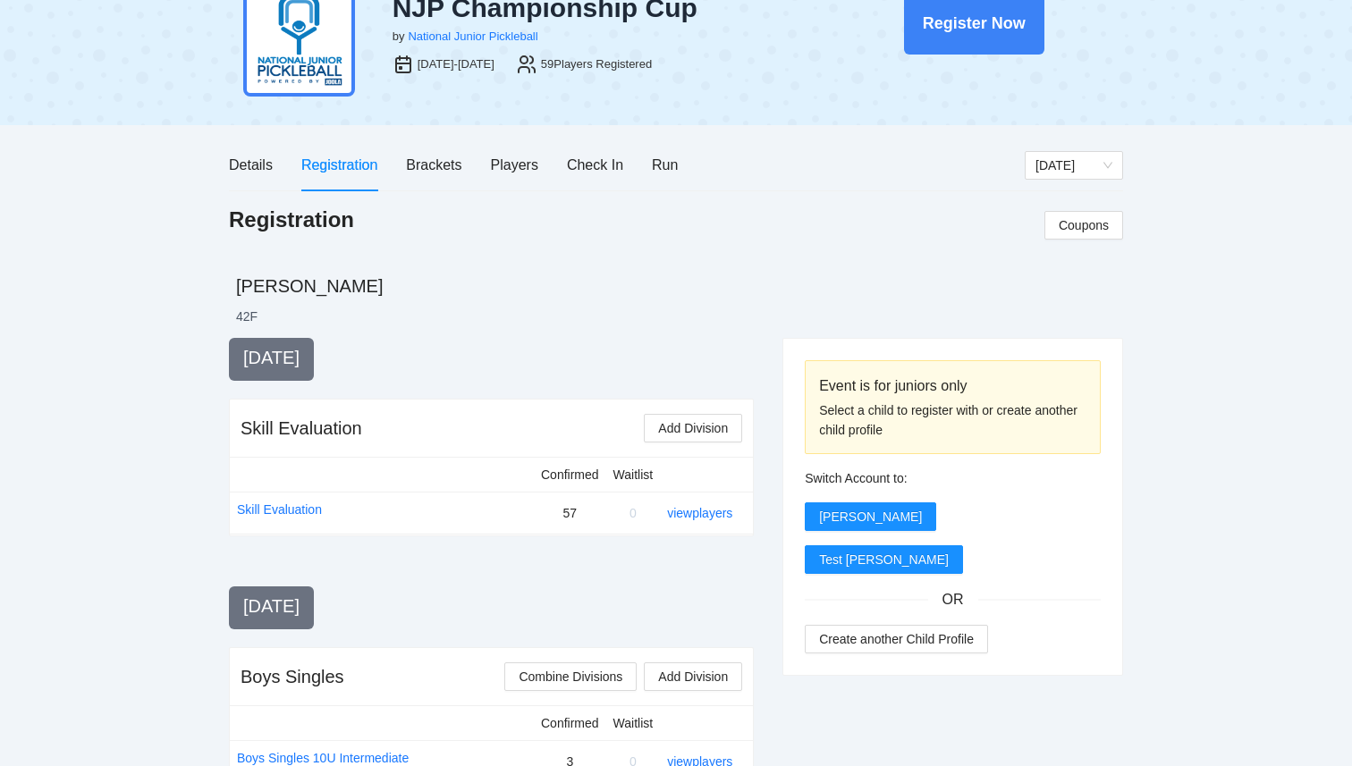
scroll to position [0, 0]
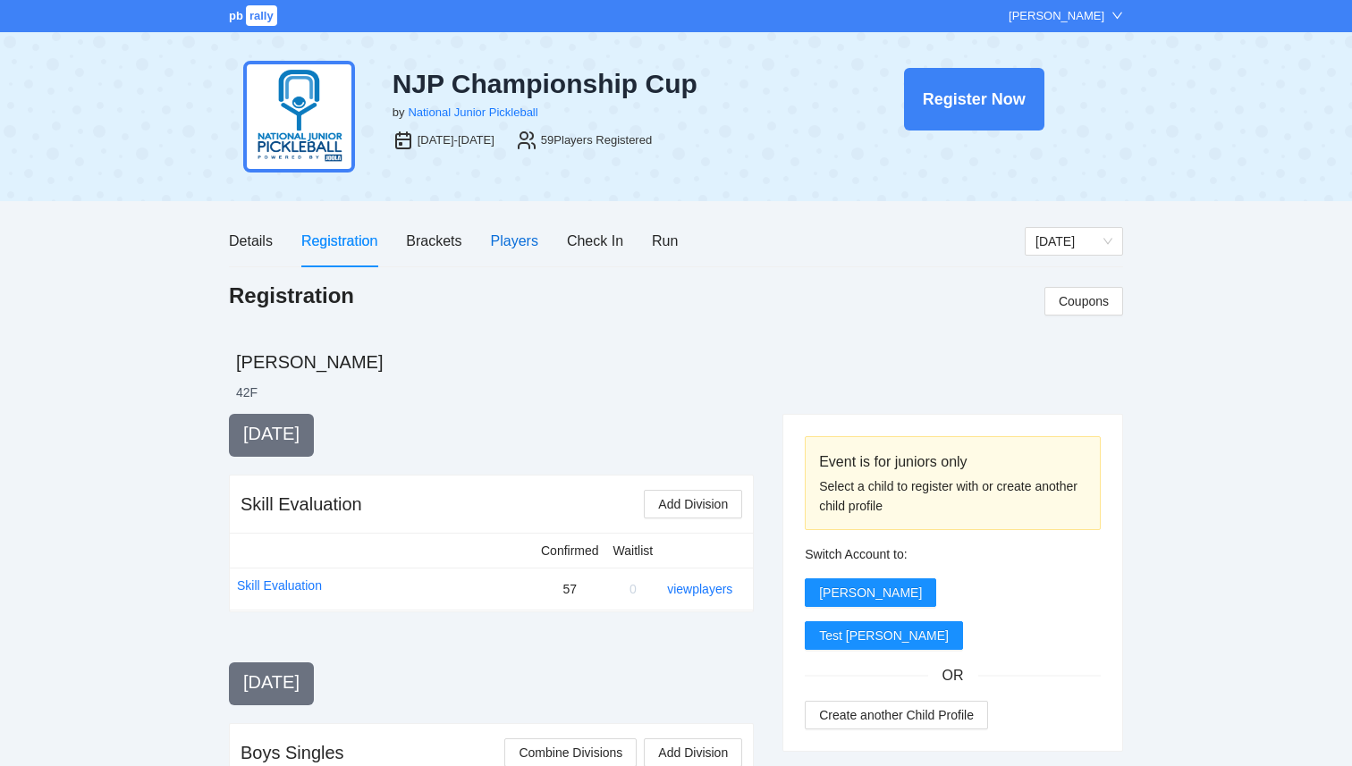
click at [515, 240] on div "Players" at bounding box center [514, 241] width 47 height 22
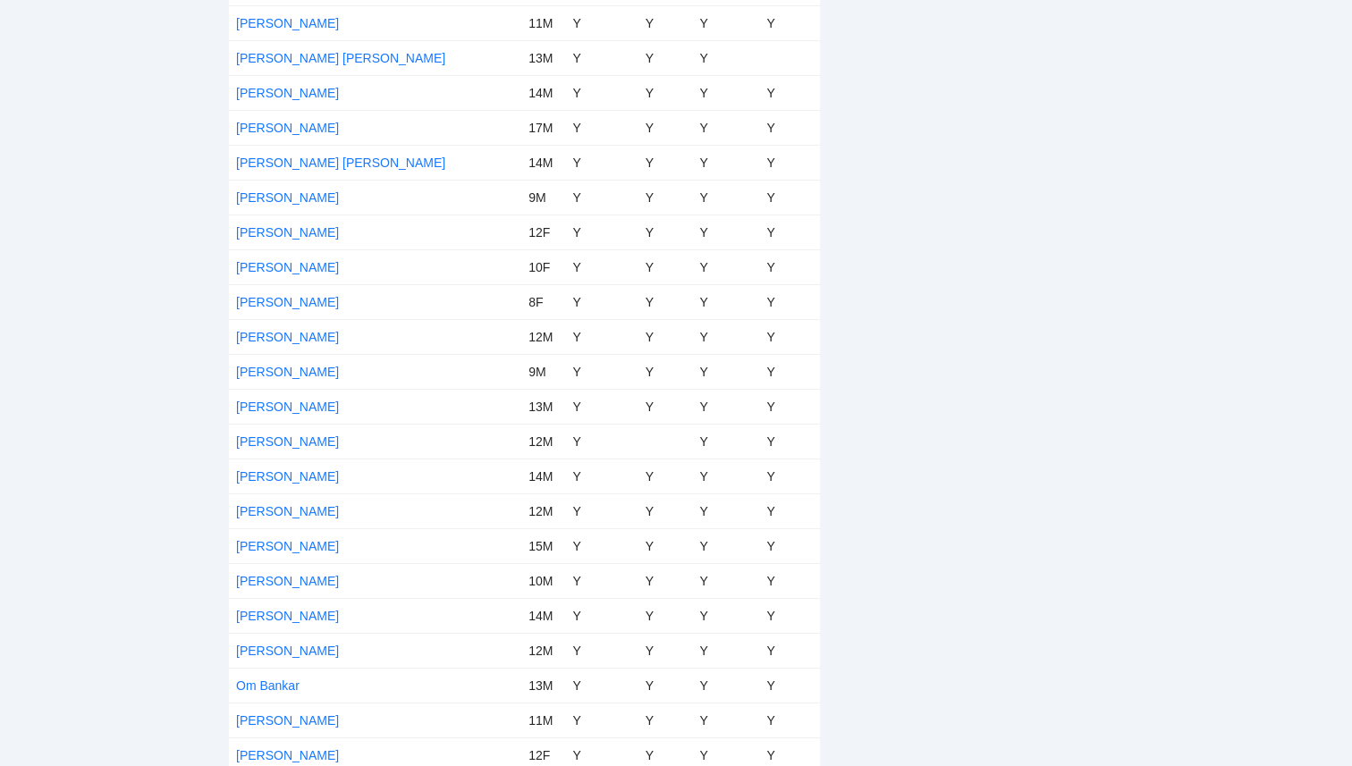
scroll to position [1280, 0]
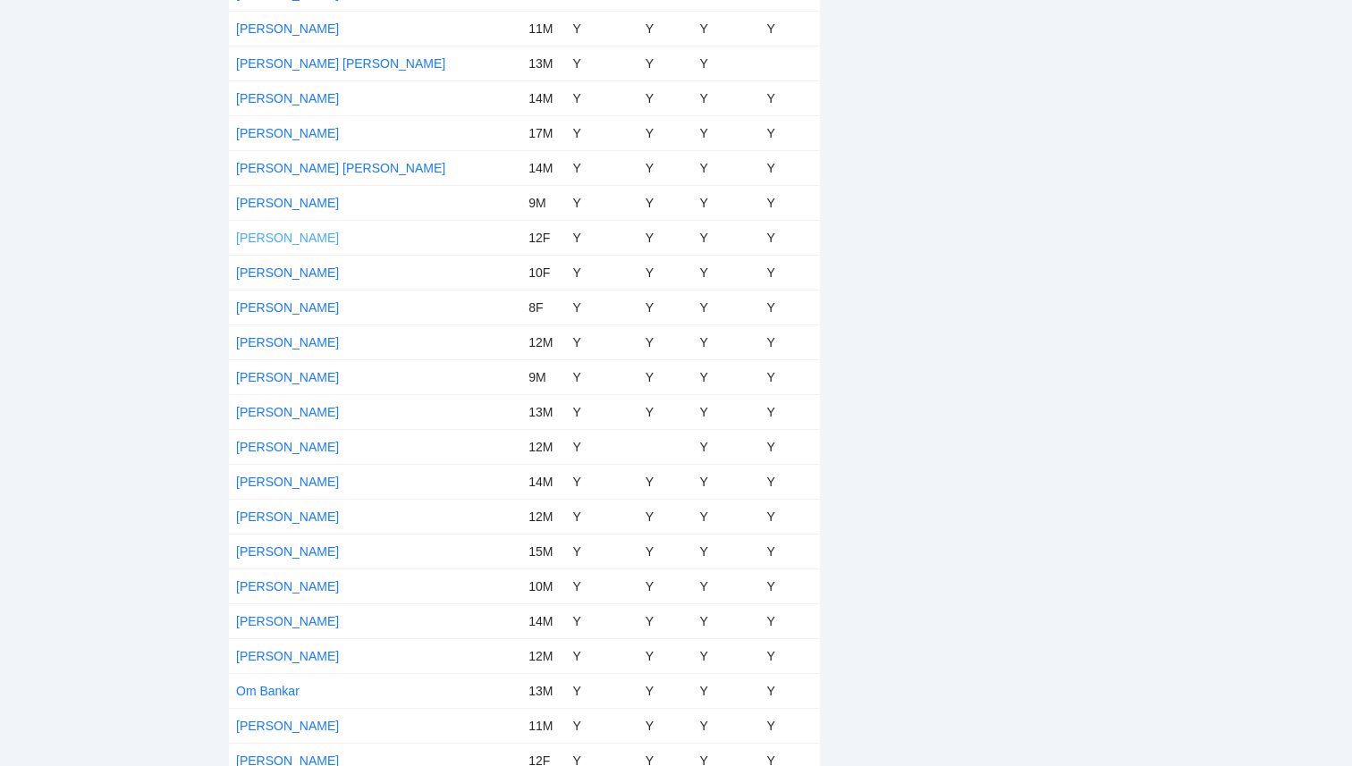
click at [263, 232] on link "[PERSON_NAME]" at bounding box center [287, 238] width 103 height 14
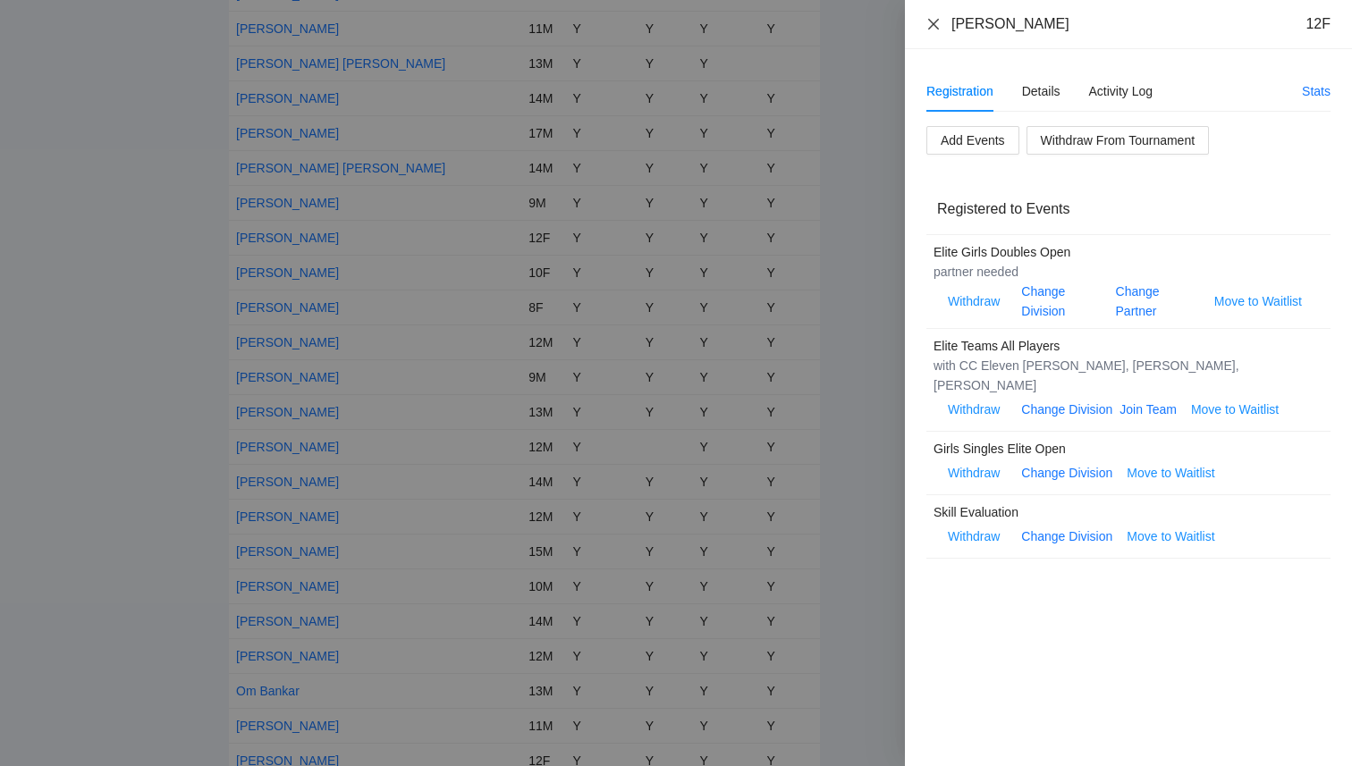
click at [932, 24] on icon "close" at bounding box center [933, 23] width 11 height 11
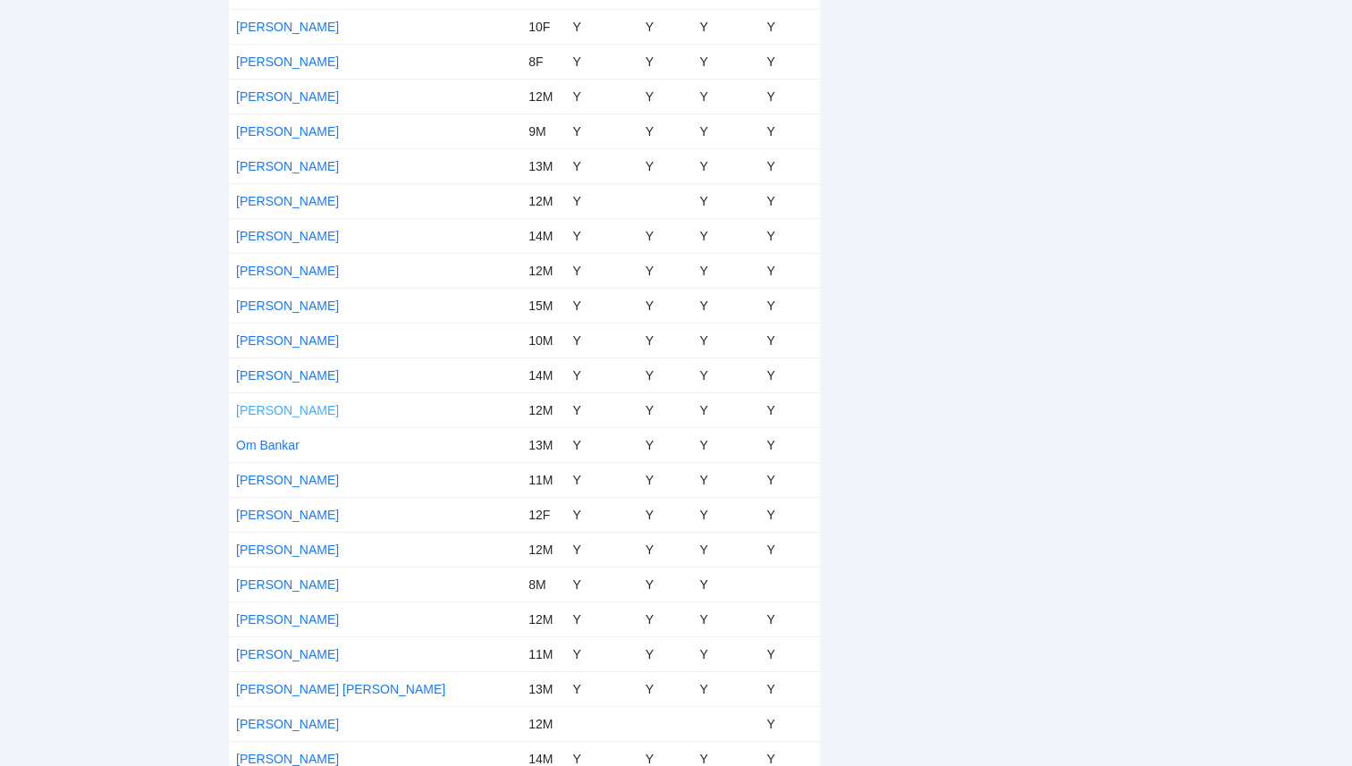
scroll to position [1544, 0]
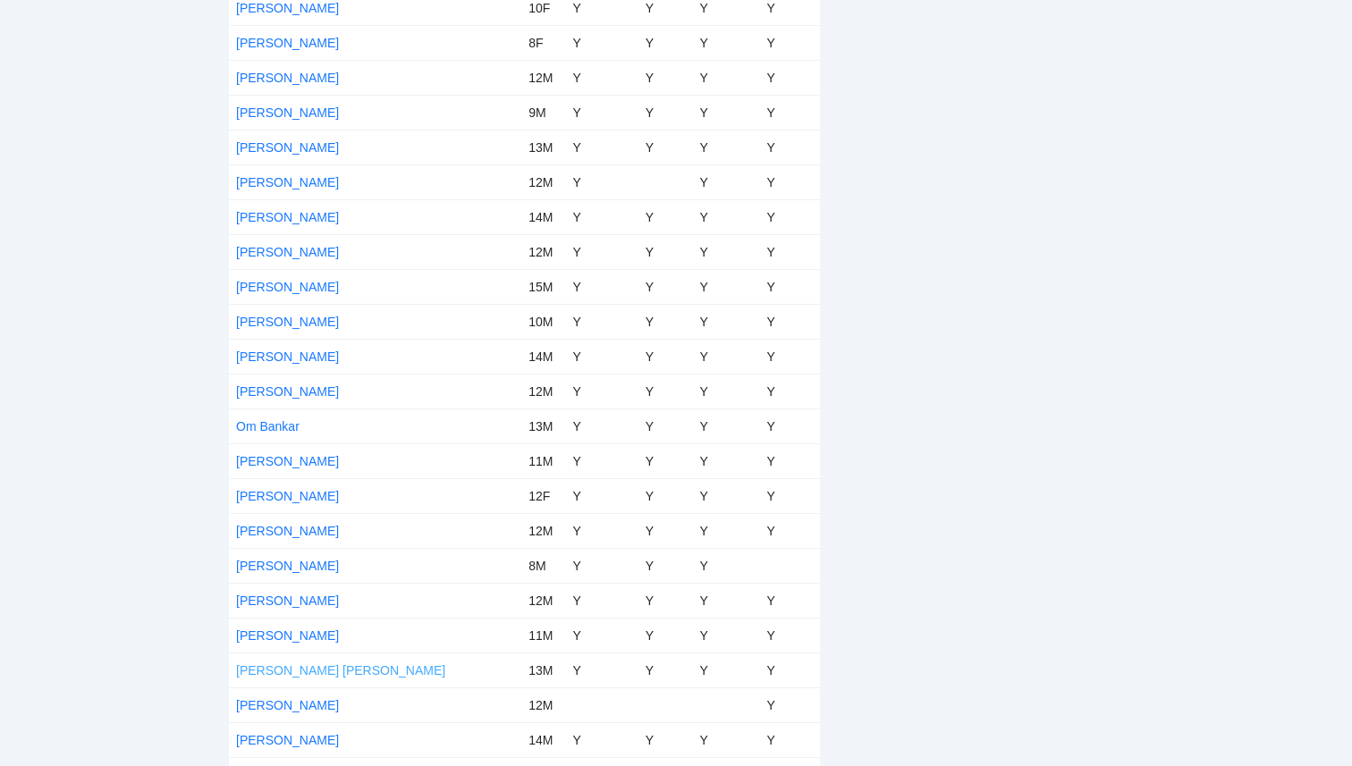
click at [268, 670] on link "[PERSON_NAME] [PERSON_NAME]" at bounding box center [340, 671] width 209 height 14
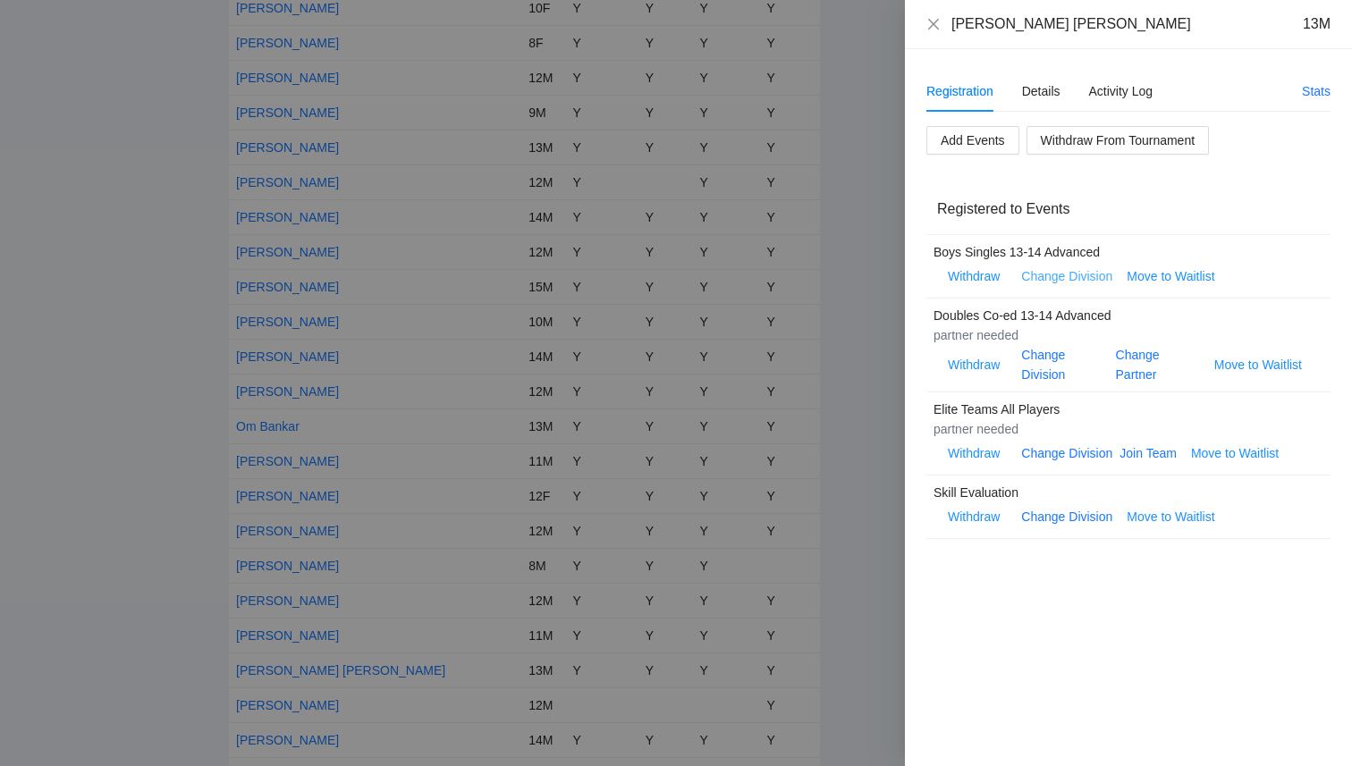
click at [1089, 276] on link "Change Division" at bounding box center [1066, 276] width 91 height 14
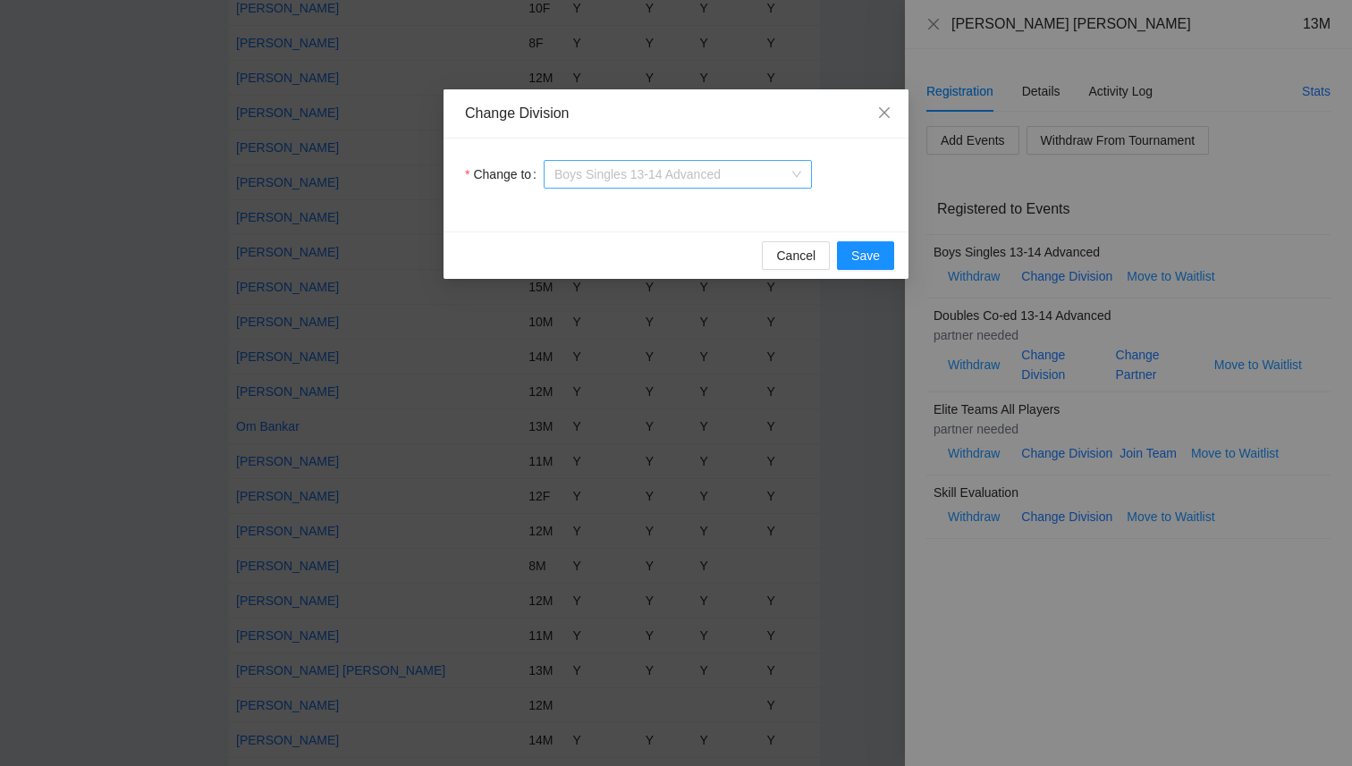
click at [743, 171] on span "Boys Singles 13-14 Advanced" at bounding box center [677, 174] width 247 height 27
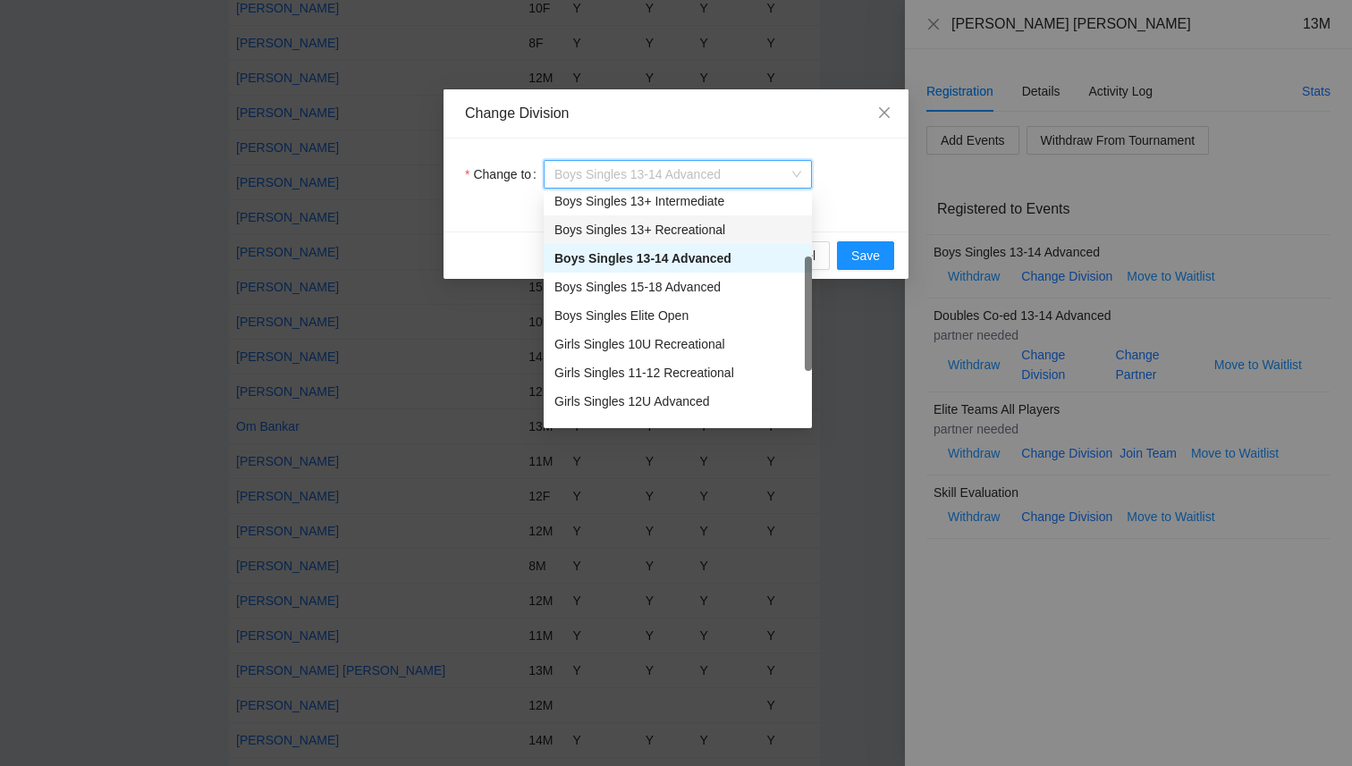
scroll to position [152, 0]
click at [676, 315] on div "Boys Singles Elite Open" at bounding box center [677, 316] width 247 height 20
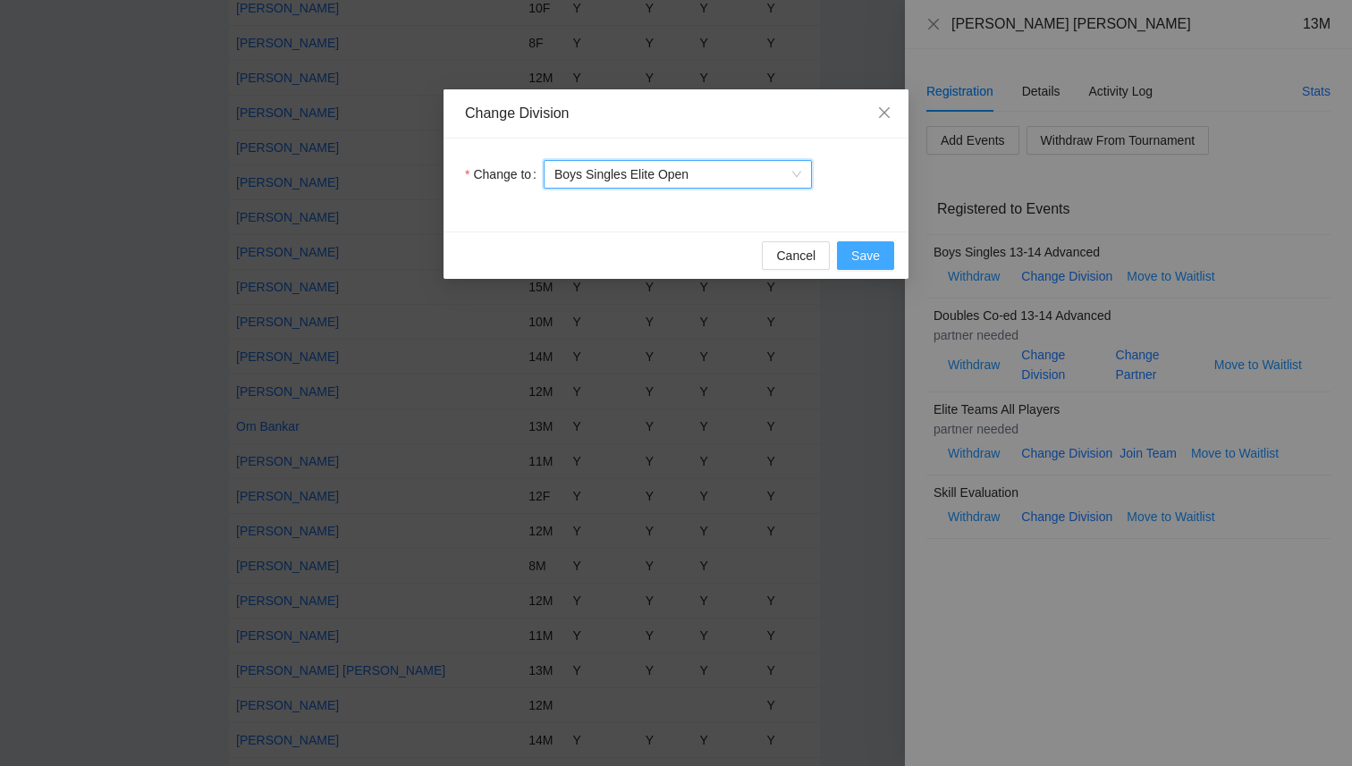
click at [869, 253] on span "Save" at bounding box center [865, 256] width 29 height 20
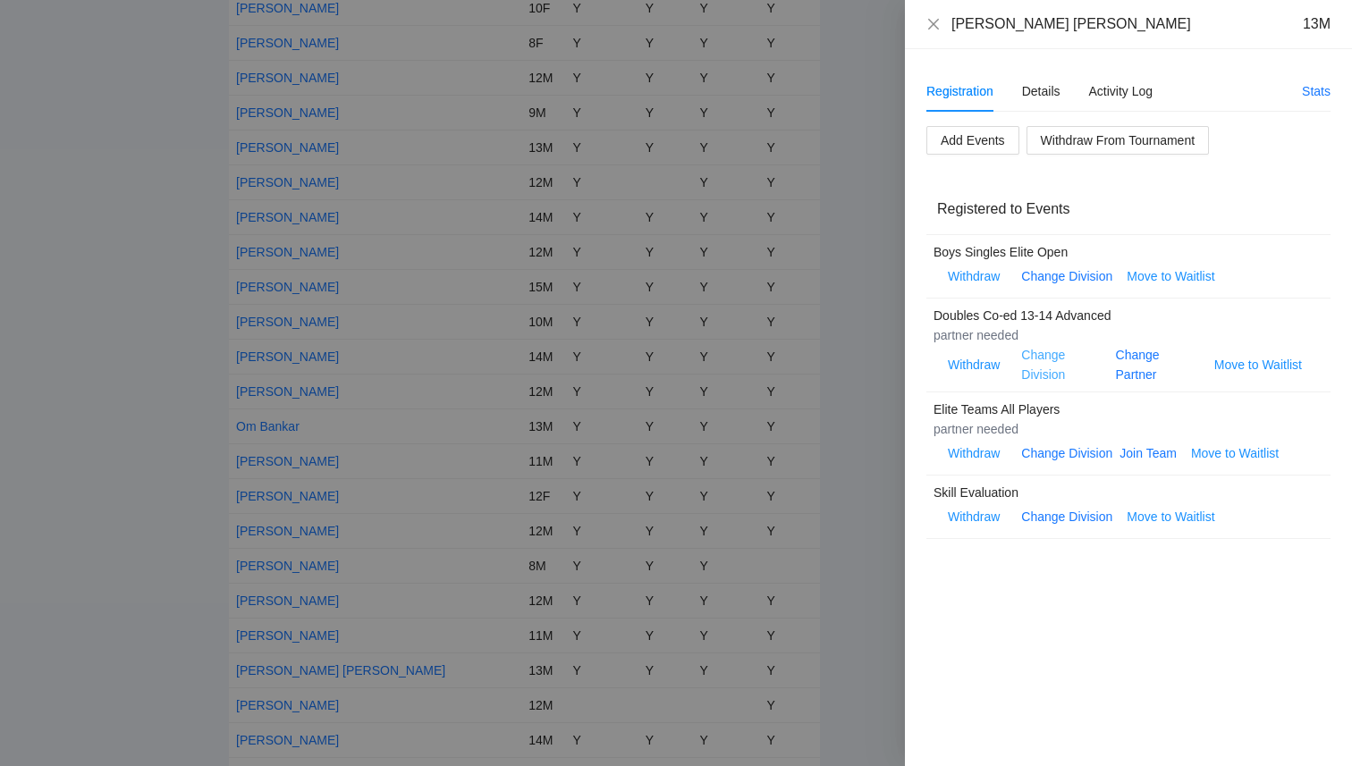
click at [1045, 376] on link "Change Division" at bounding box center [1043, 365] width 44 height 34
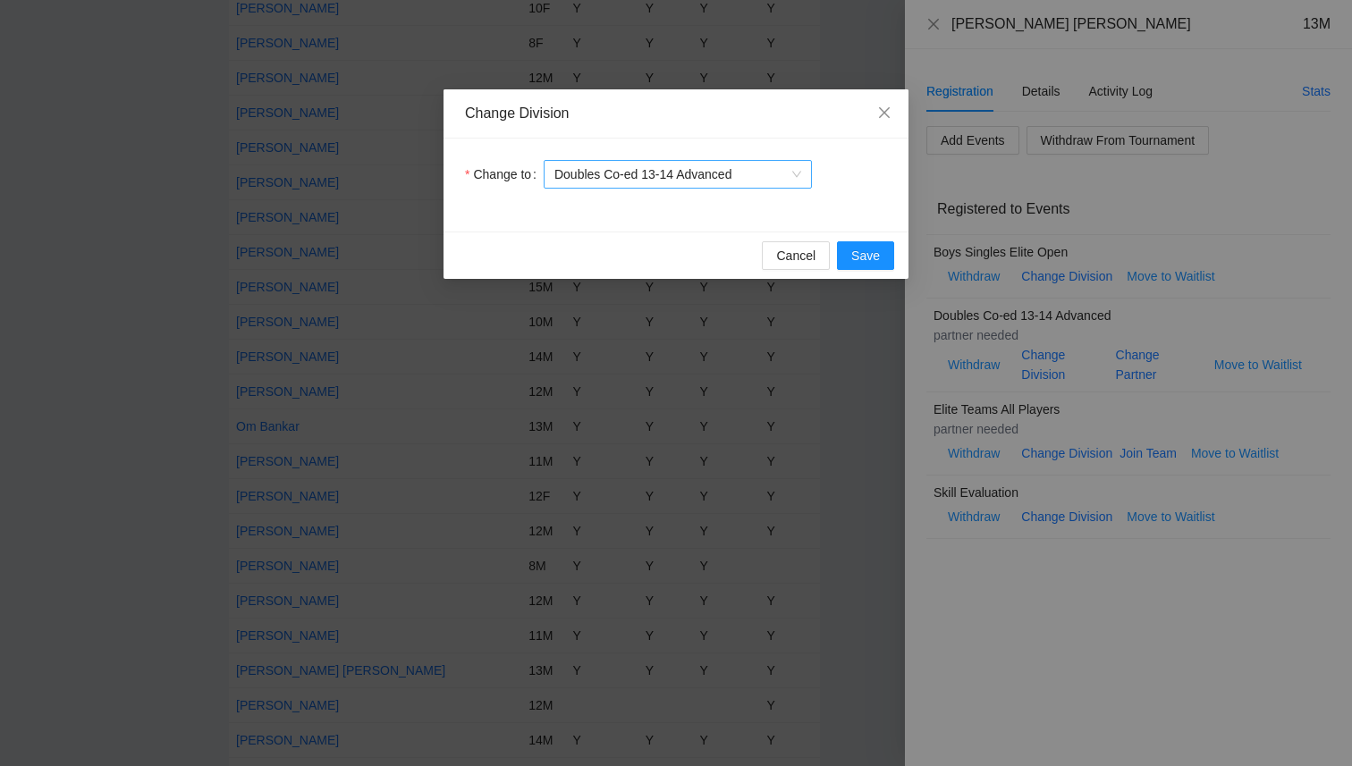
click at [699, 174] on span "Doubles Co-ed 13-14 Advanced" at bounding box center [677, 174] width 247 height 27
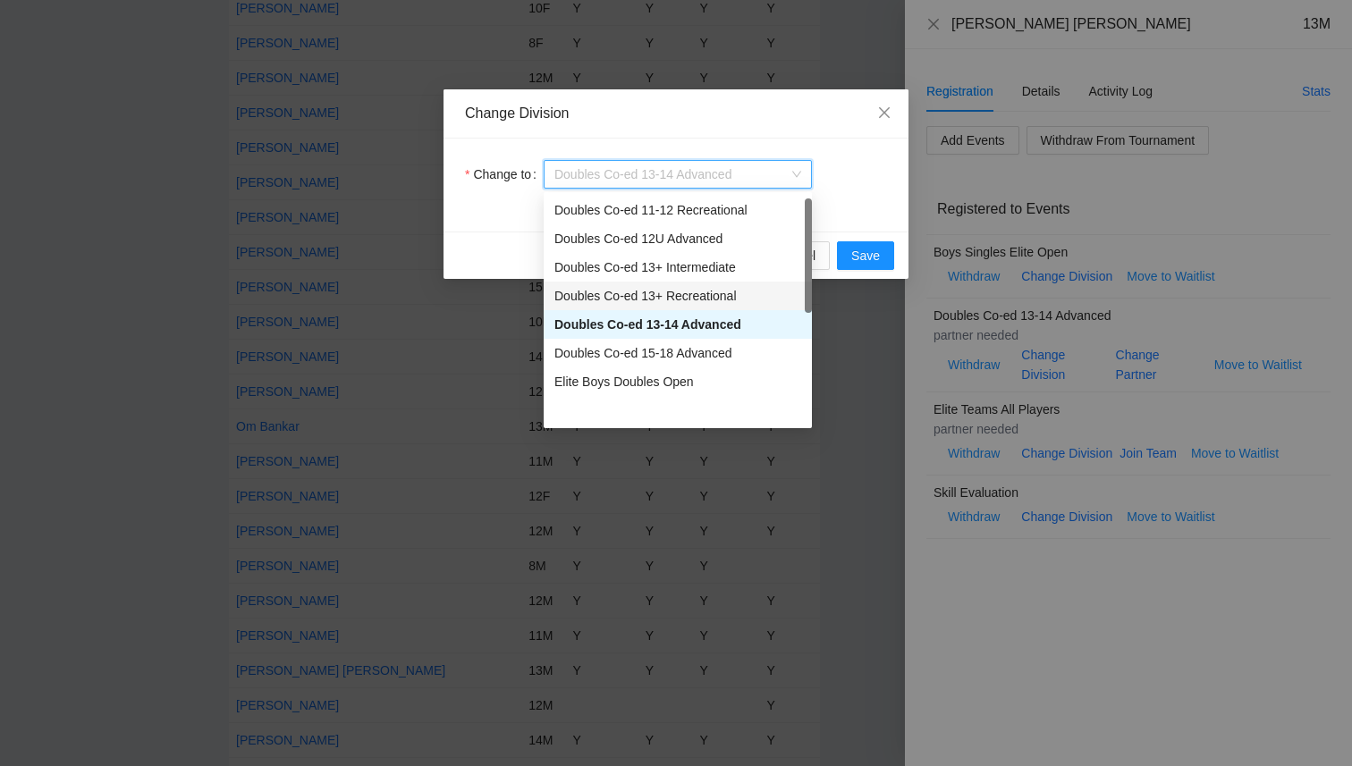
scroll to position [86, 0]
click at [691, 383] on div "Elite Boys Doubles Open" at bounding box center [677, 382] width 247 height 20
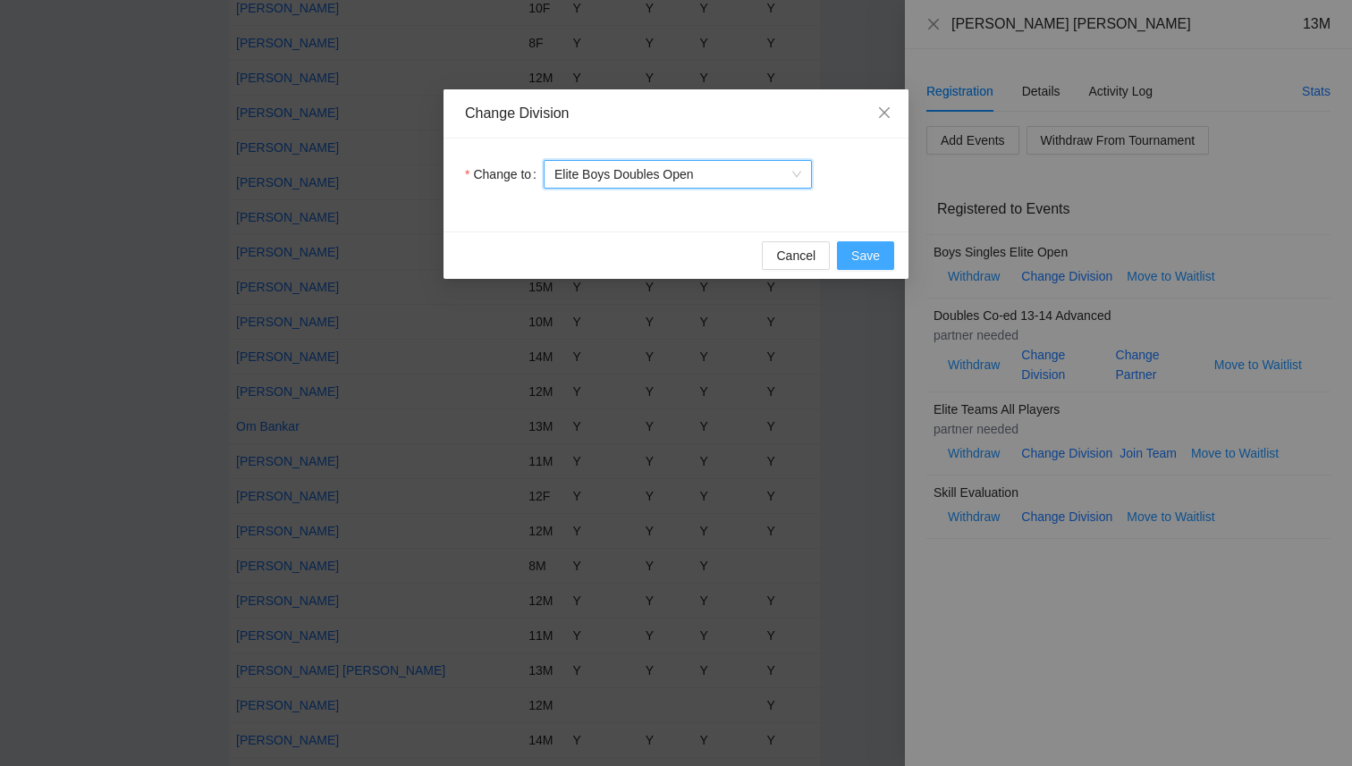
click at [868, 258] on span "Save" at bounding box center [865, 256] width 29 height 20
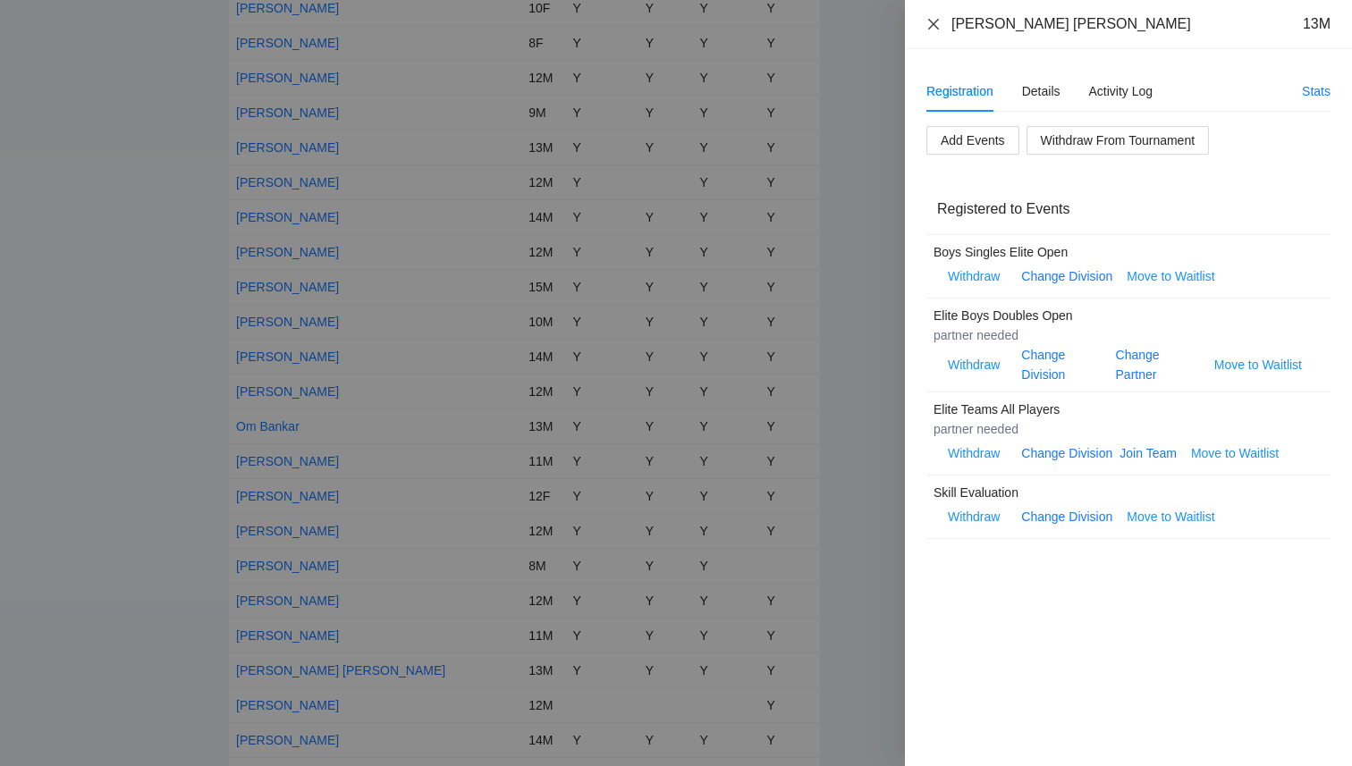
click at [940, 25] on icon "close" at bounding box center [933, 24] width 14 height 14
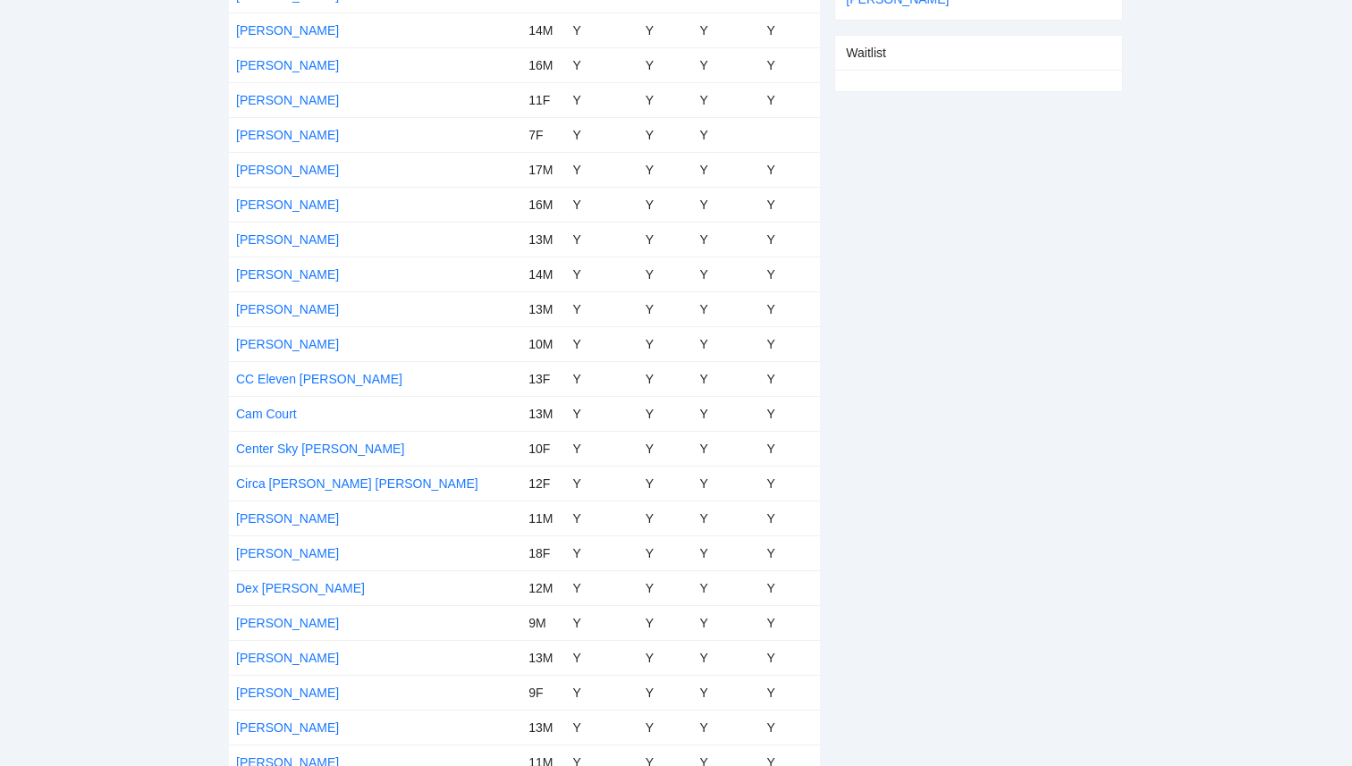
scroll to position [0, 0]
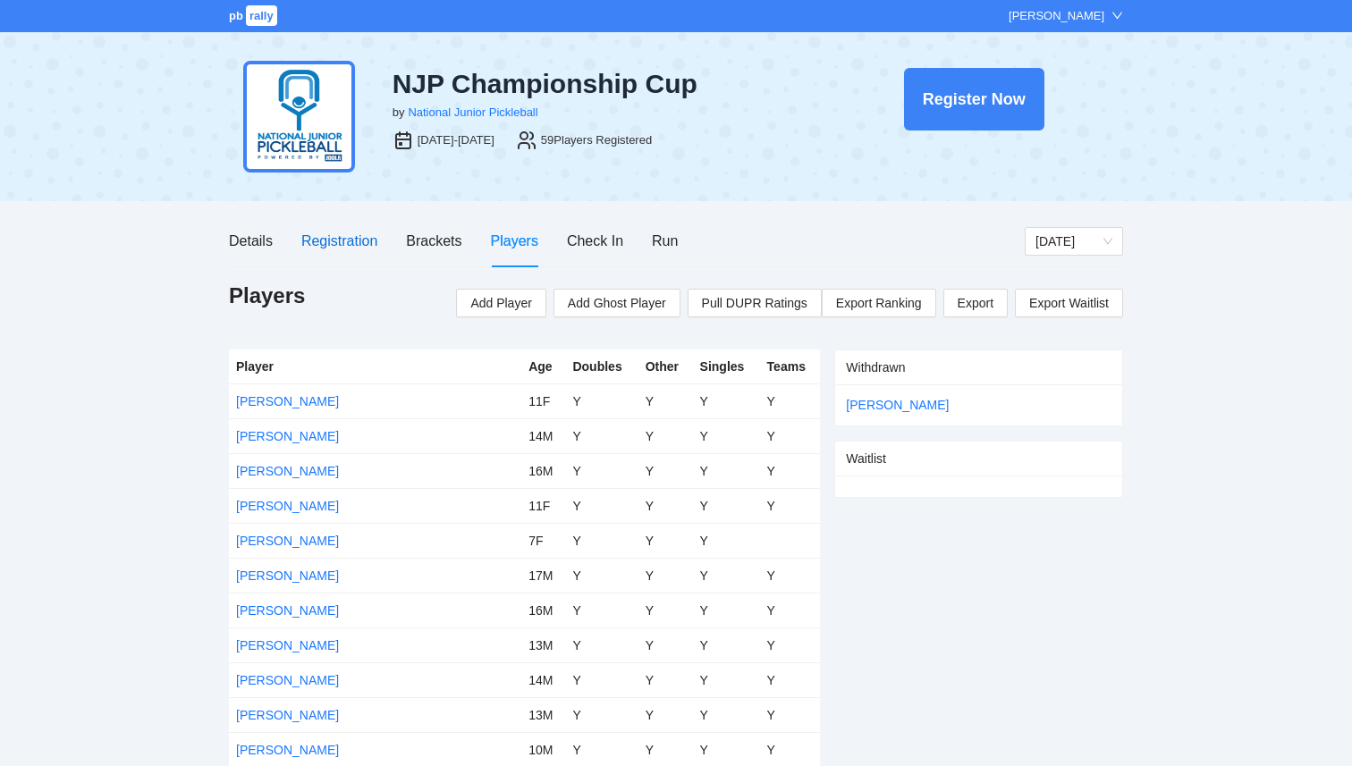
click at [329, 240] on div "Registration" at bounding box center [339, 241] width 76 height 22
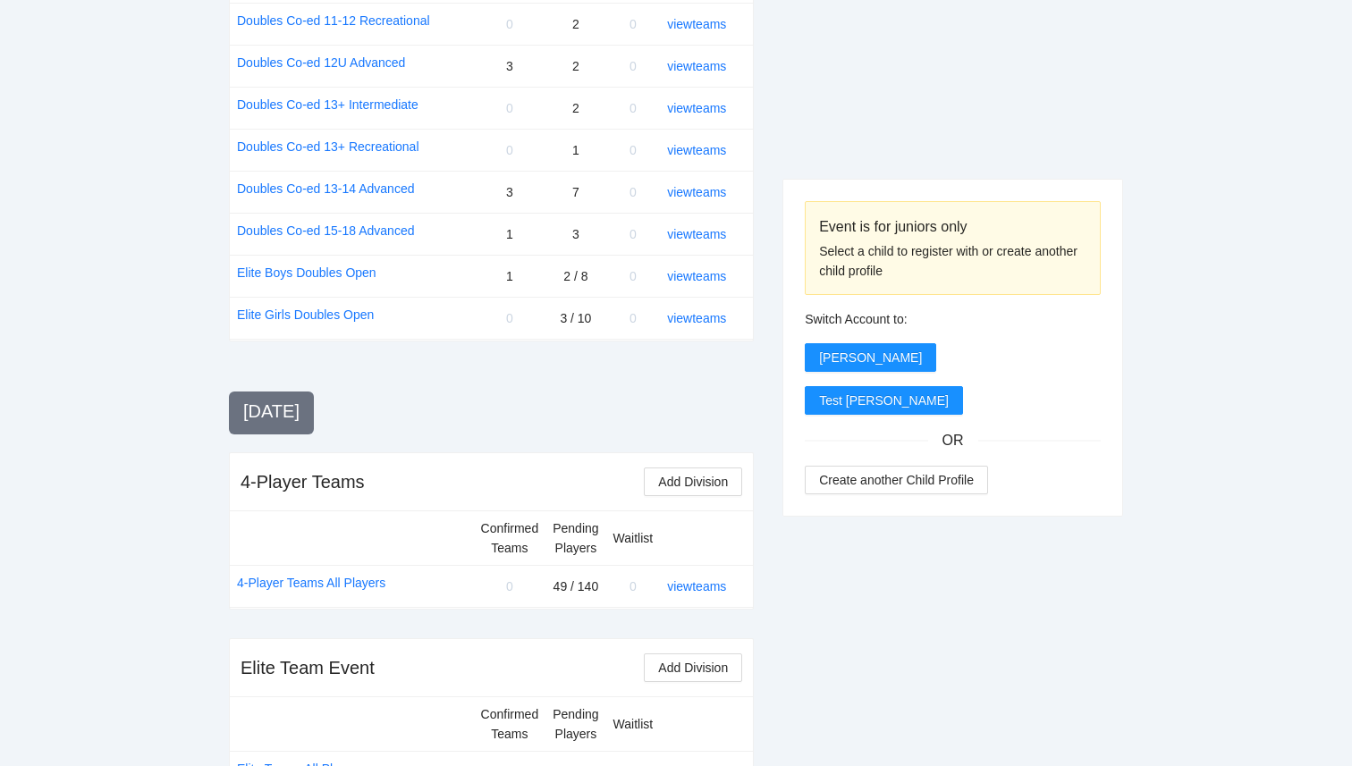
scroll to position [2104, 0]
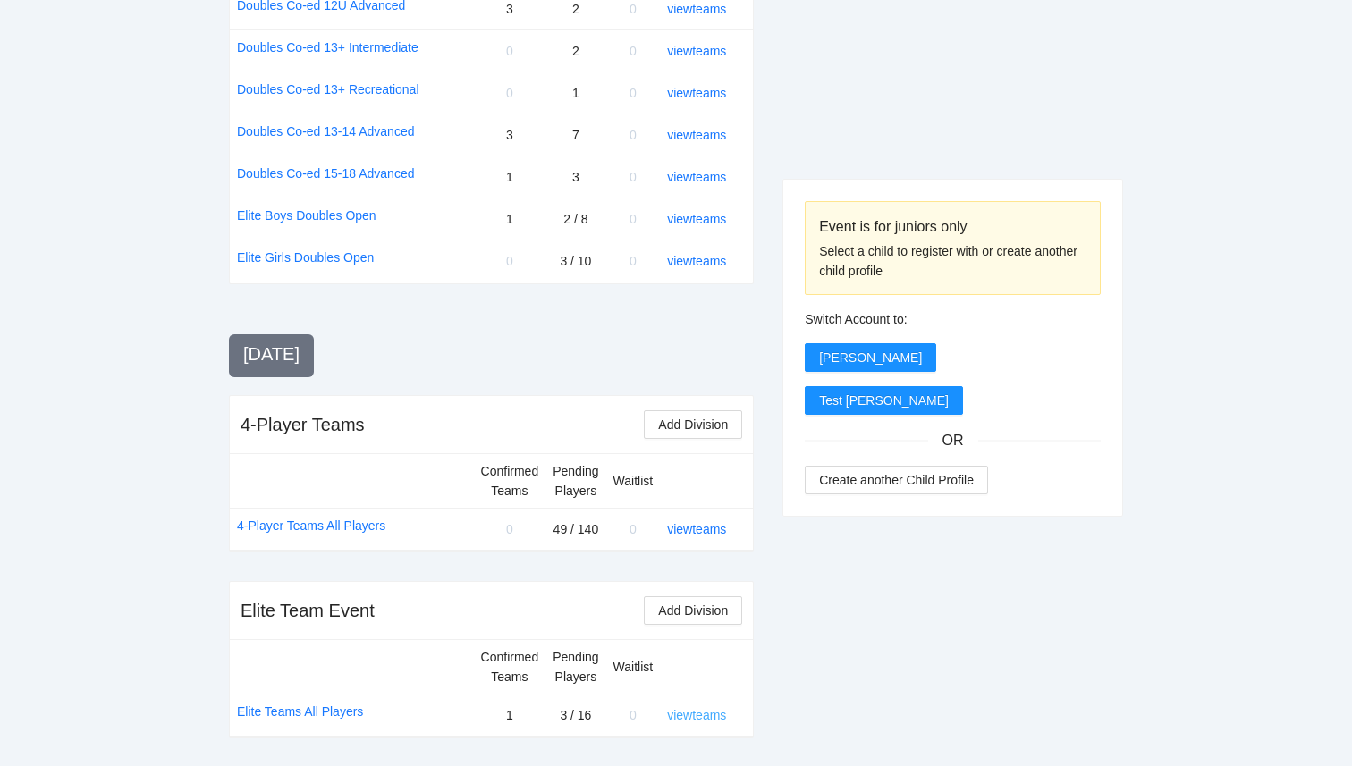
click at [706, 718] on link "view teams" at bounding box center [696, 715] width 59 height 14
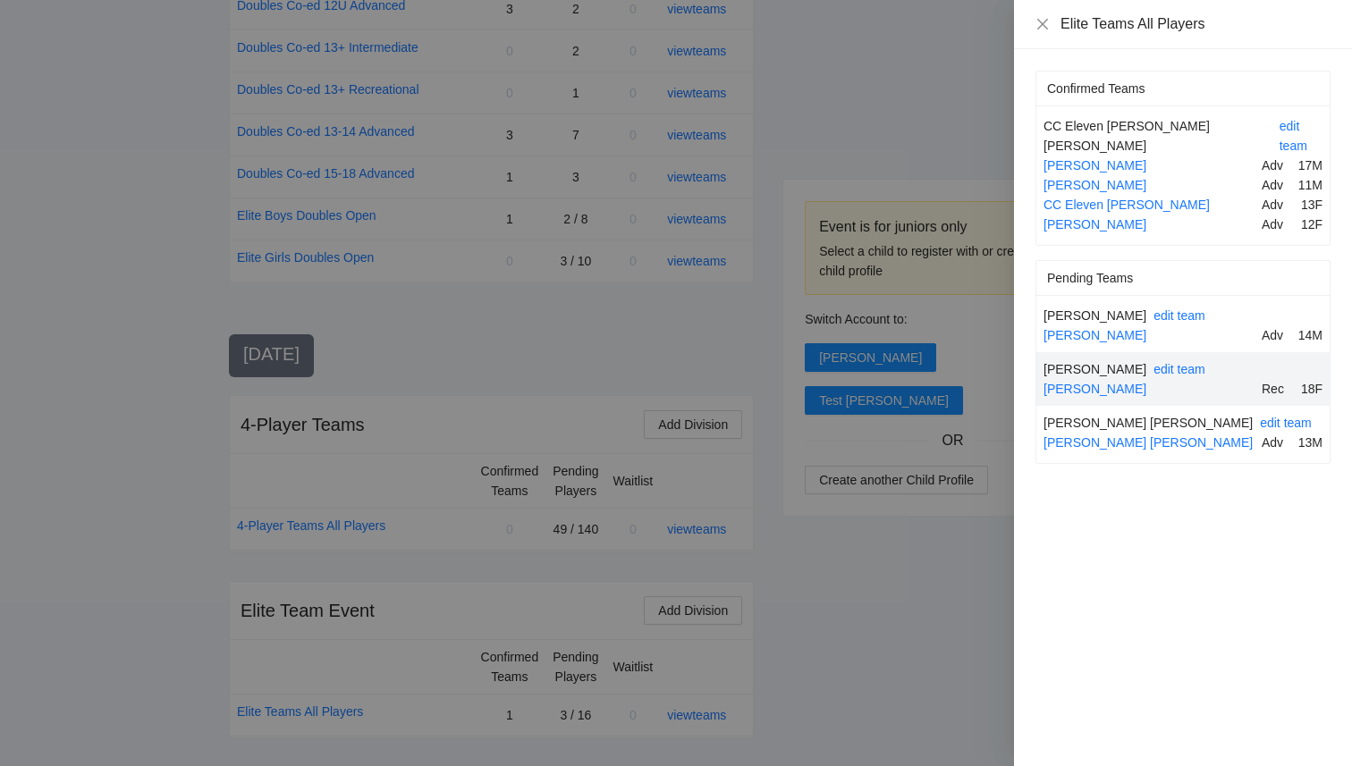
click at [935, 567] on div at bounding box center [676, 383] width 1352 height 766
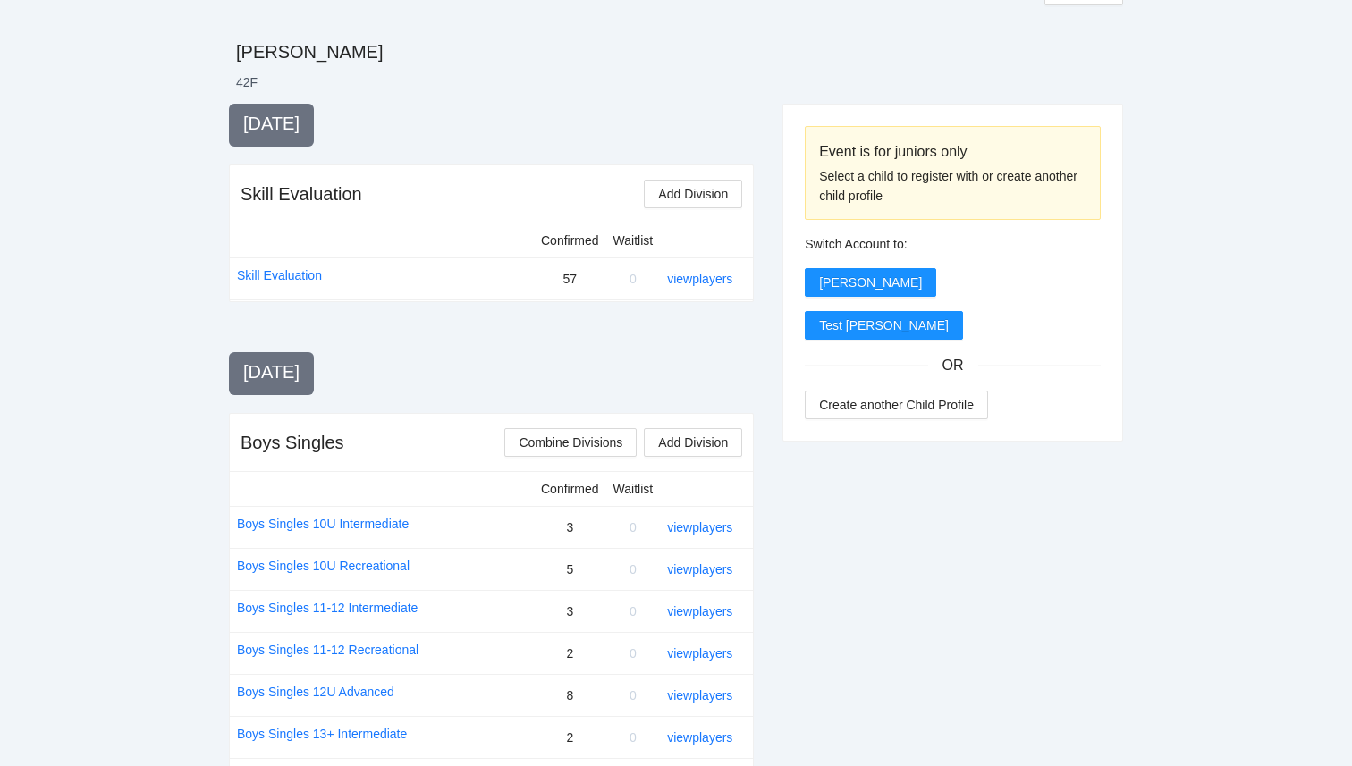
scroll to position [0, 0]
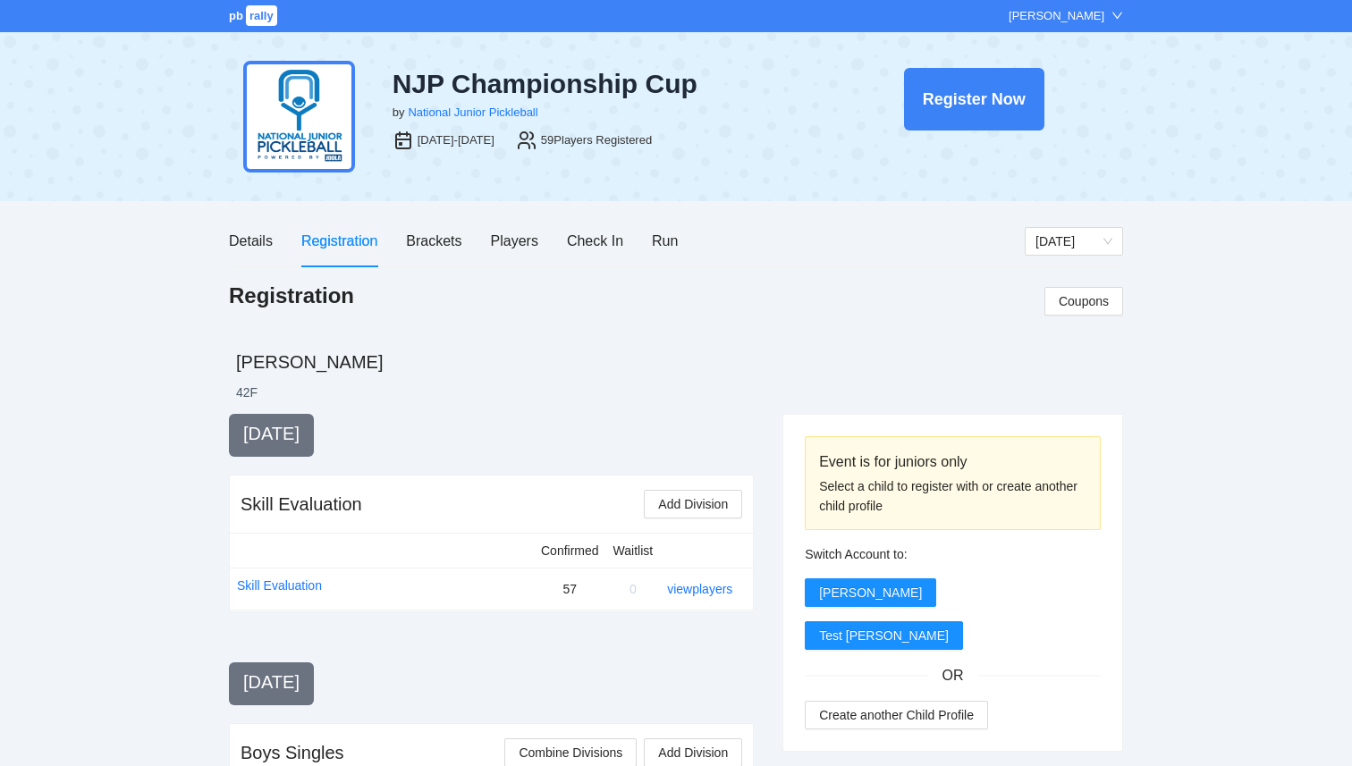
click at [244, 20] on link "pb rally" at bounding box center [254, 15] width 51 height 13
